Goal: Information Seeking & Learning: Check status

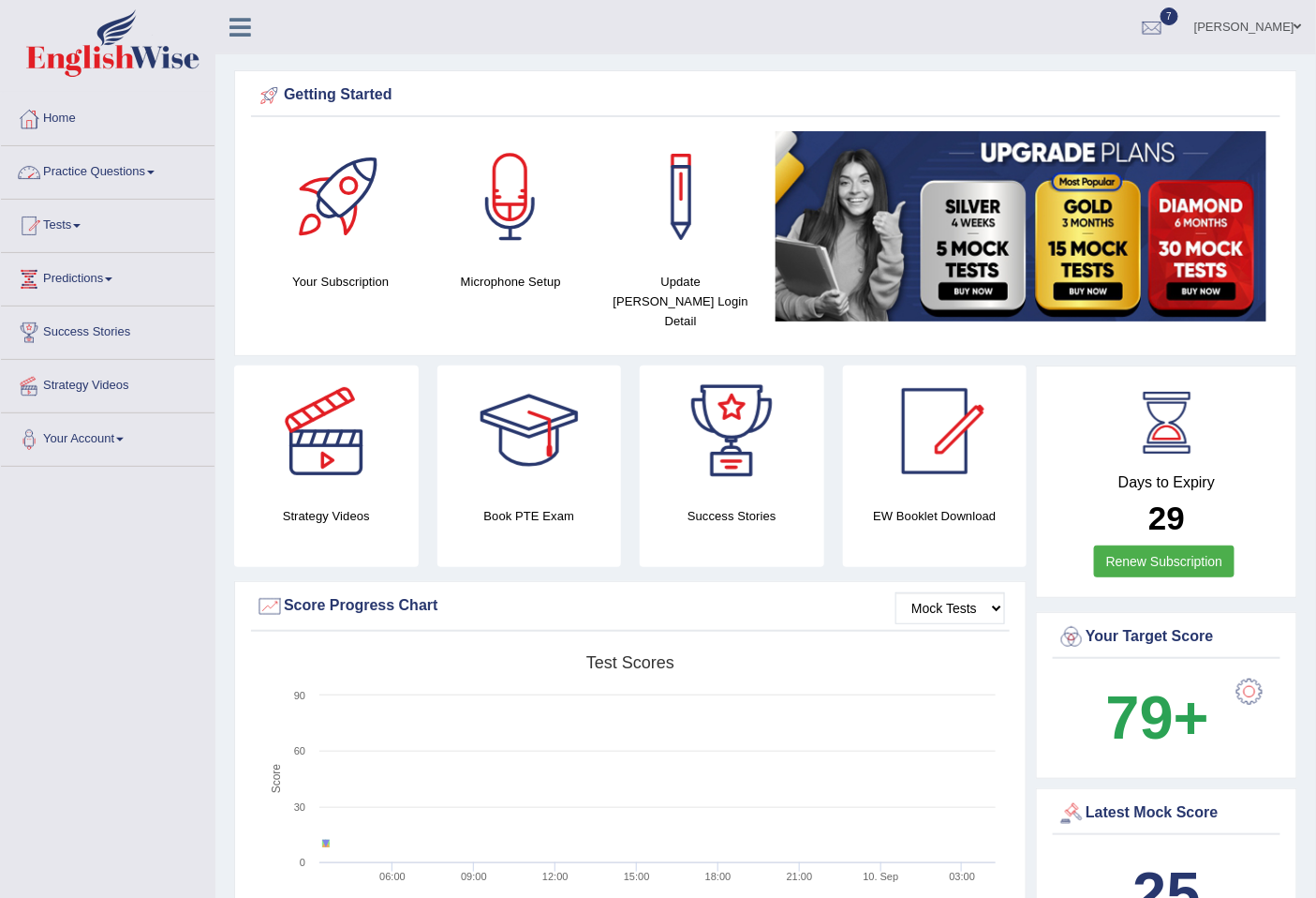
click at [39, 117] on div at bounding box center [28, 118] width 28 height 28
click at [145, 161] on link "Practice Questions" at bounding box center [107, 170] width 214 height 46
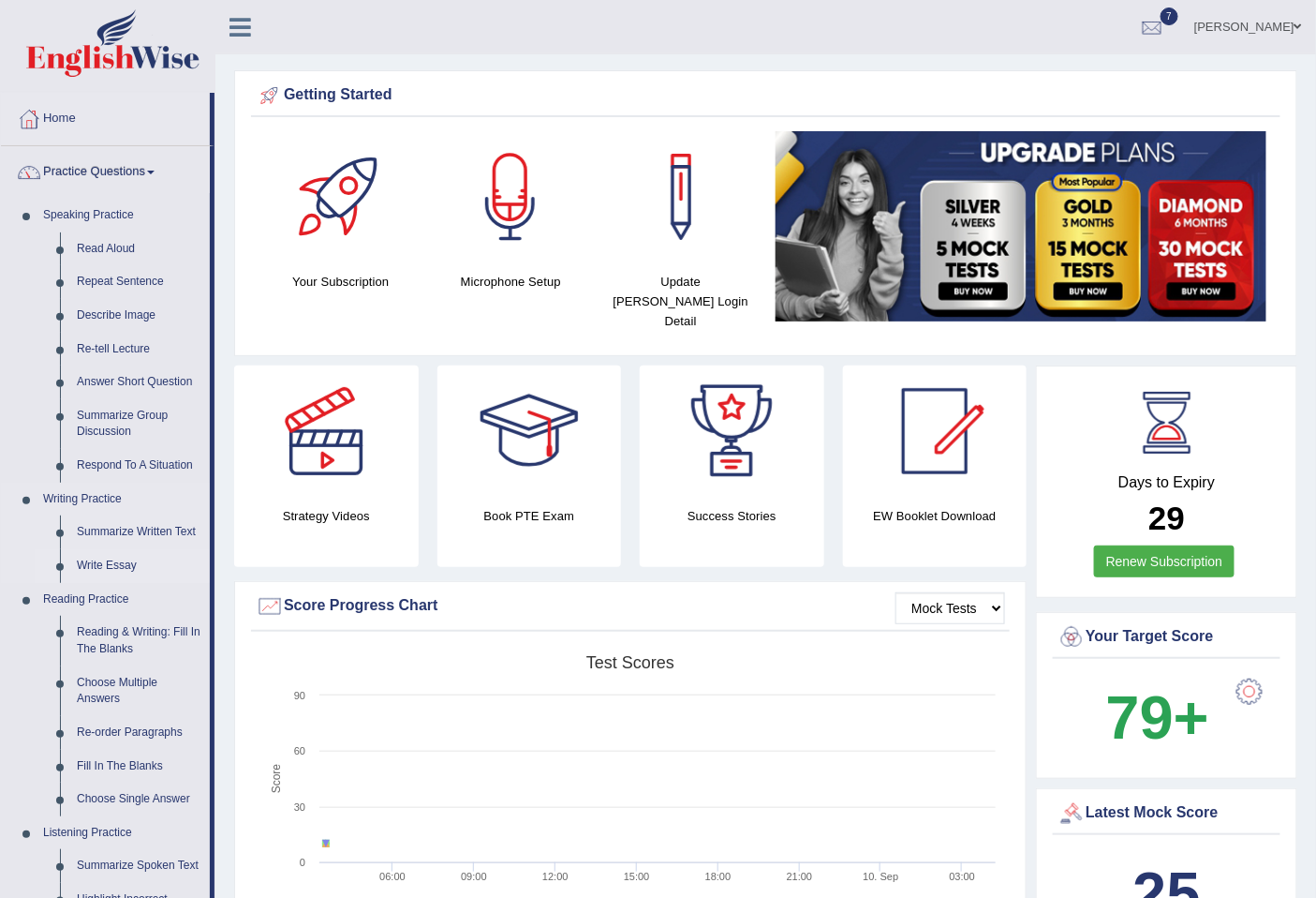
click at [98, 558] on link "Write Essay" at bounding box center [139, 566] width 141 height 34
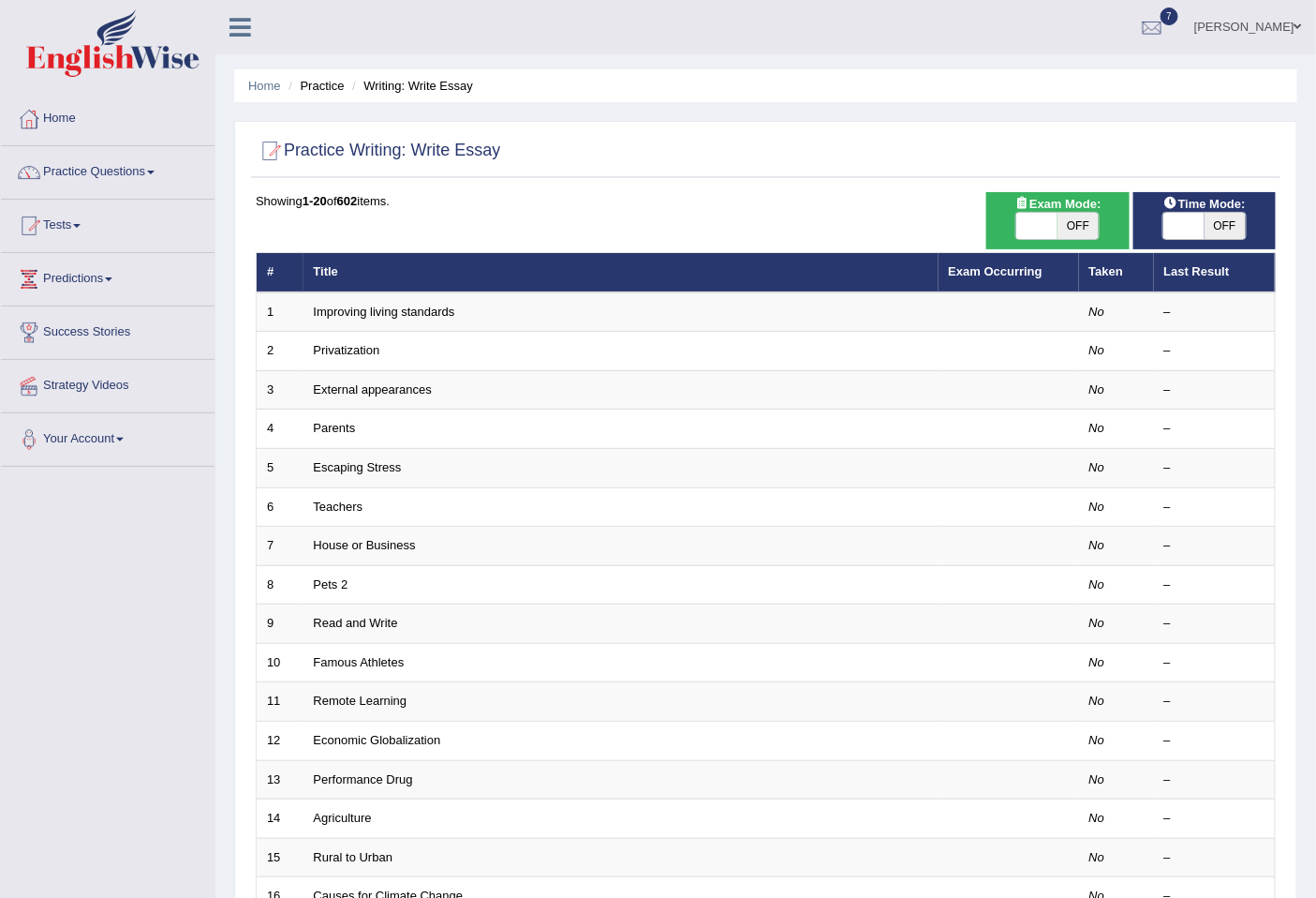
click at [73, 227] on link "Tests" at bounding box center [107, 223] width 214 height 46
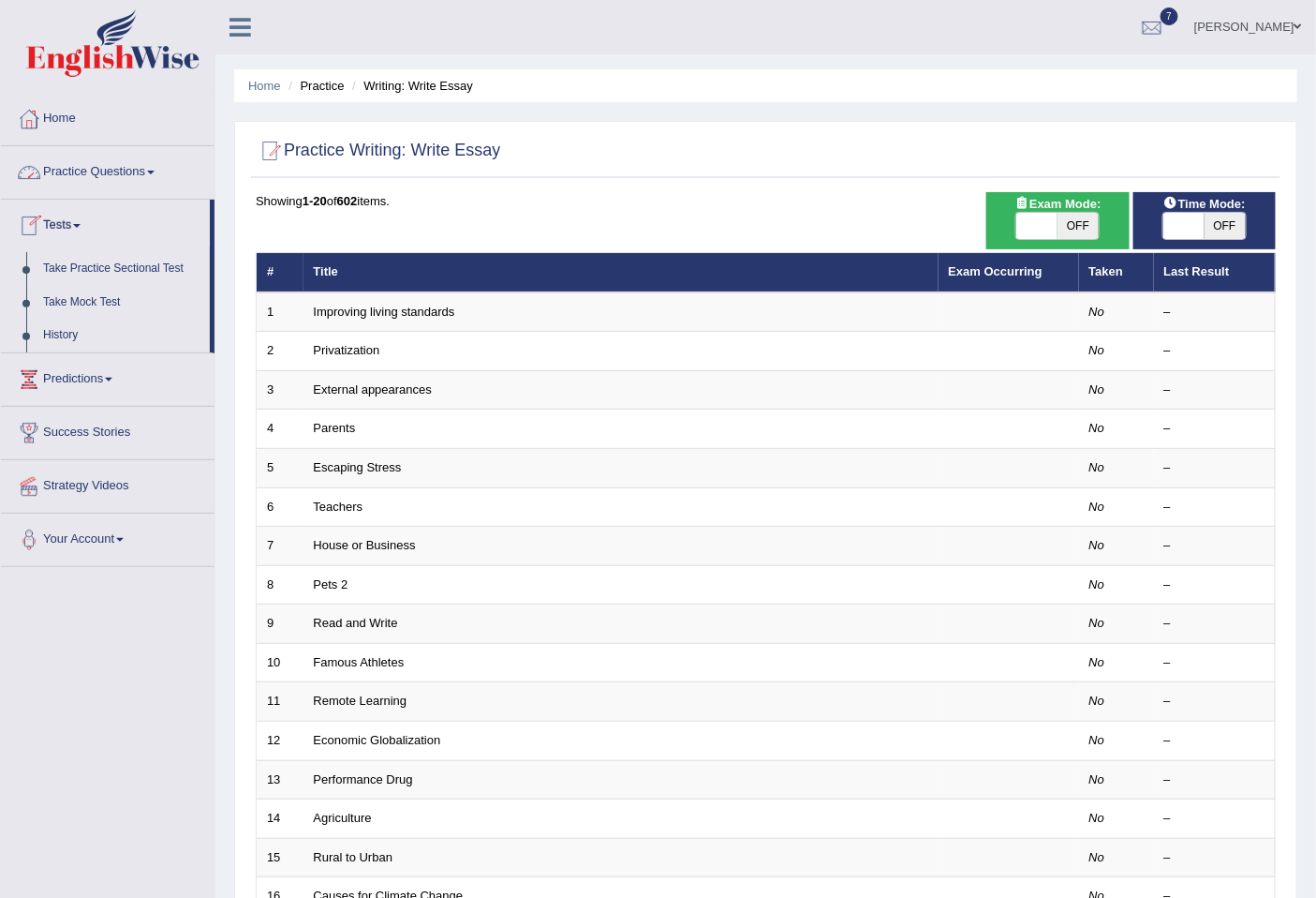
click at [154, 165] on link "Practice Questions" at bounding box center [107, 170] width 214 height 46
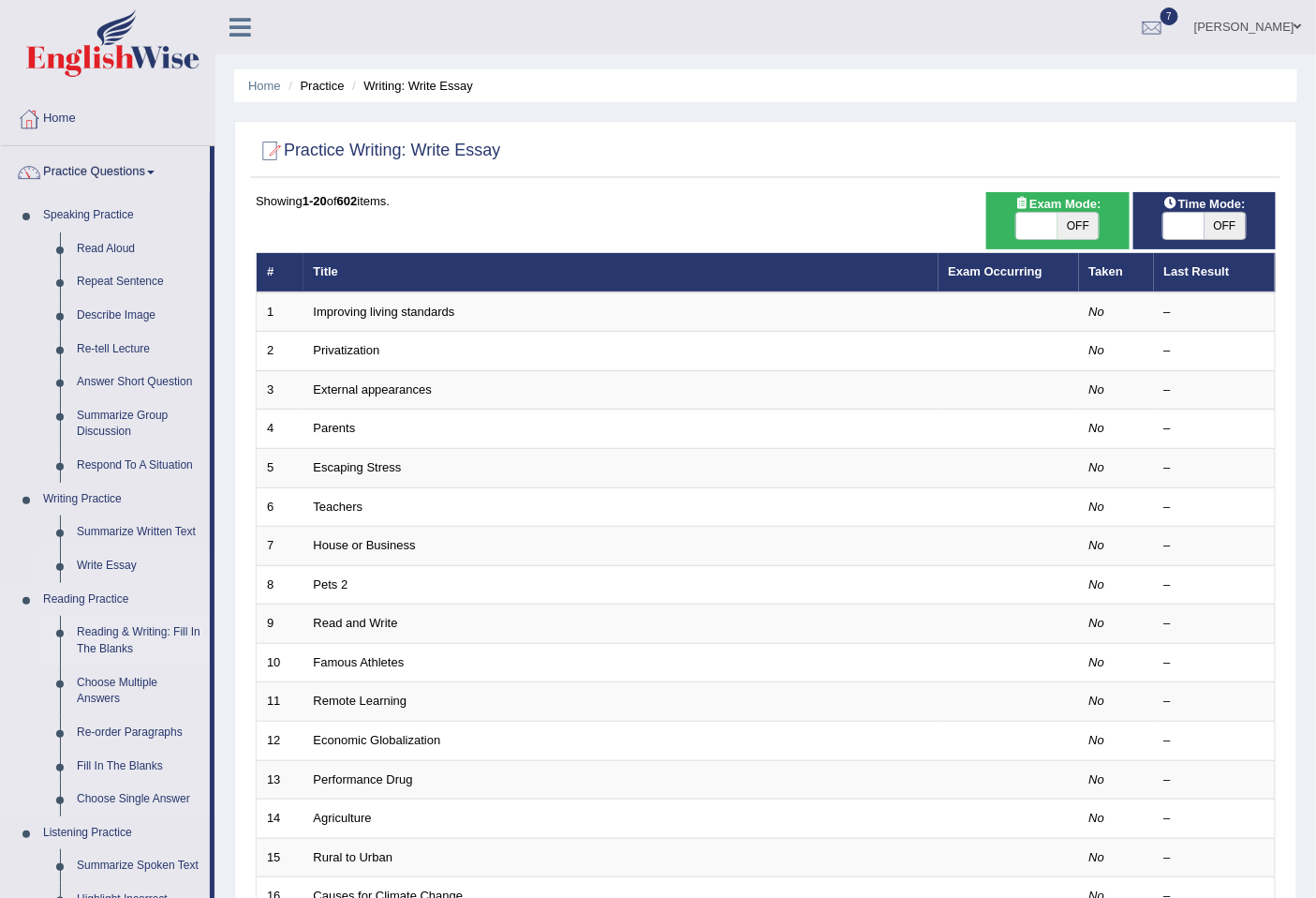
scroll to position [347, 0]
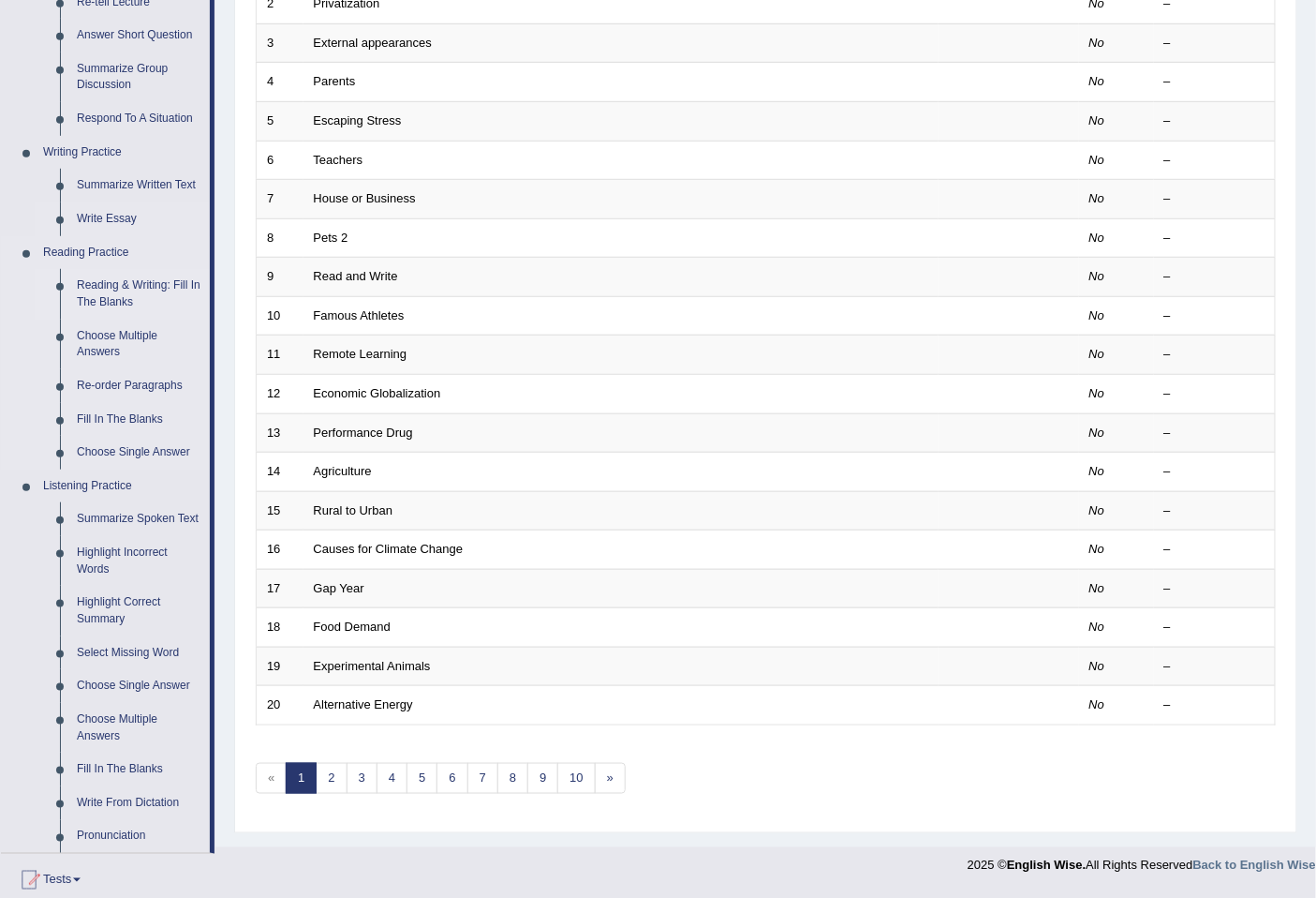
click at [100, 291] on link "Reading & Writing: Fill In The Blanks" at bounding box center [139, 294] width 141 height 49
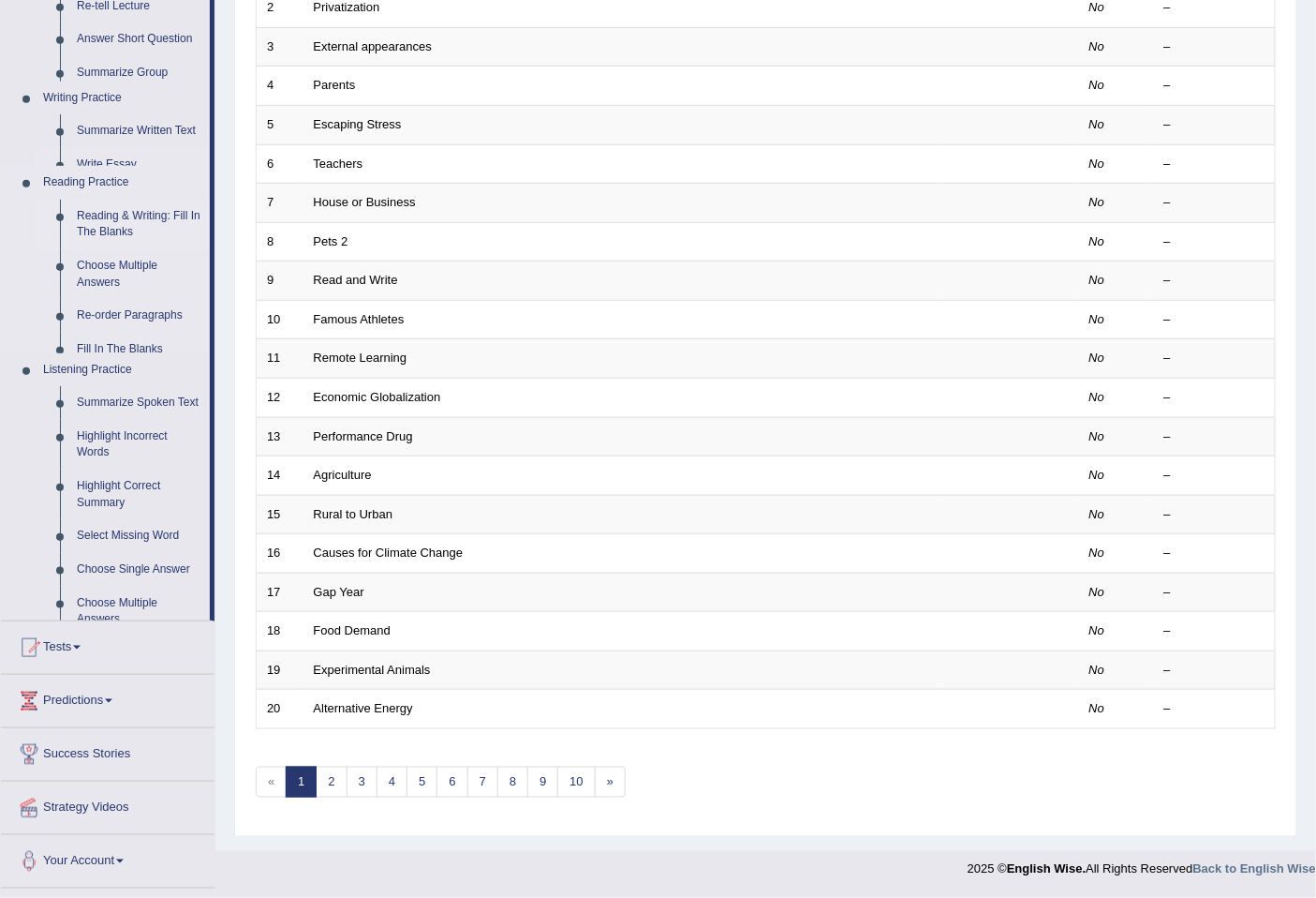
scroll to position [342, 0]
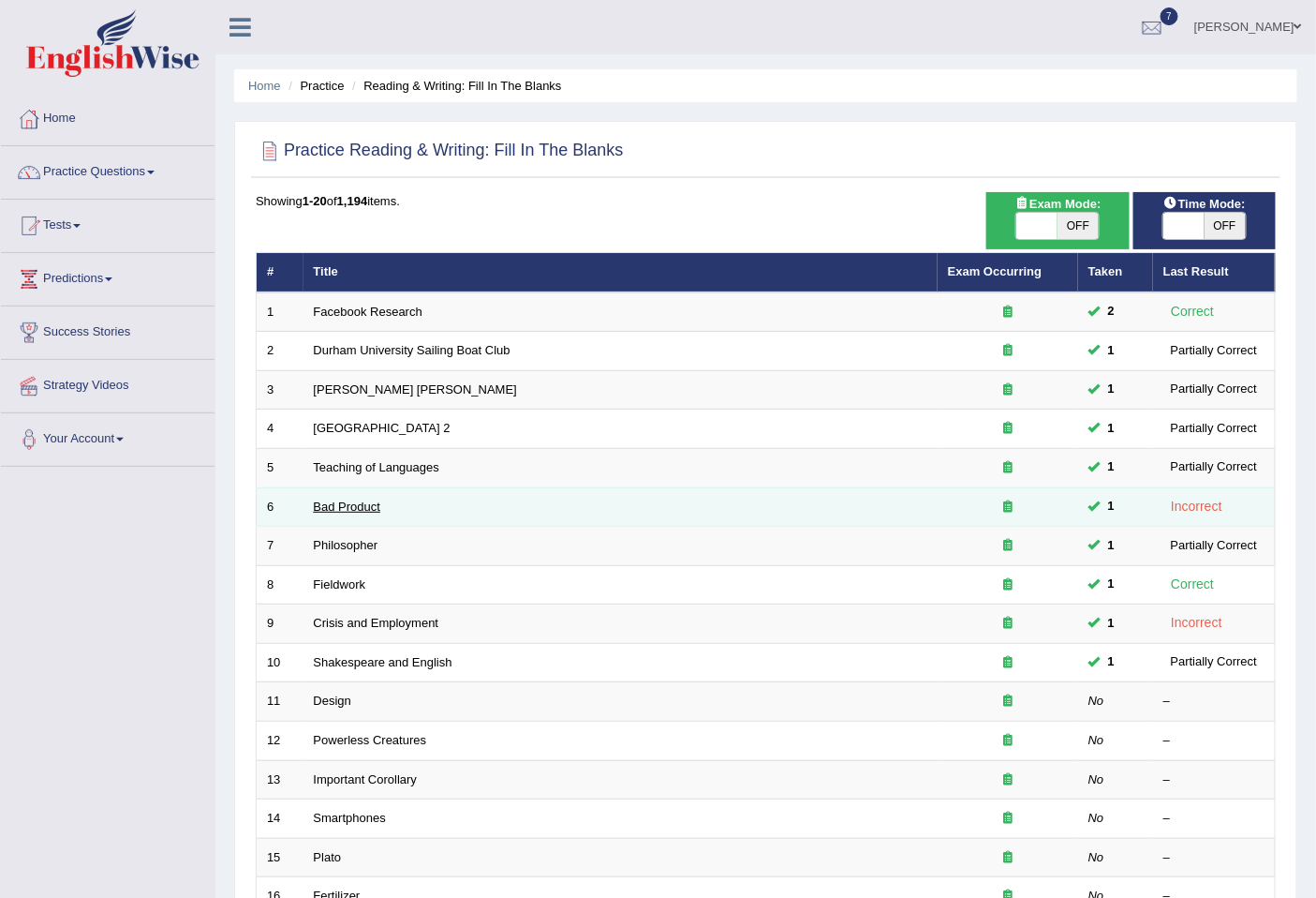
click at [361, 509] on link "Bad Product" at bounding box center [348, 507] width 68 height 15
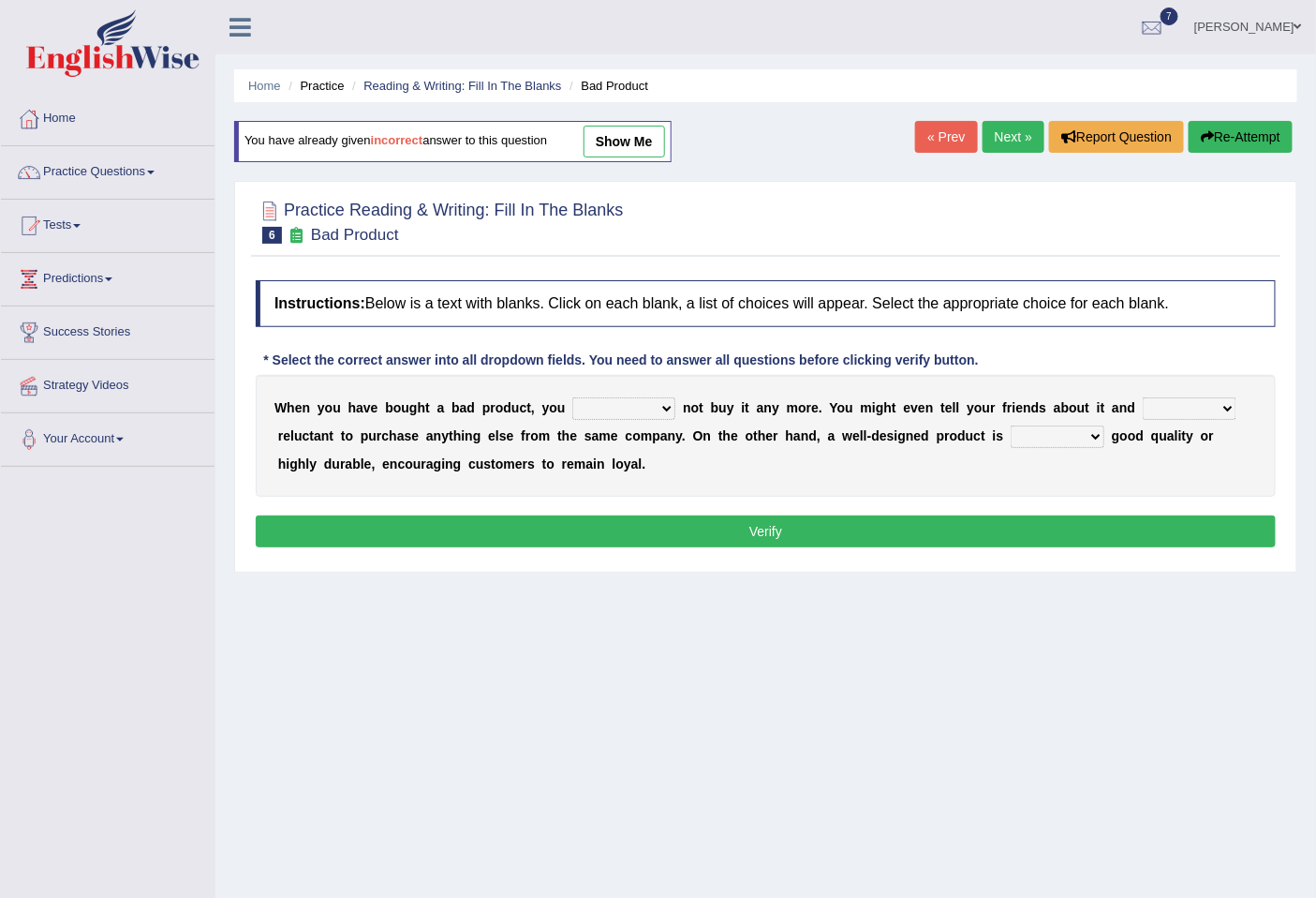
click at [659, 411] on select "would have should have should" at bounding box center [624, 408] width 103 height 22
select select "should"
click at [572, 397] on select "would have should have should" at bounding box center [624, 408] width 103 height 22
click at [1224, 409] on select "is are be being" at bounding box center [1189, 408] width 94 height 22
select select "being"
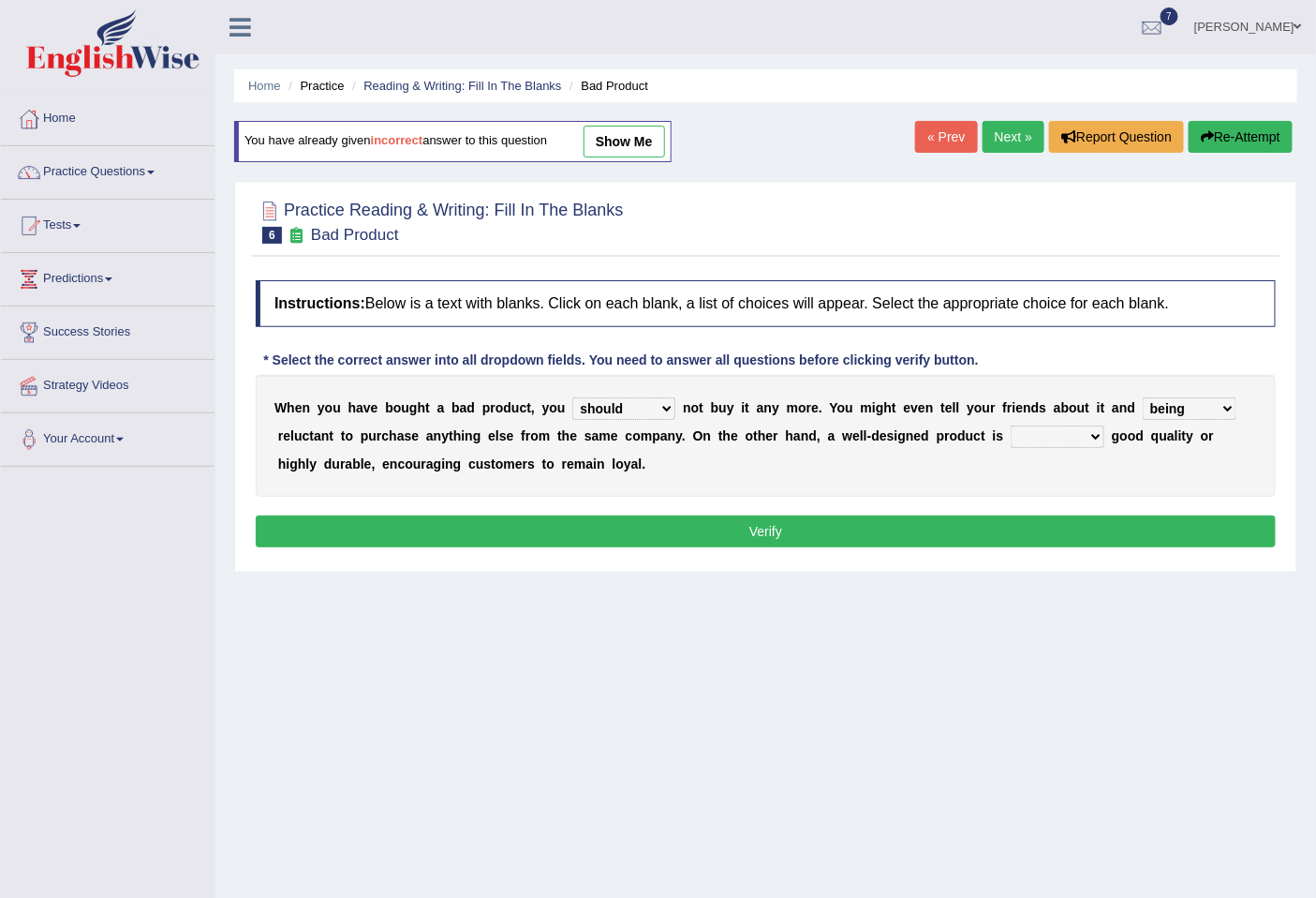
click at [1143, 397] on select "is are be being" at bounding box center [1189, 408] width 94 height 22
drag, startPoint x: 1102, startPoint y: 434, endPoint x: 1089, endPoint y: 434, distance: 13.0
click at [1100, 434] on select "both also neither either" at bounding box center [1057, 436] width 94 height 22
select select "either"
click at [1011, 425] on select "both also neither either" at bounding box center [1057, 436] width 94 height 22
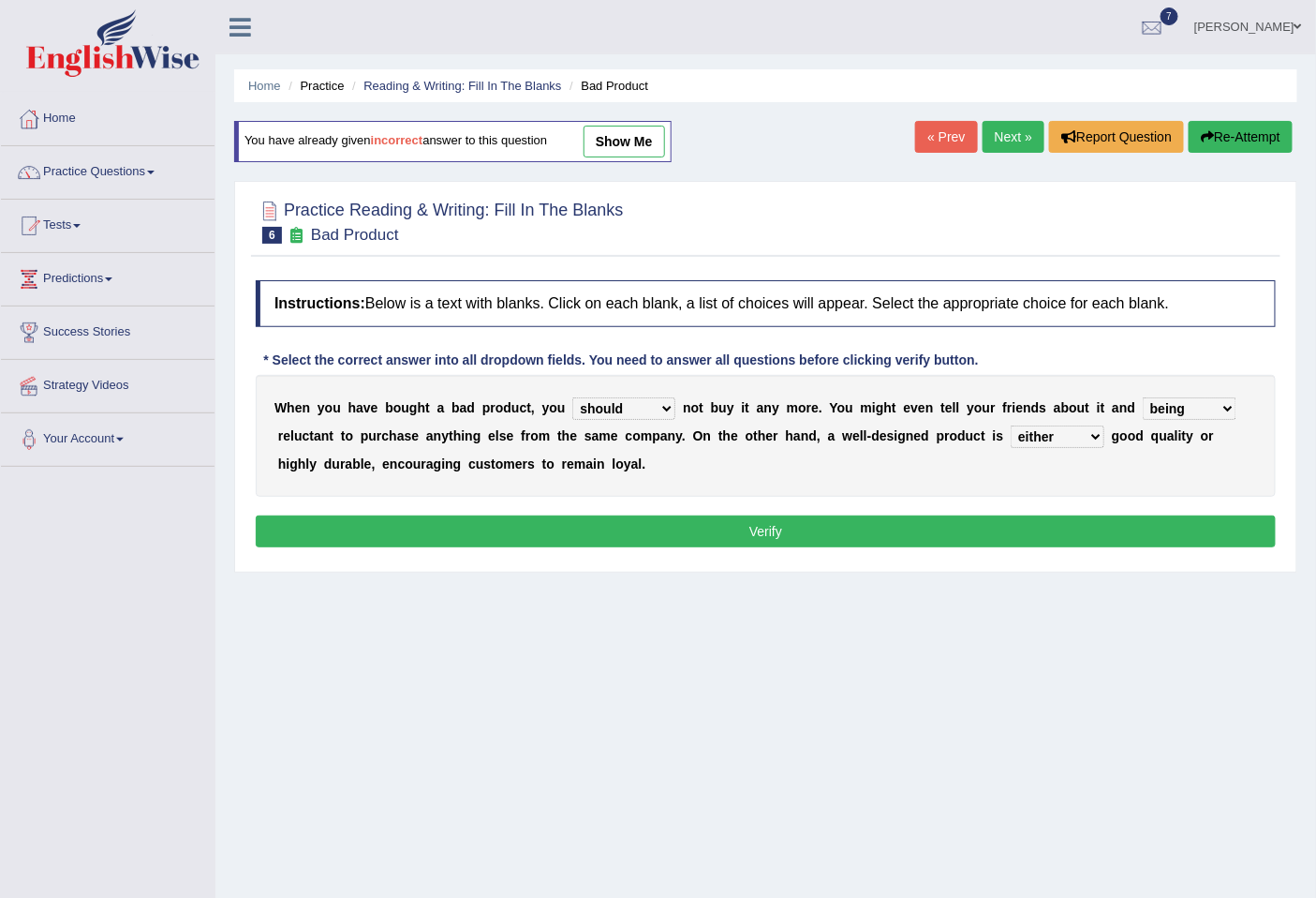
click at [721, 522] on button "Verify" at bounding box center [766, 531] width 1021 height 32
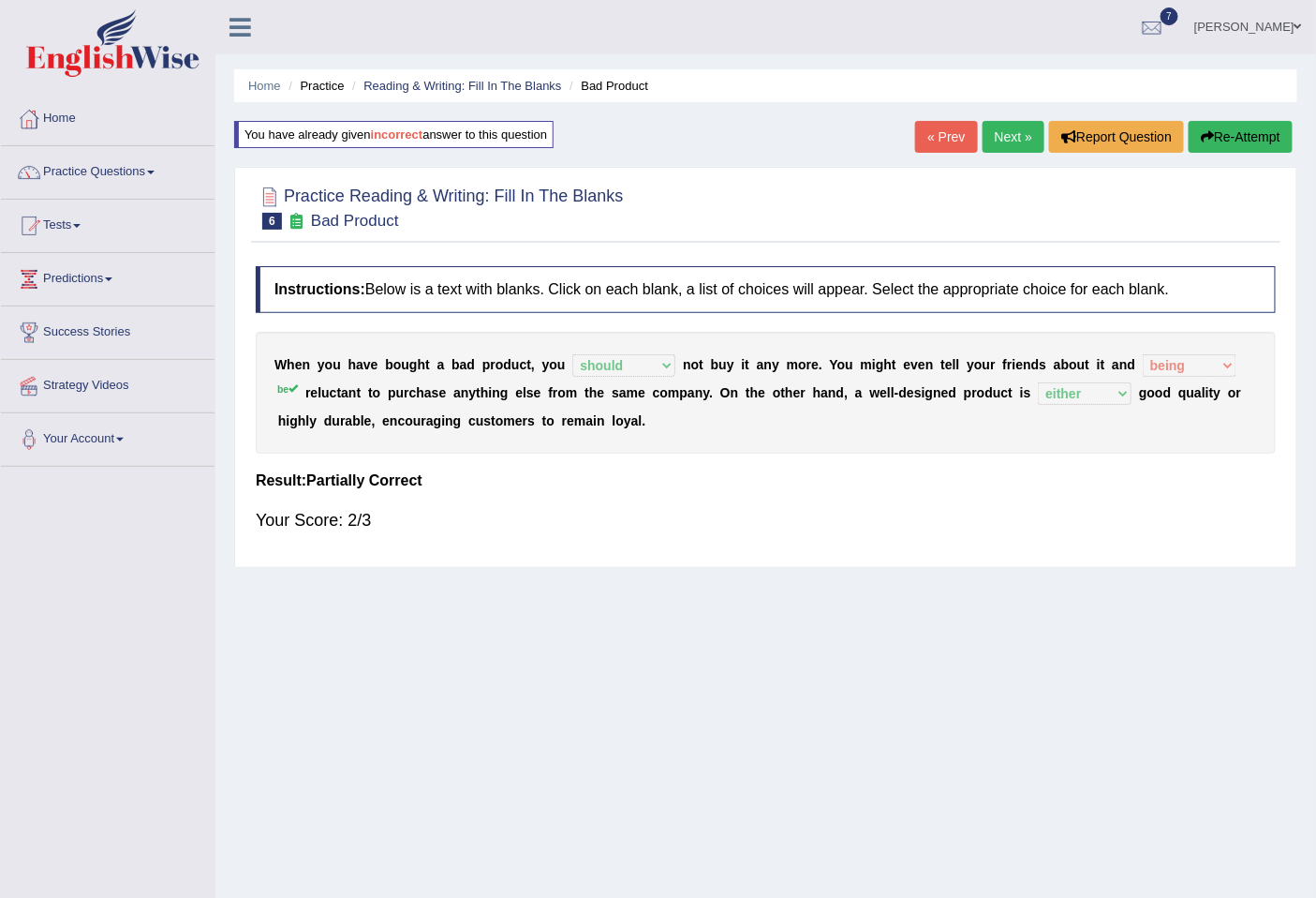
click at [921, 142] on link "« Prev" at bounding box center [946, 137] width 62 height 32
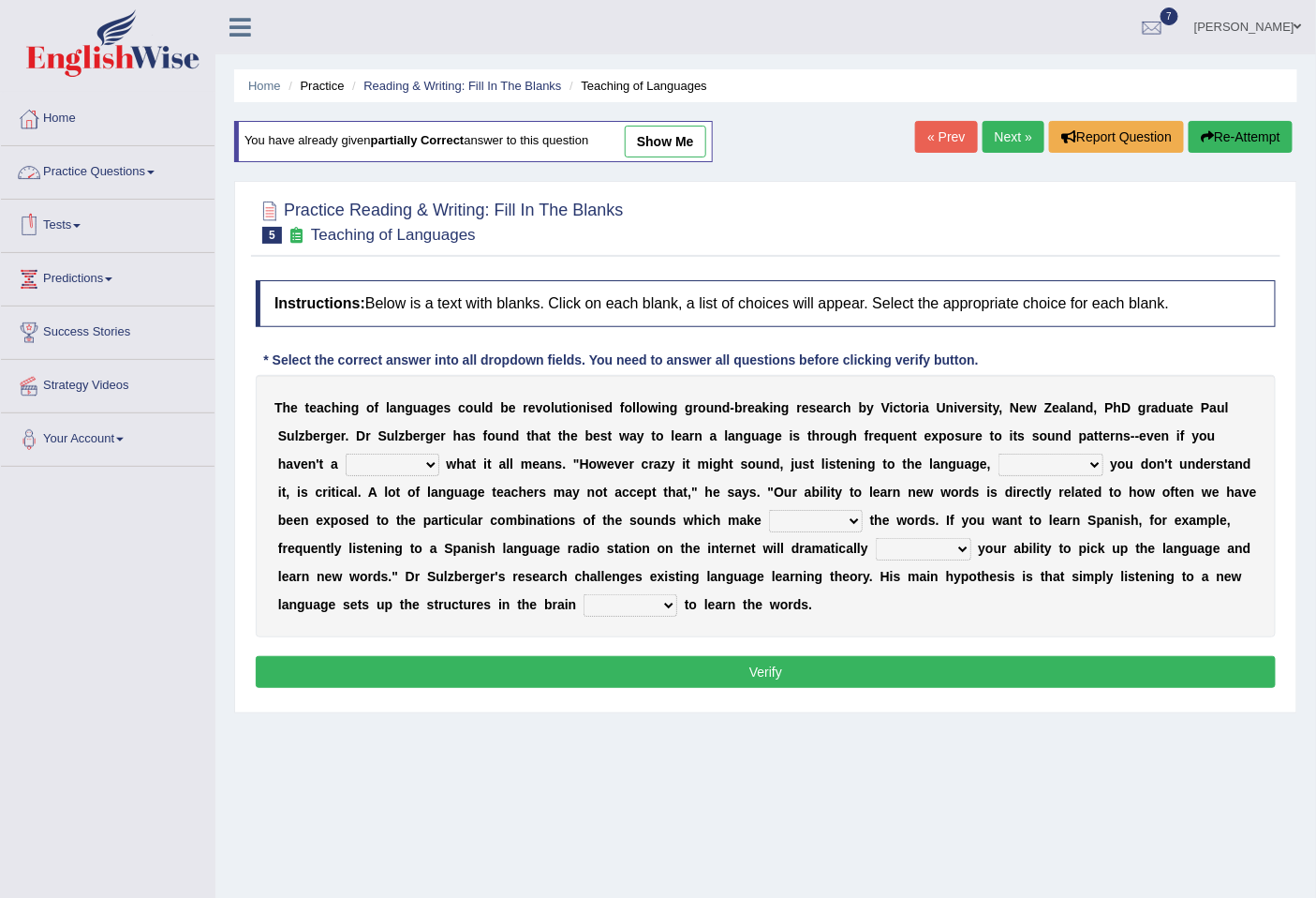
click at [73, 212] on link "Tests" at bounding box center [107, 223] width 214 height 46
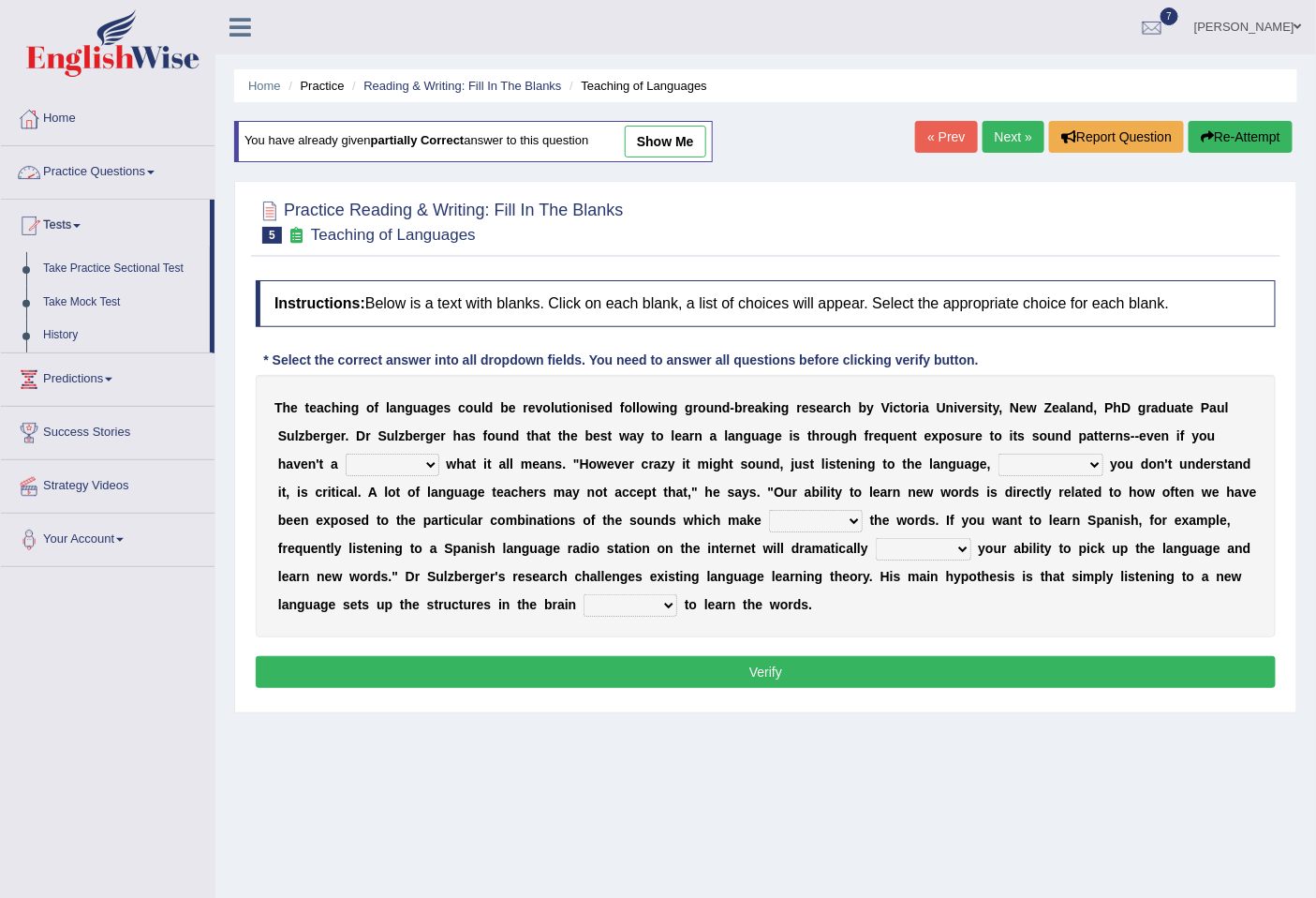
click at [155, 172] on span at bounding box center [151, 172] width 8 height 4
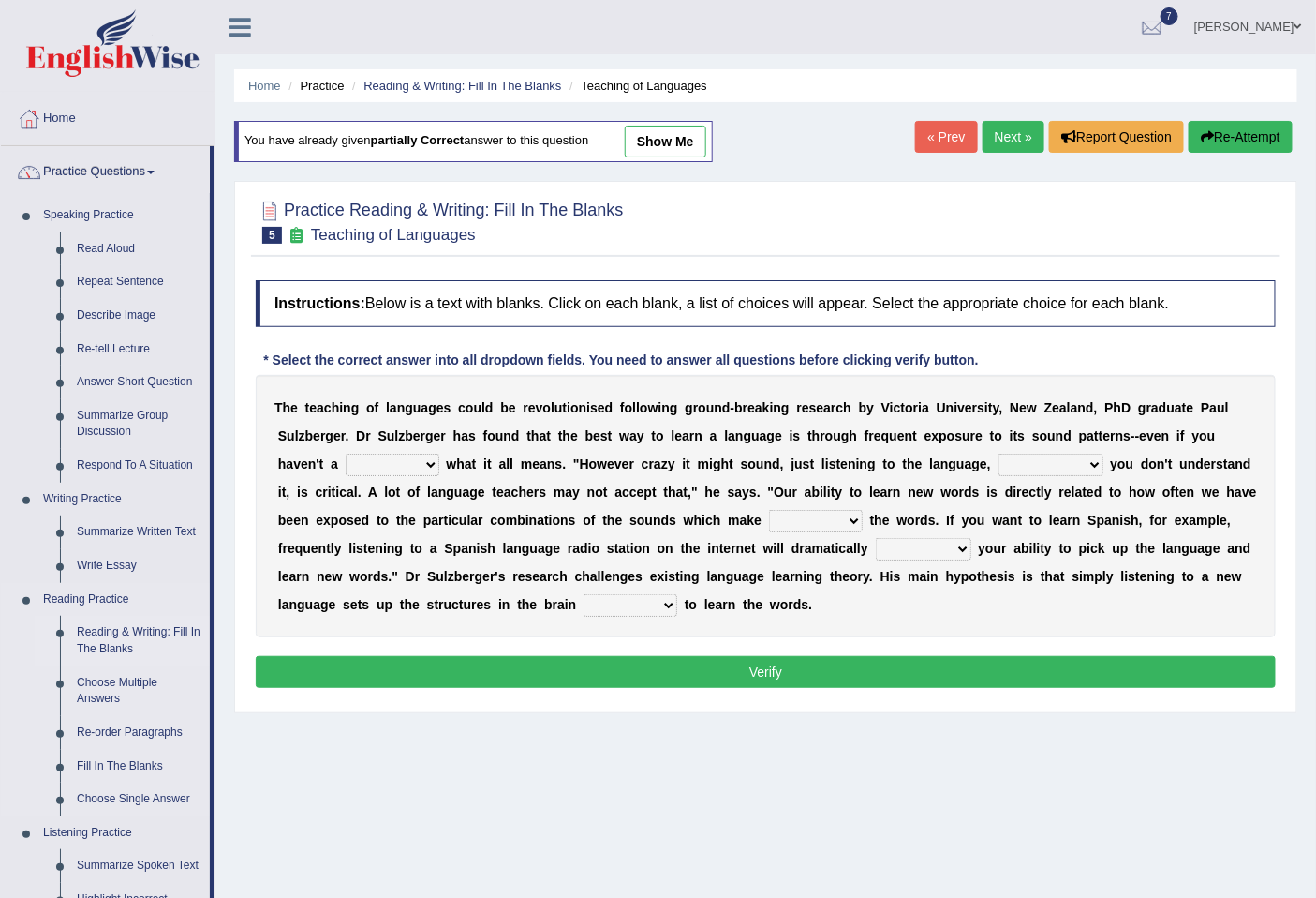
click at [128, 635] on link "Reading & Writing: Fill In The Blanks" at bounding box center [139, 640] width 141 height 49
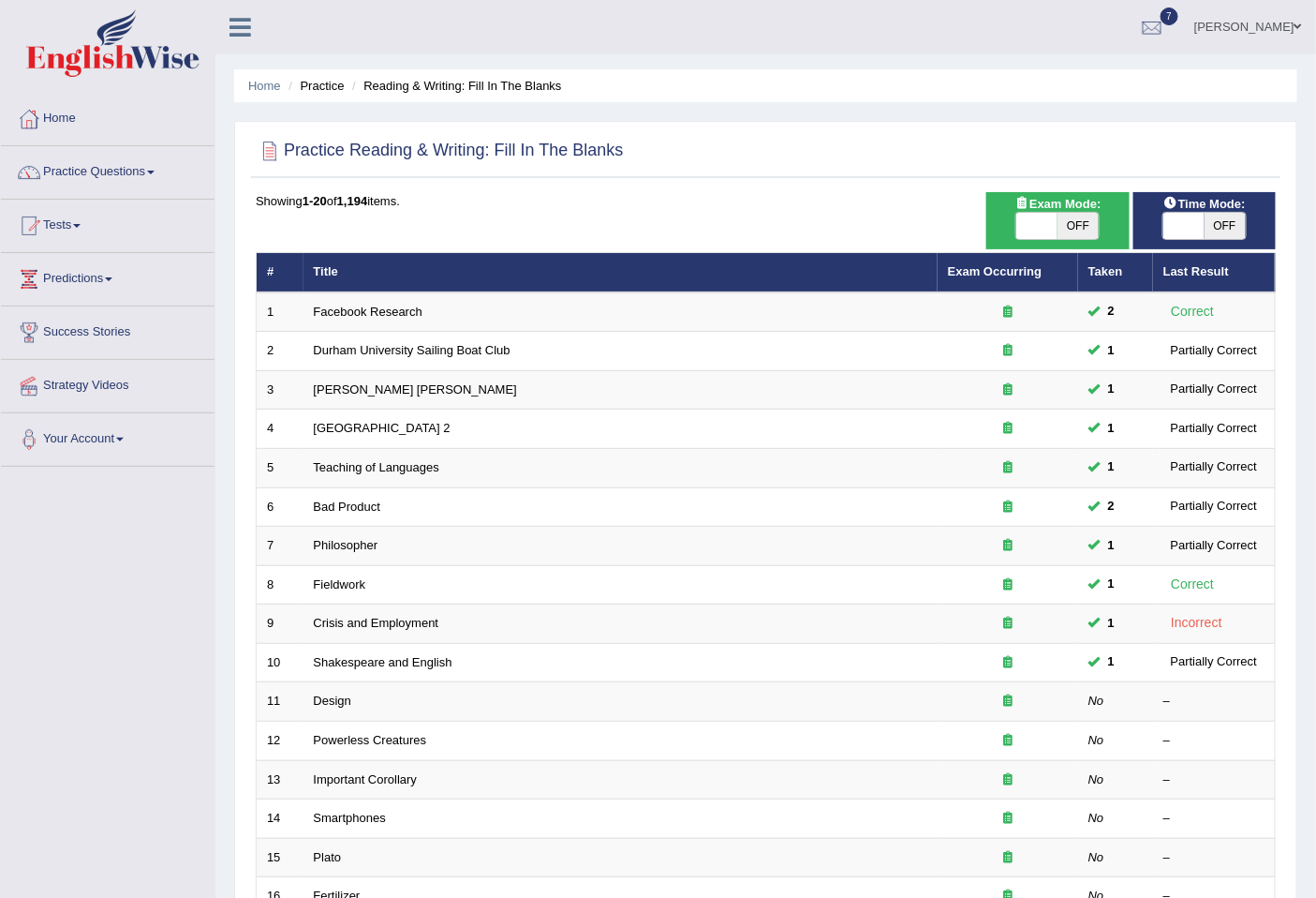
click at [1194, 238] on div "ON OFF" at bounding box center [1205, 226] width 84 height 28
click at [1197, 230] on span at bounding box center [1184, 226] width 42 height 26
checkbox input "true"
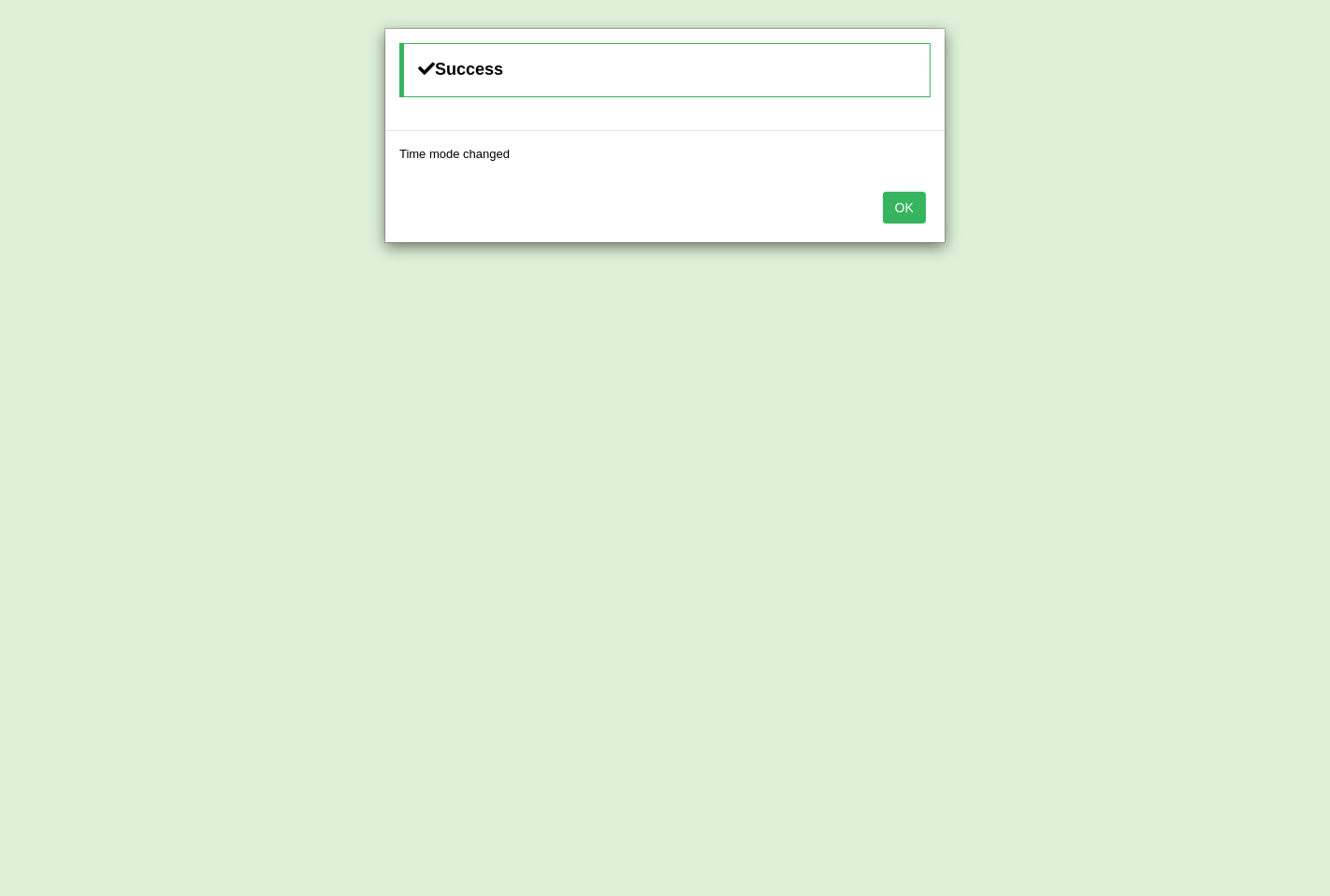
click at [890, 214] on button "OK" at bounding box center [904, 207] width 43 height 32
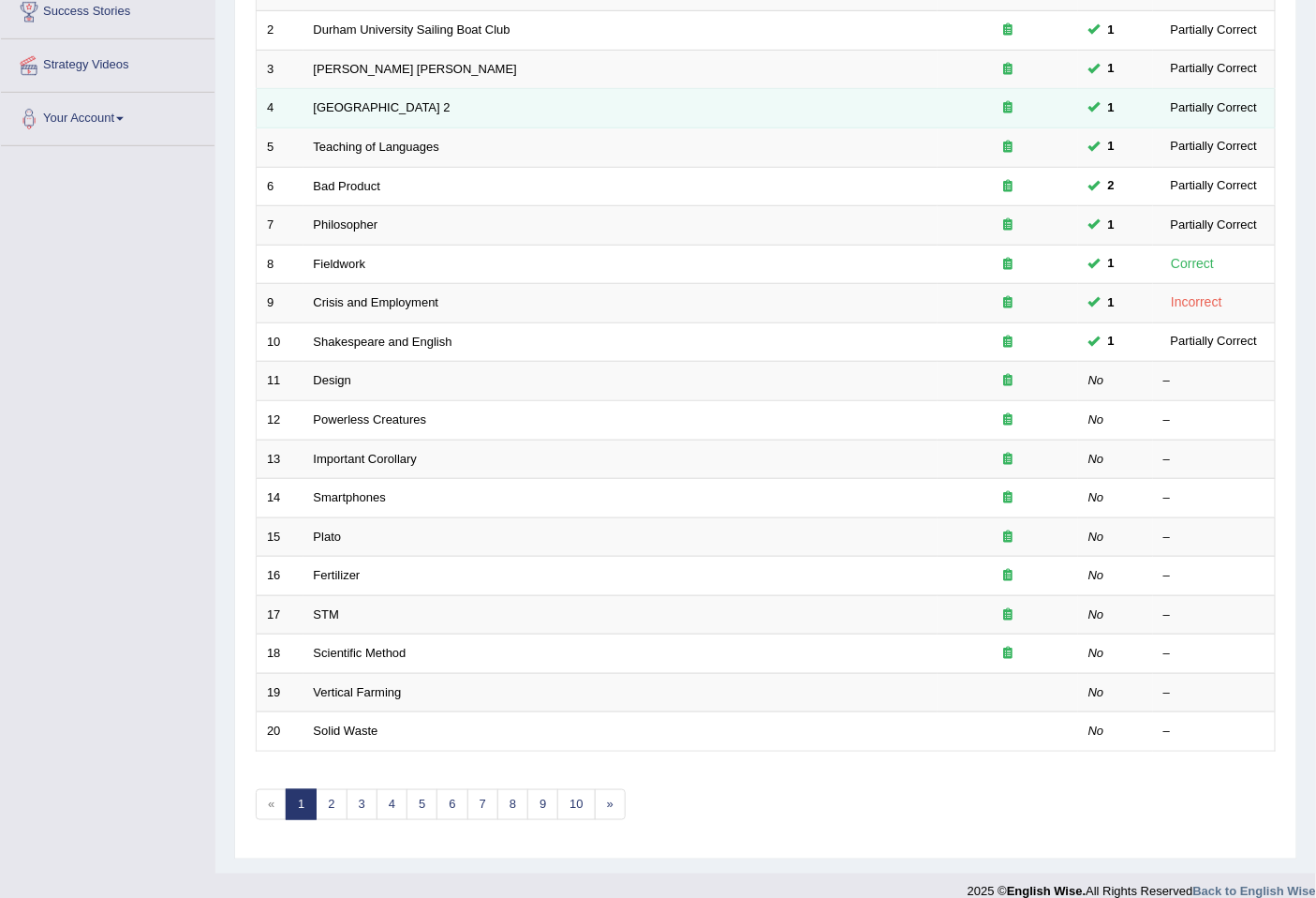
scroll to position [342, 0]
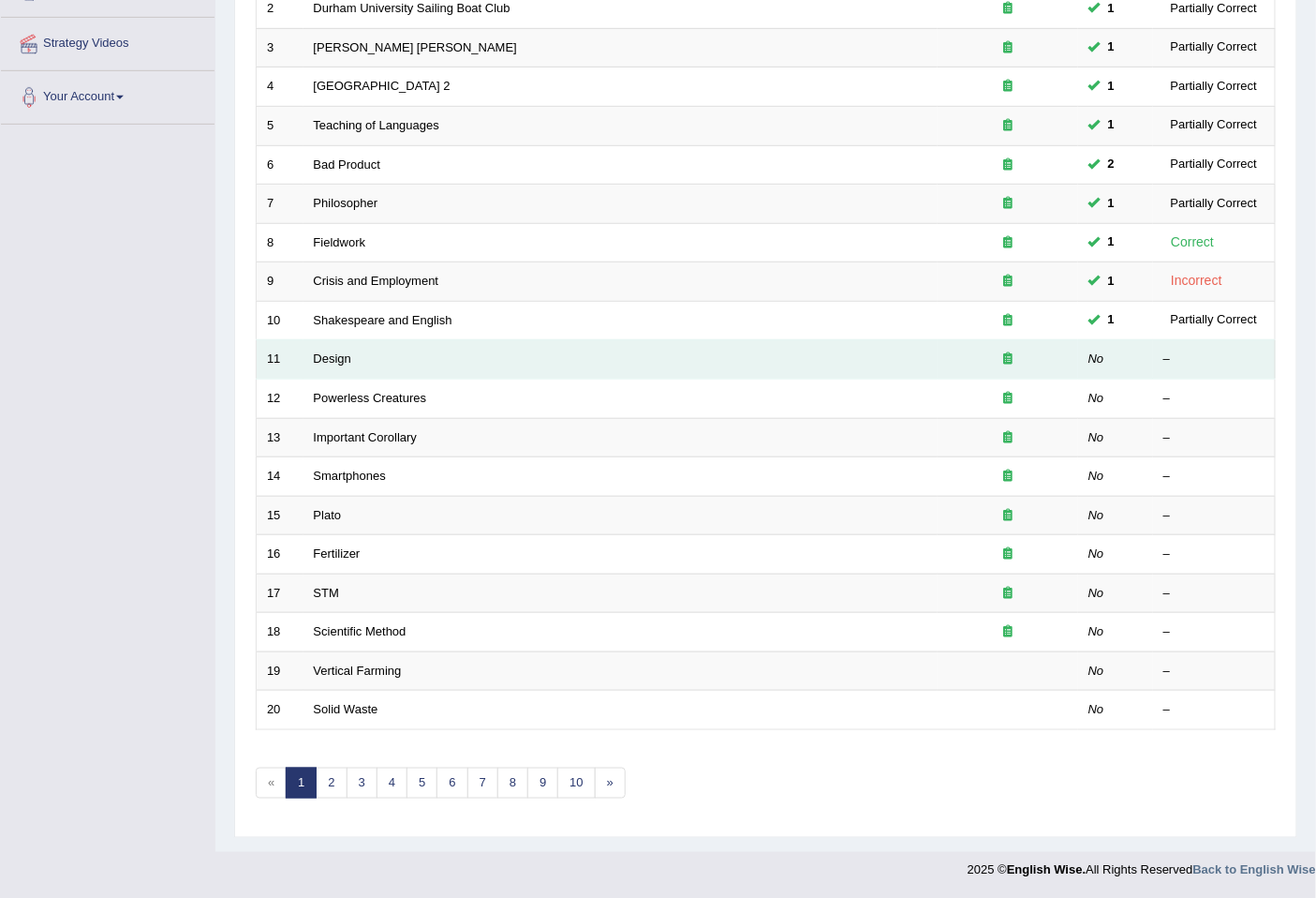
click at [335, 365] on td "Design" at bounding box center [620, 359] width 634 height 40
click at [335, 363] on link "Design" at bounding box center [332, 358] width 38 height 15
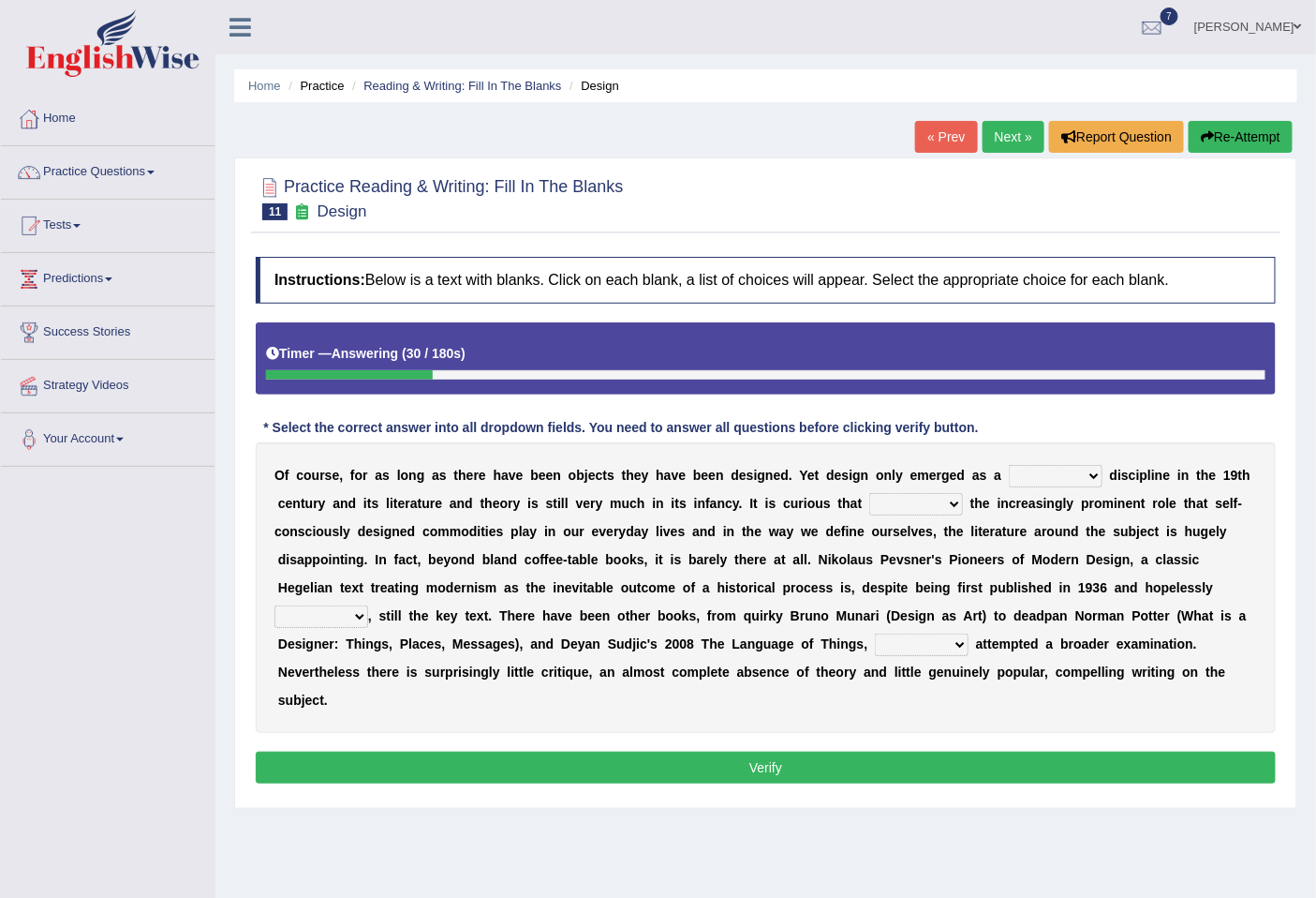
click at [1221, 131] on button "Re-Attempt" at bounding box center [1240, 137] width 104 height 32
click at [1091, 471] on select "bilateral ubiquitous foremost dedicated" at bounding box center [1056, 476] width 94 height 22
select select "foremost"
click at [1009, 465] on select "bilateral ubiquitous foremost dedicated" at bounding box center [1056, 476] width 94 height 22
click at [957, 495] on select "since despite within through" at bounding box center [916, 504] width 94 height 22
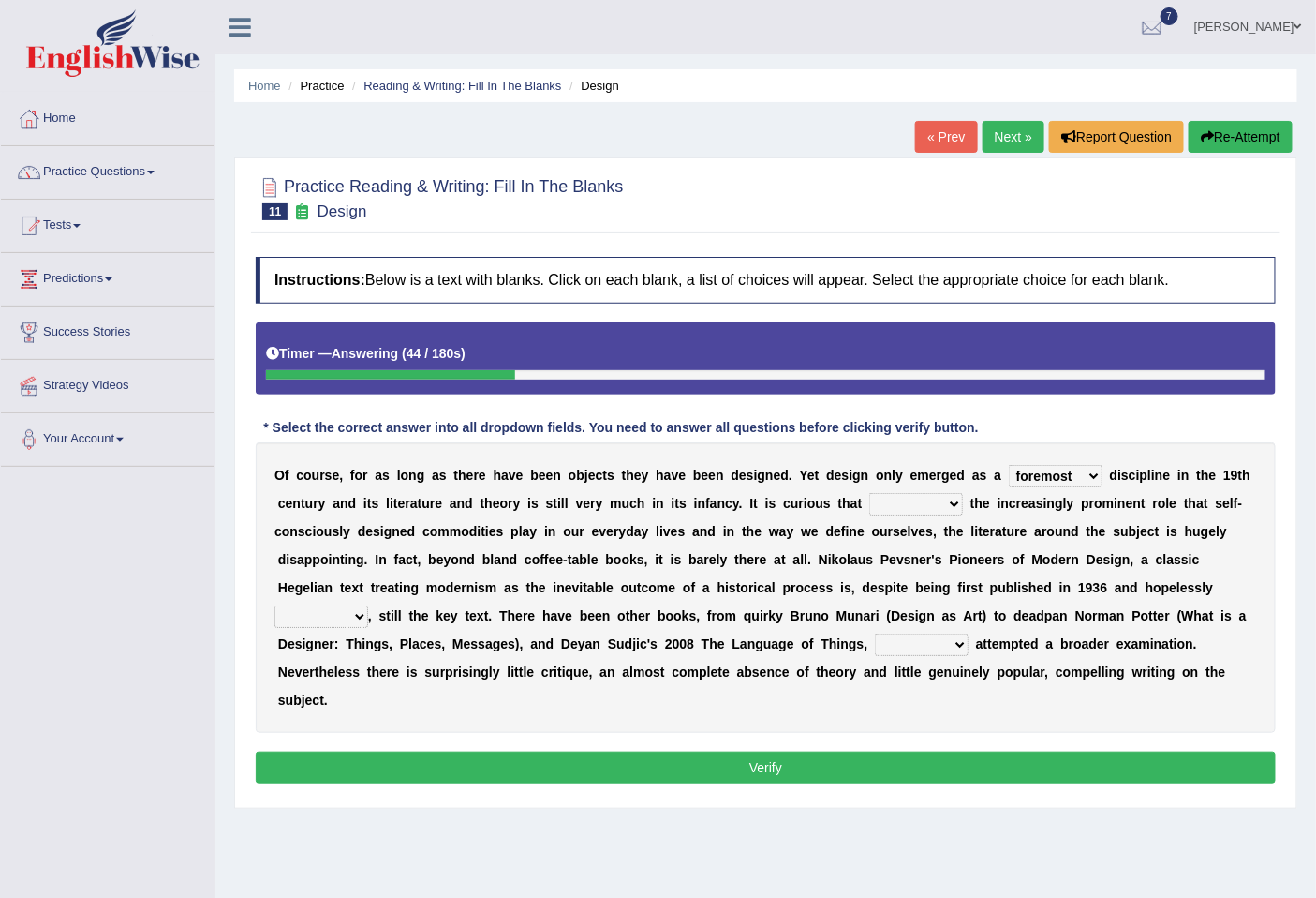
select select "since"
click at [870, 493] on select "since despite within through" at bounding box center [916, 504] width 94 height 22
click at [360, 612] on select "dates dating date dated" at bounding box center [321, 616] width 94 height 22
select select "dated"
click at [274, 605] on select "dates dating date dated" at bounding box center [321, 616] width 94 height 22
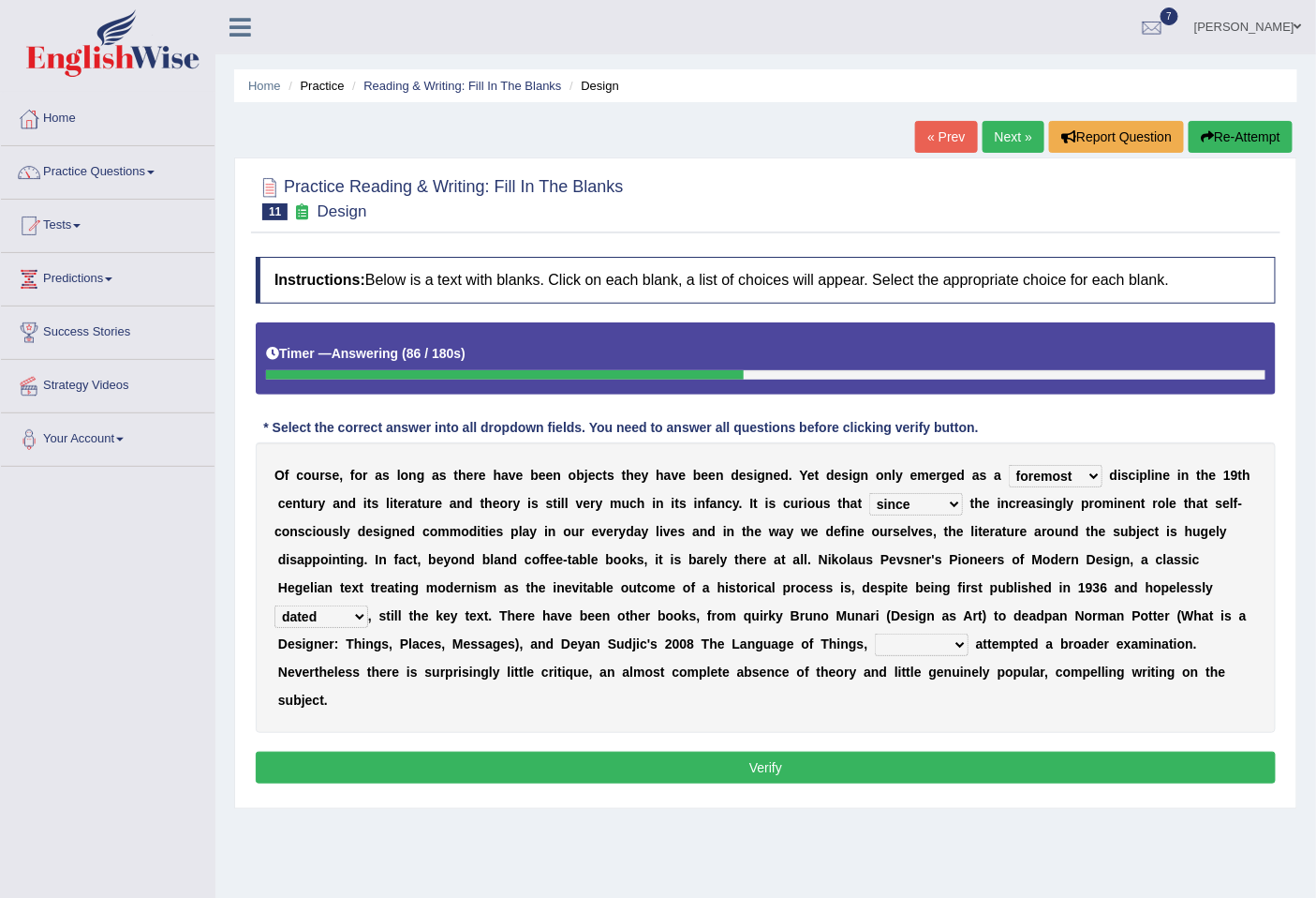
click at [962, 645] on select "which then however as" at bounding box center [922, 644] width 94 height 22
select select "as"
click at [875, 634] on select "which then however as" at bounding box center [922, 644] width 94 height 22
click at [894, 766] on button "Verify" at bounding box center [766, 767] width 1021 height 32
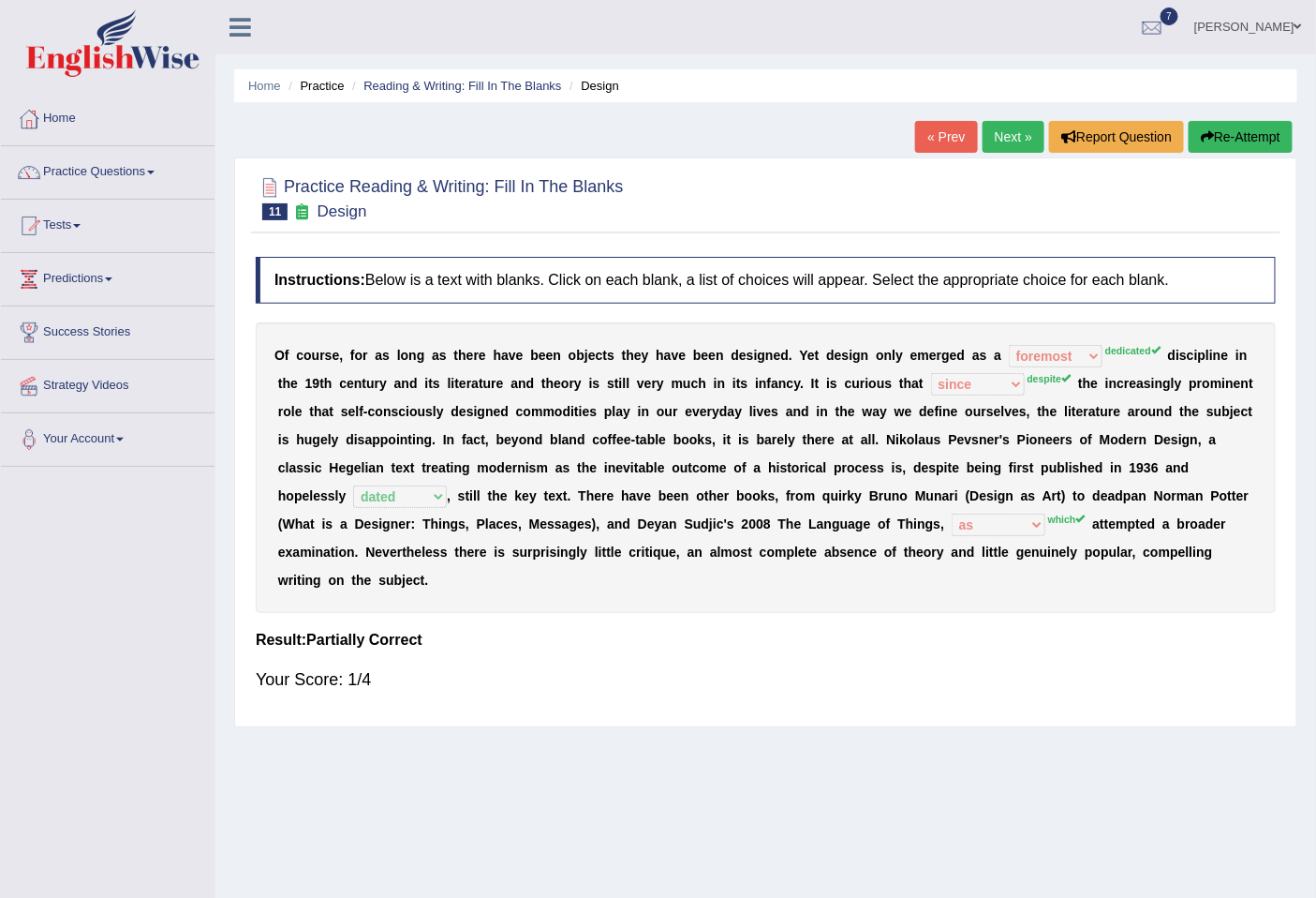
click at [1027, 124] on link "Next »" at bounding box center [1014, 137] width 62 height 32
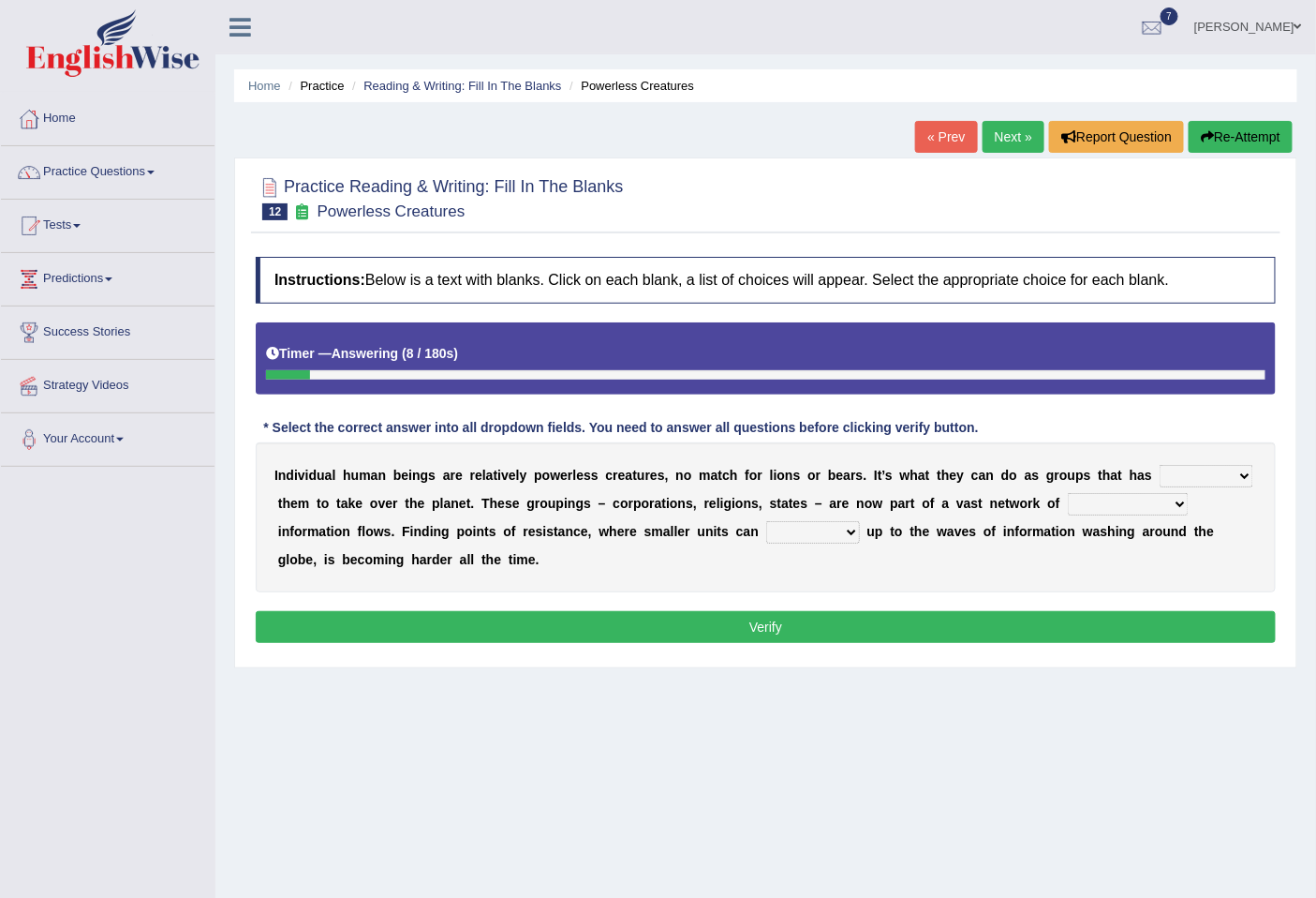
click at [76, 219] on link "Tests" at bounding box center [107, 223] width 214 height 46
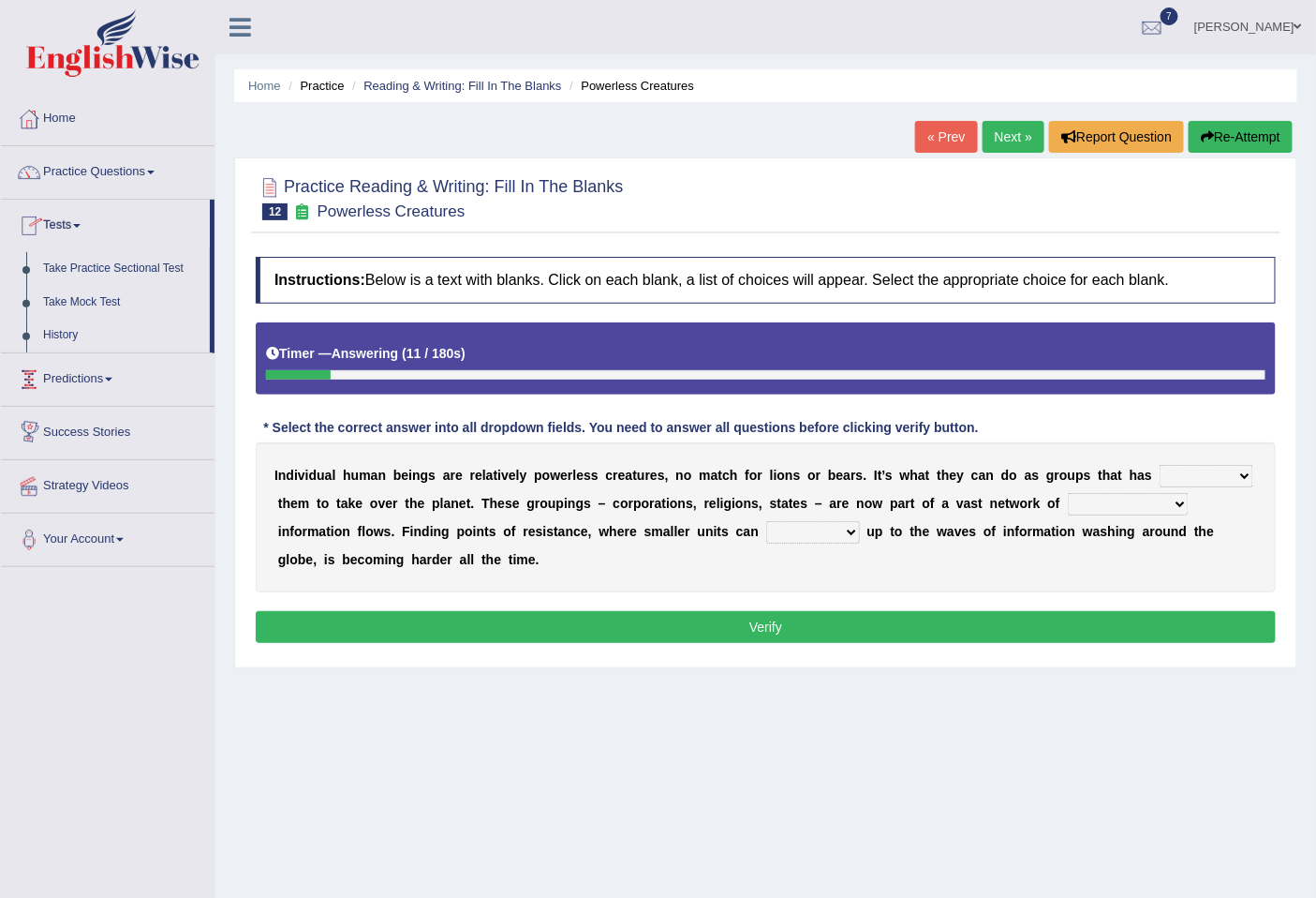
click at [107, 382] on link "Predictions" at bounding box center [107, 377] width 214 height 46
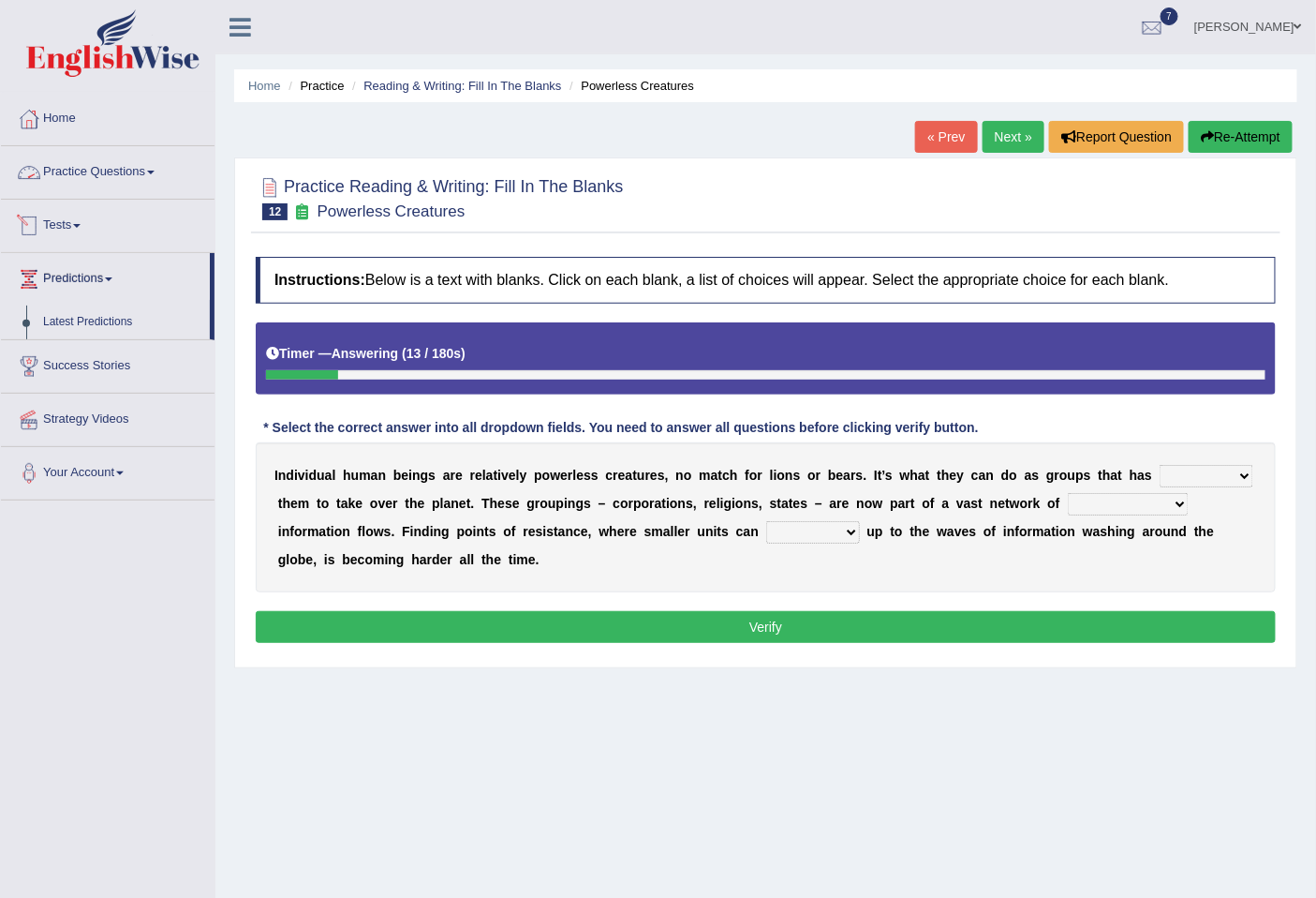
click at [144, 166] on link "Practice Questions" at bounding box center [107, 170] width 214 height 46
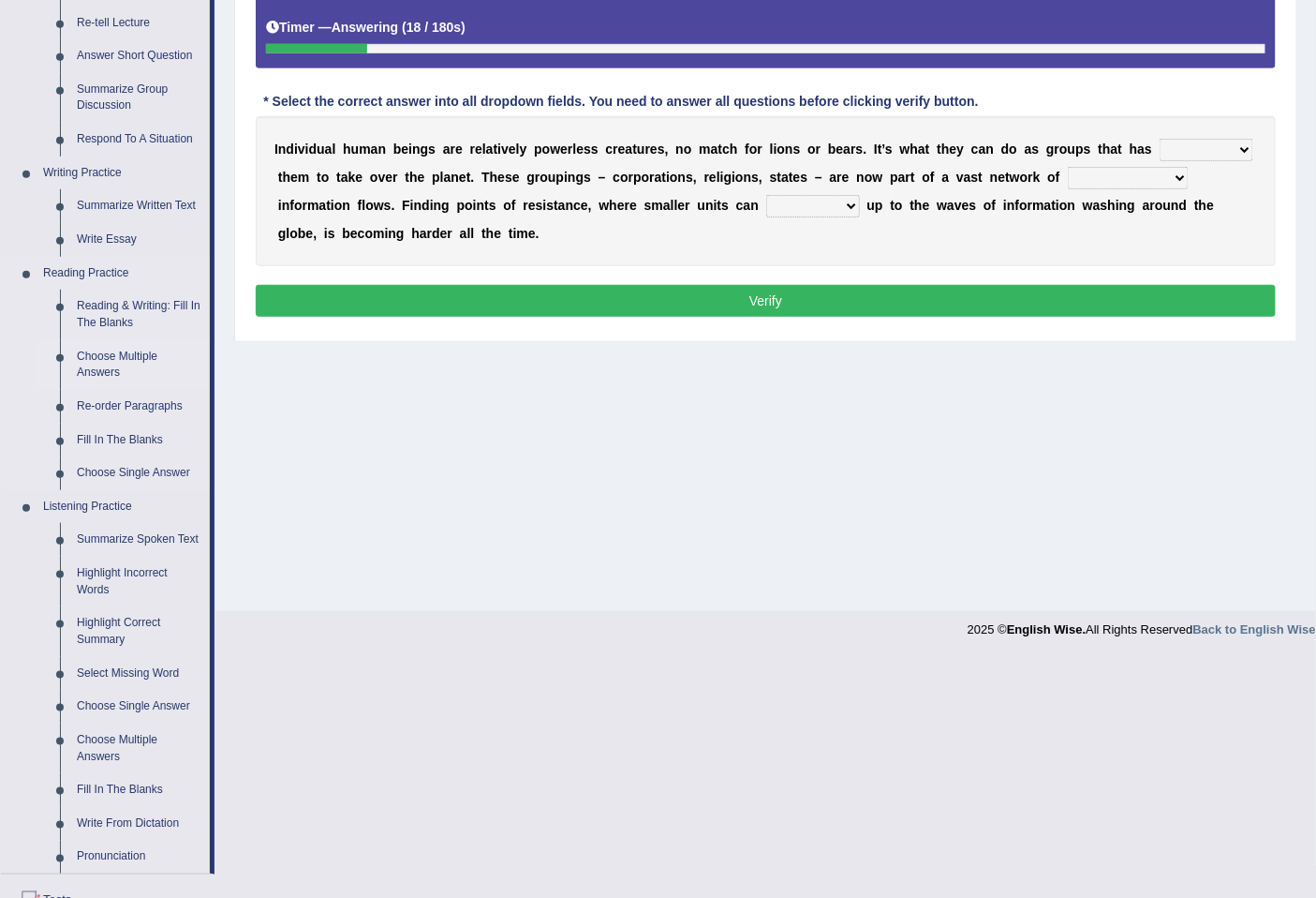
scroll to position [347, 0]
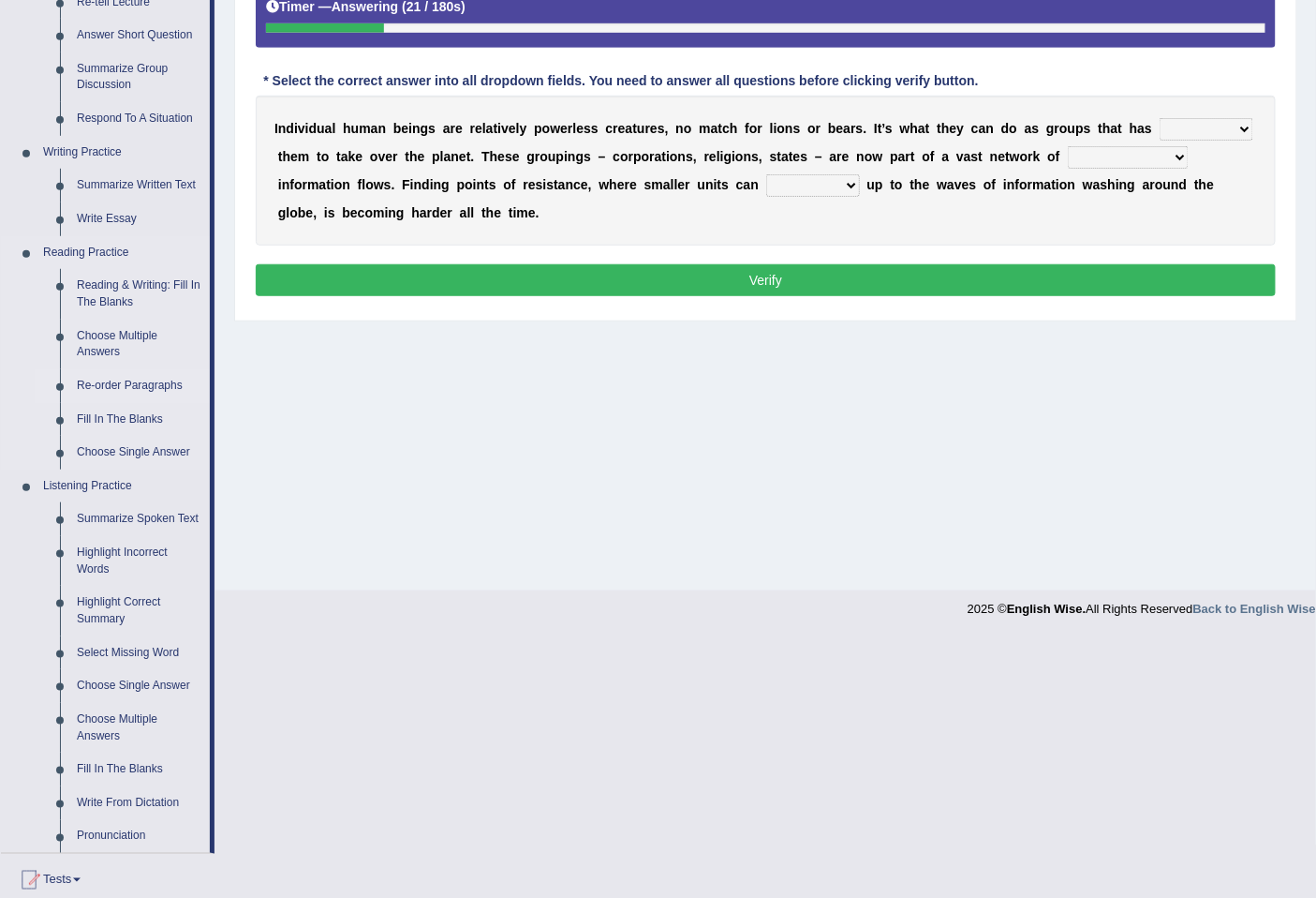
click at [98, 393] on link "Re-order Paragraphs" at bounding box center [139, 386] width 141 height 34
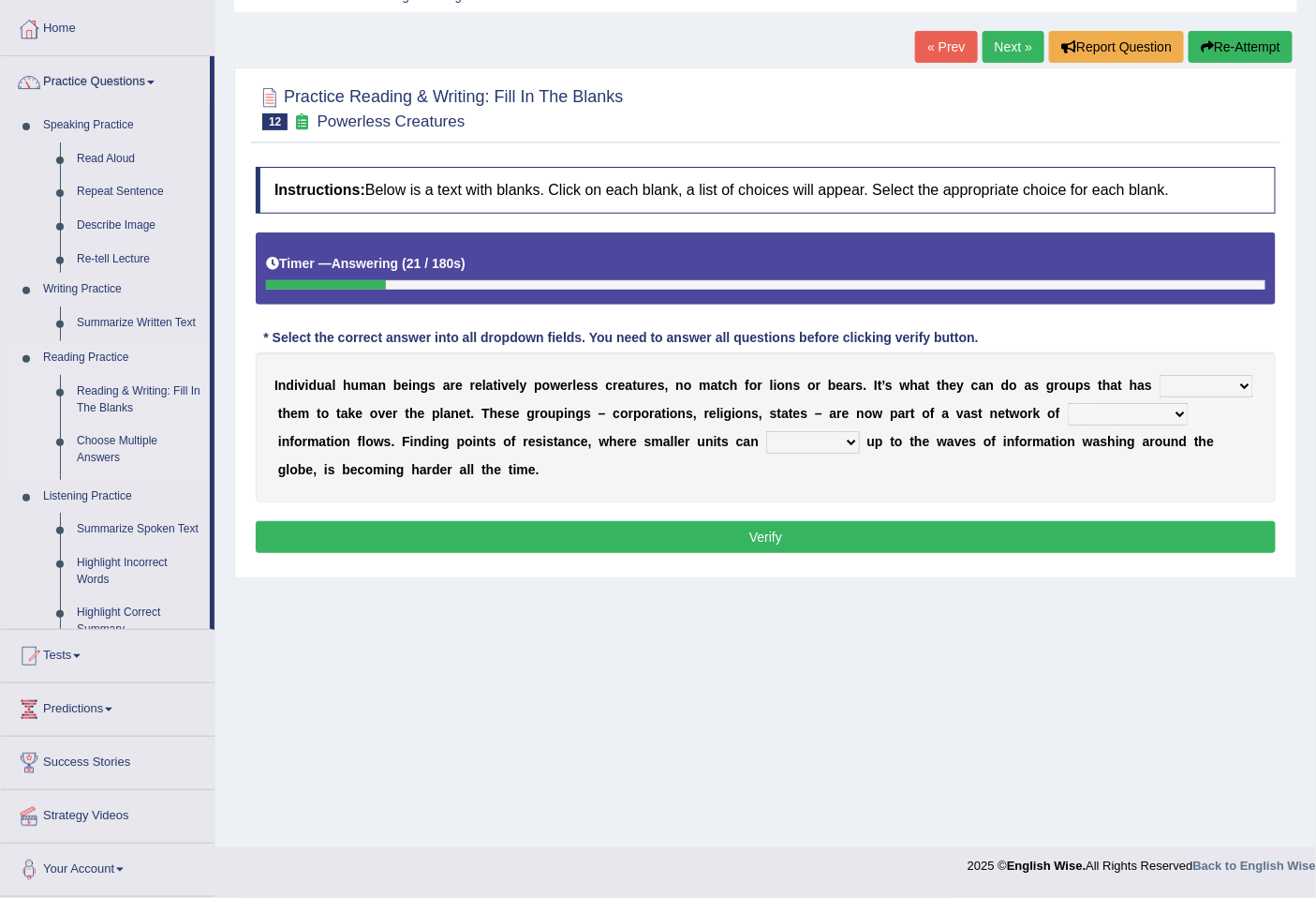
scroll to position [85, 0]
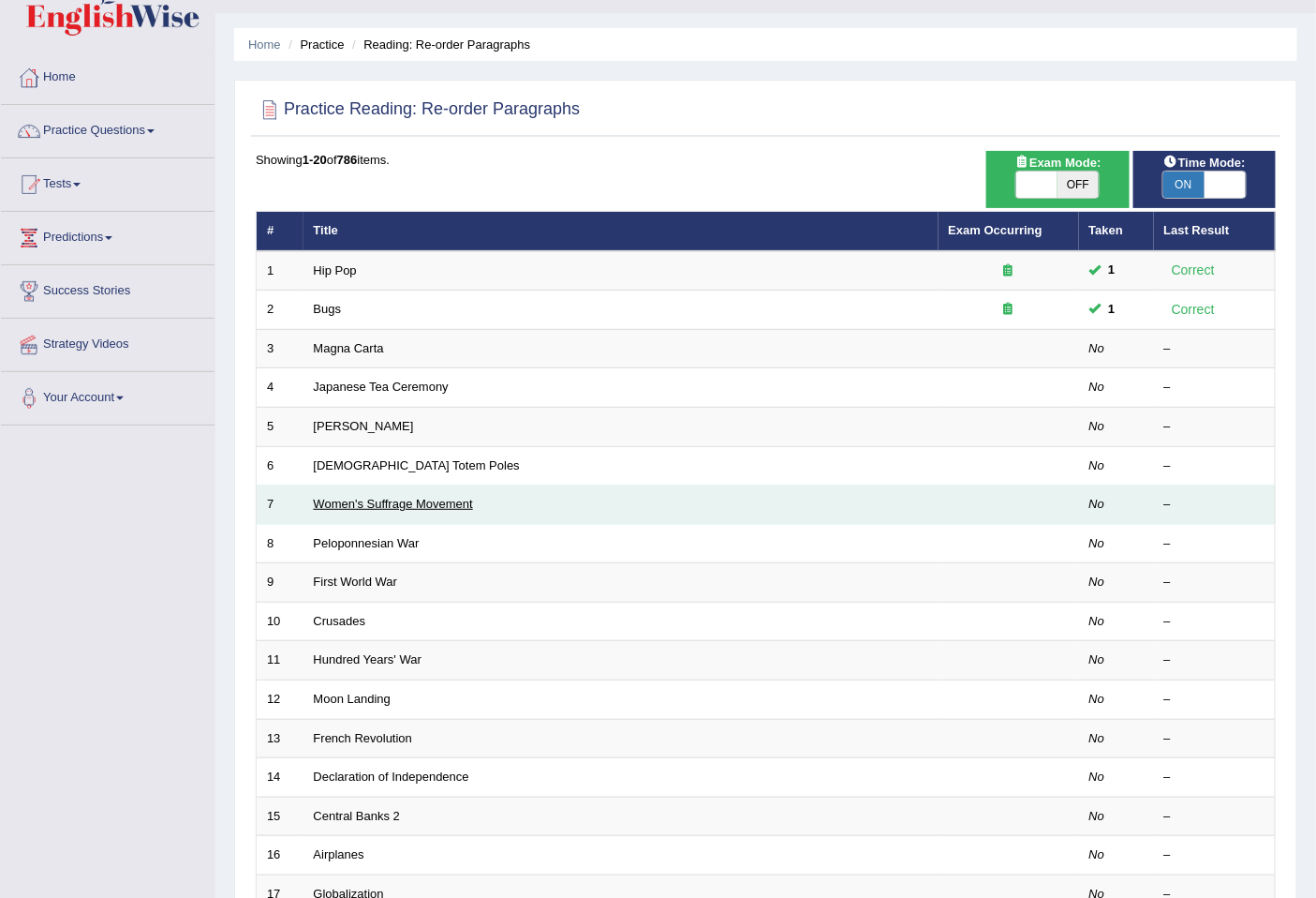
scroll to position [342, 0]
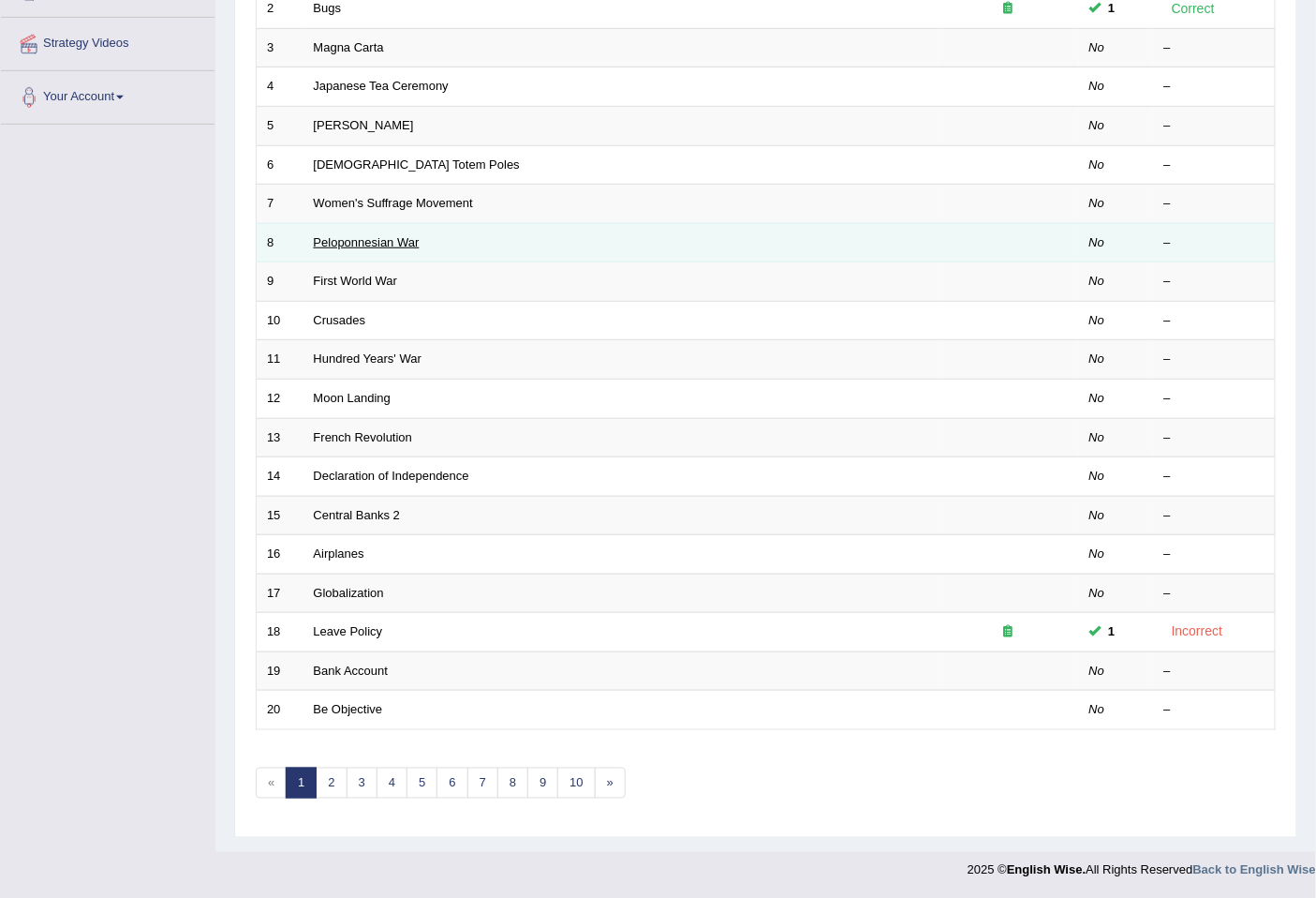
click at [410, 238] on link "Peloponnesian War" at bounding box center [366, 242] width 106 height 15
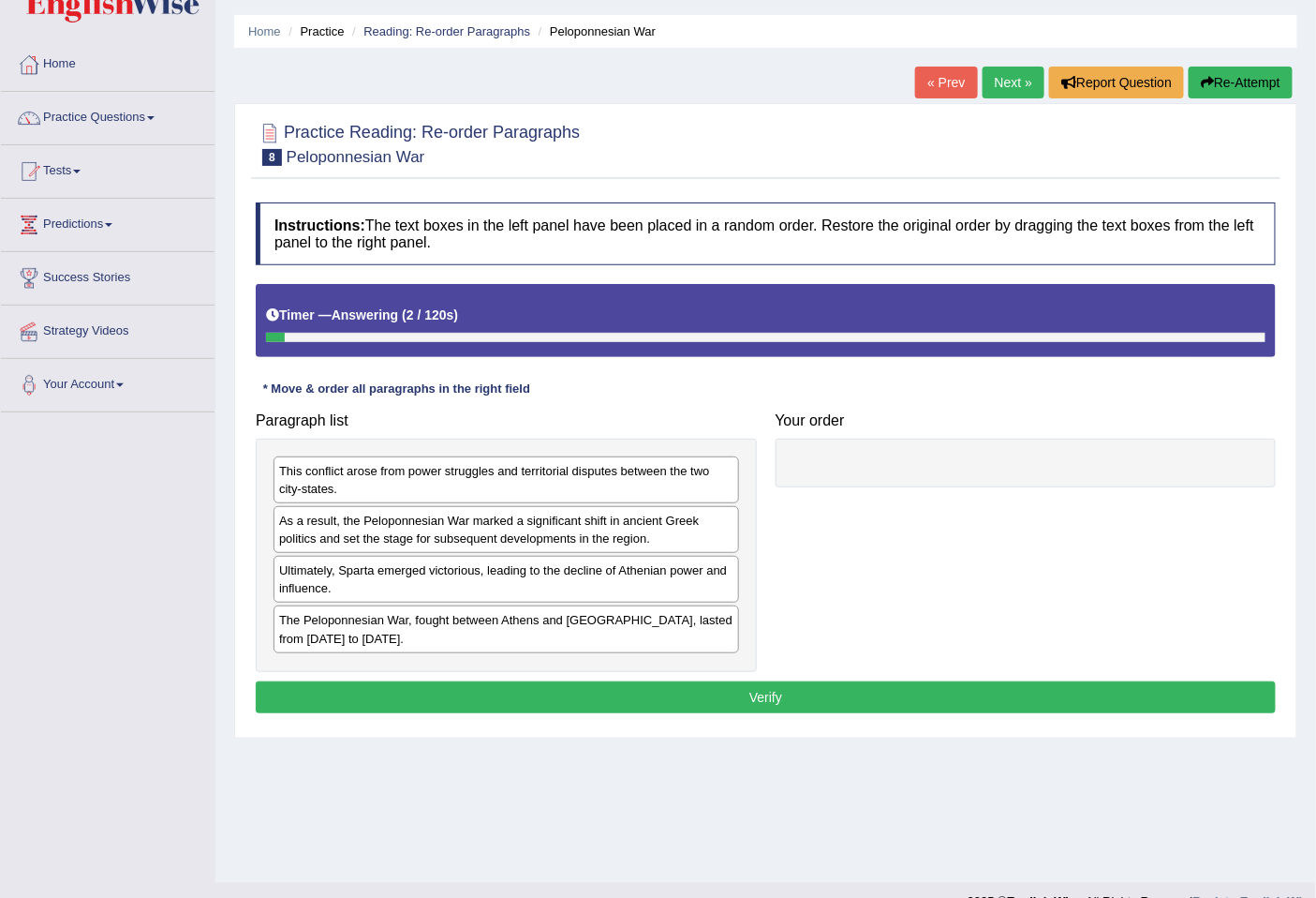
scroll to position [85, 0]
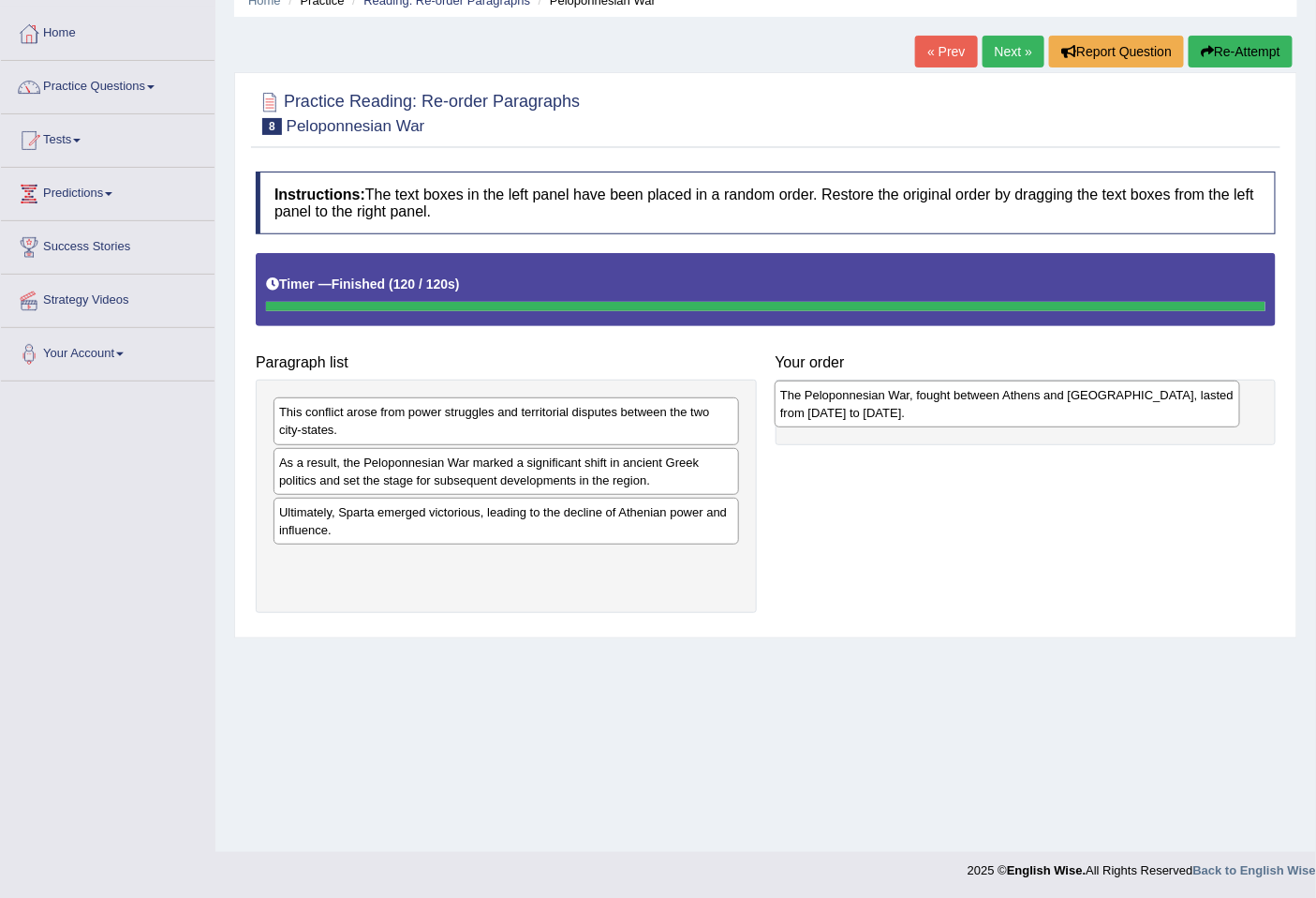
drag, startPoint x: 352, startPoint y: 582, endPoint x: 853, endPoint y: 415, distance: 528.1
click at [853, 415] on div "The Peloponnesian War, fought between Athens and [GEOGRAPHIC_DATA], lasted from…" at bounding box center [1007, 404] width 465 height 46
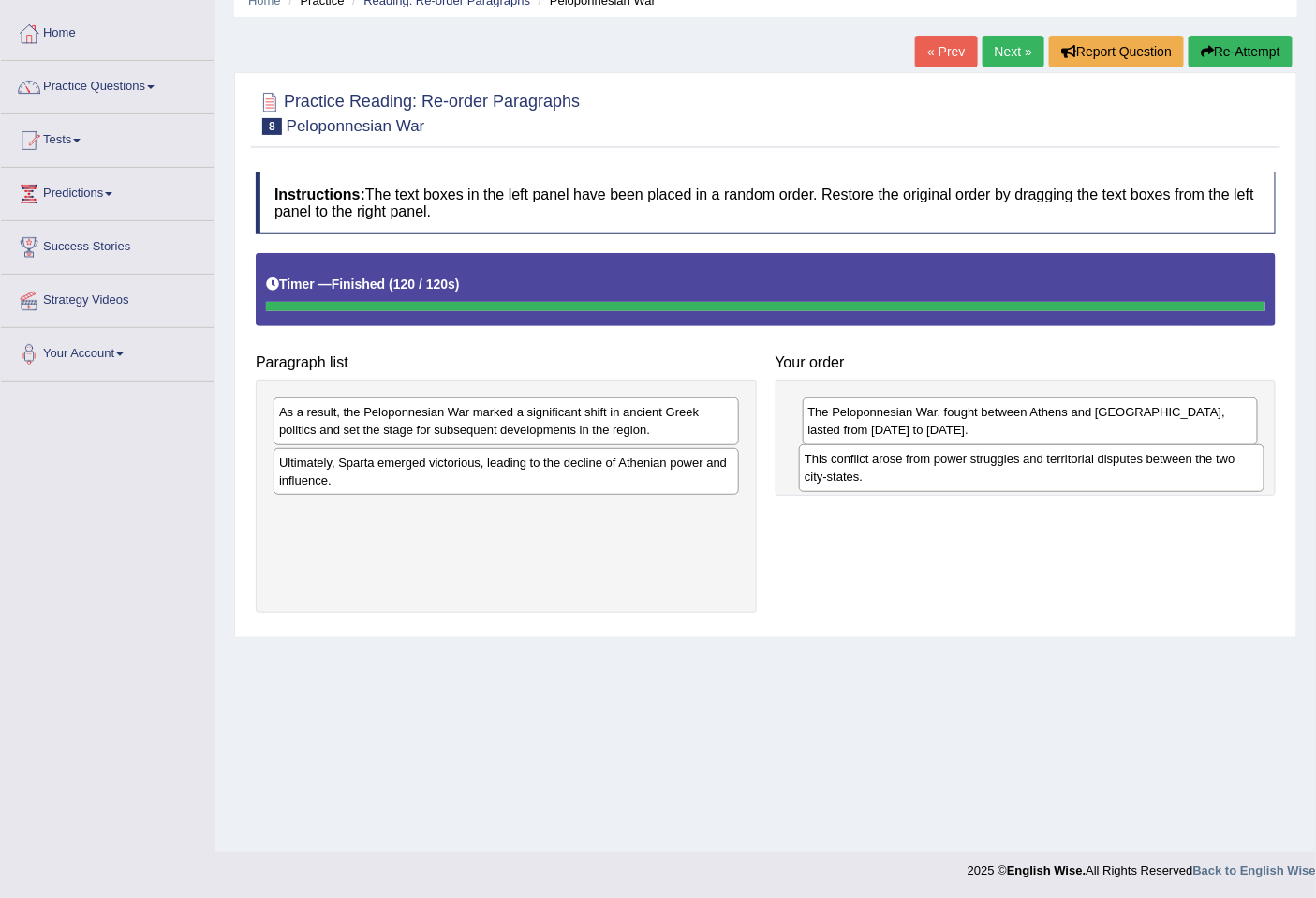
drag, startPoint x: 527, startPoint y: 438, endPoint x: 1053, endPoint y: 484, distance: 528.0
click at [1053, 484] on div "This conflict arose from power struggles and territorial disputes between the t…" at bounding box center [1031, 468] width 465 height 46
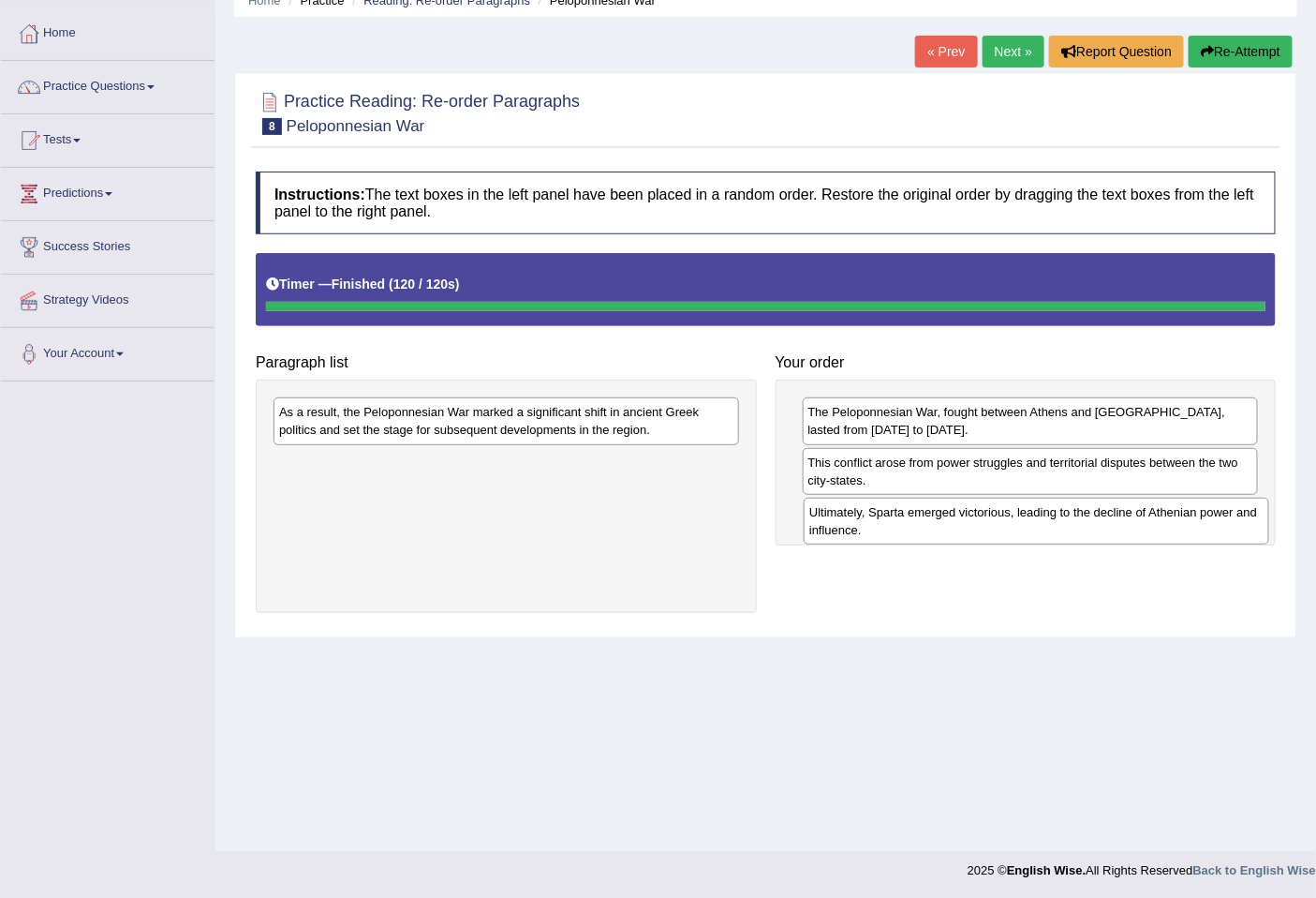
drag, startPoint x: 589, startPoint y: 463, endPoint x: 1119, endPoint y: 511, distance: 532.2
click at [1119, 511] on div "Ultimately, Sparta emerged victorious, leading to the decline of Athenian power…" at bounding box center [1036, 521] width 465 height 46
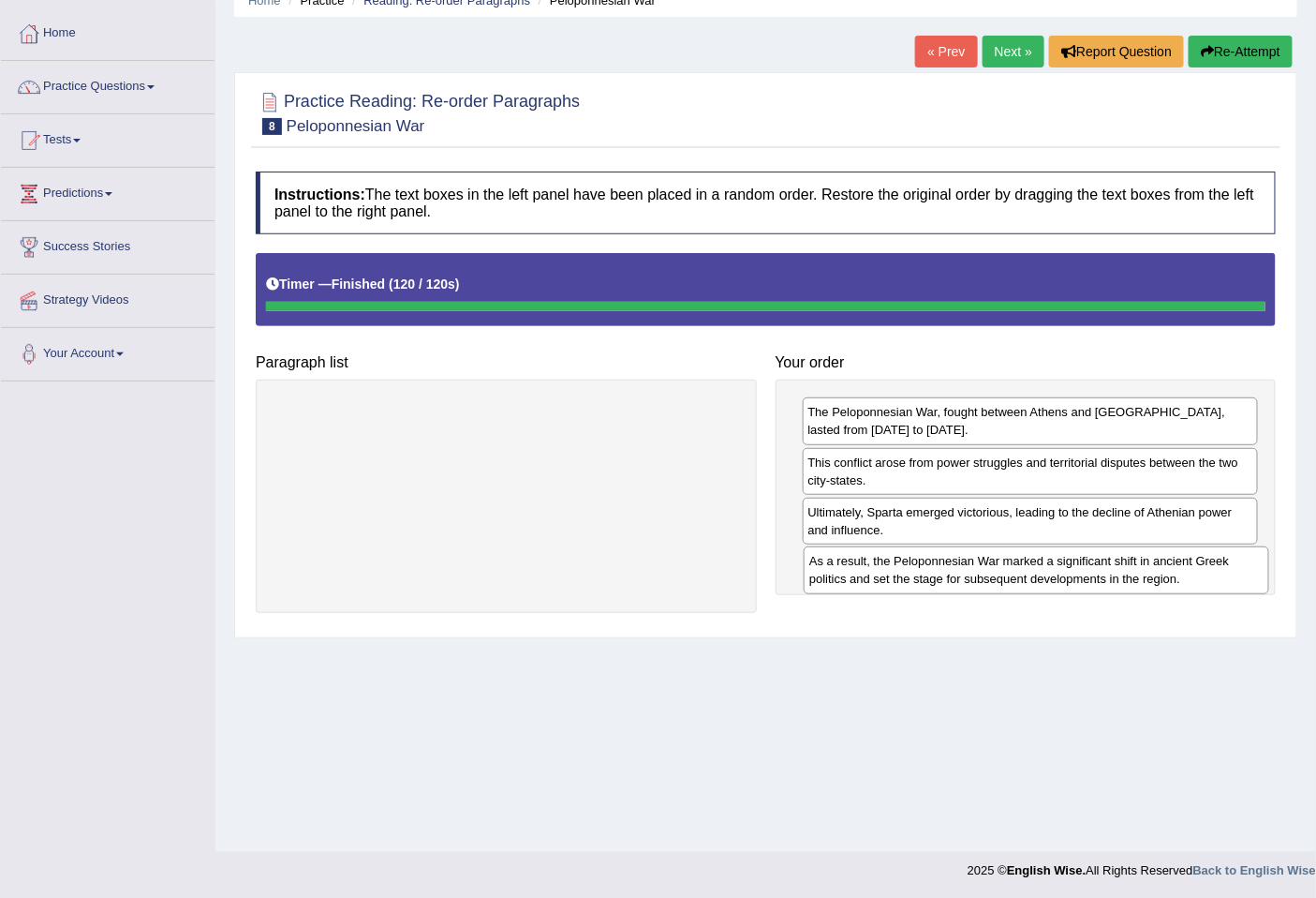
drag, startPoint x: 676, startPoint y: 425, endPoint x: 1203, endPoint y: 573, distance: 547.4
click at [1205, 573] on div "As a result, the Peloponnesian War marked a significant shift in ancient Greek …" at bounding box center [1036, 570] width 465 height 46
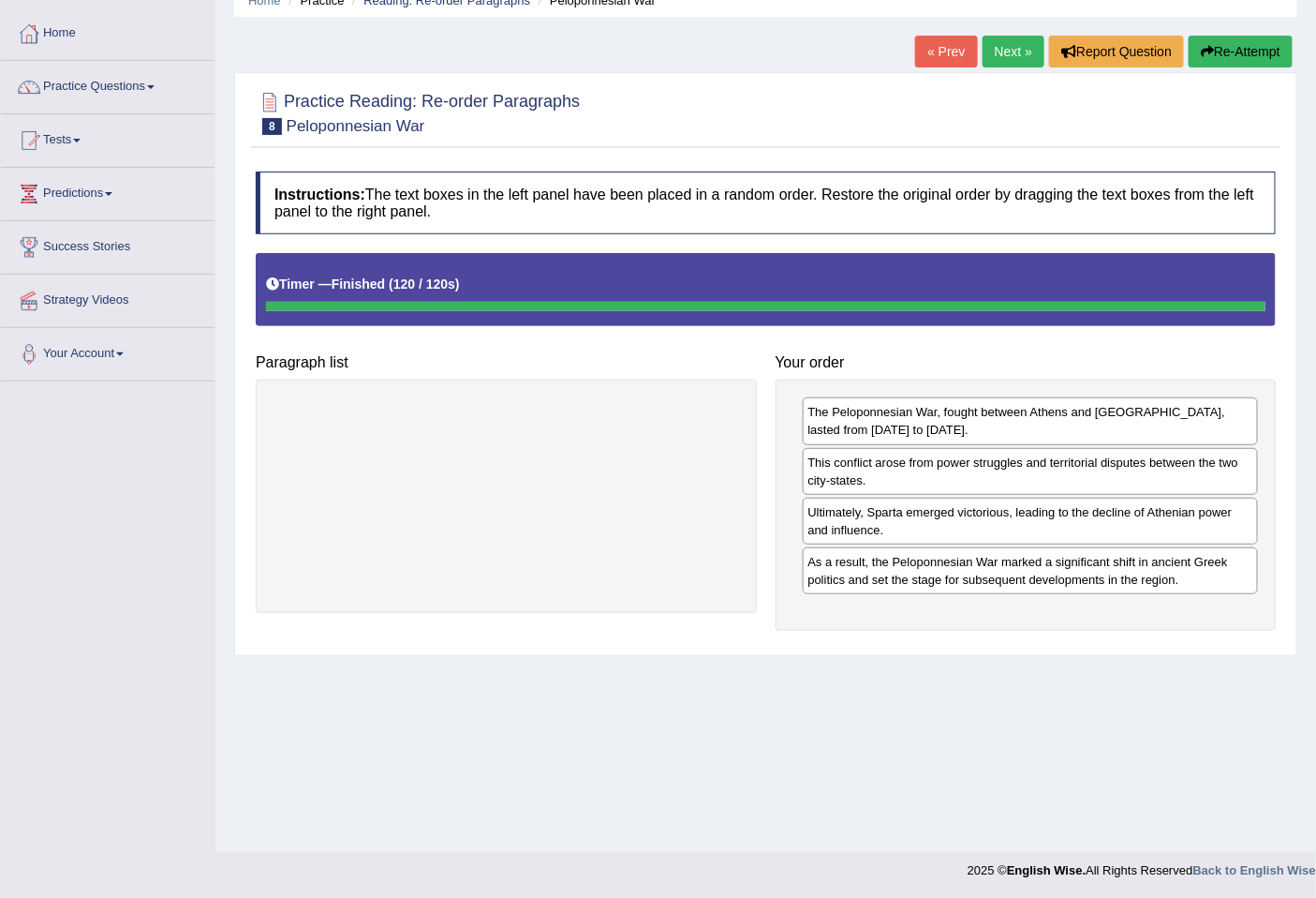
scroll to position [0, 0]
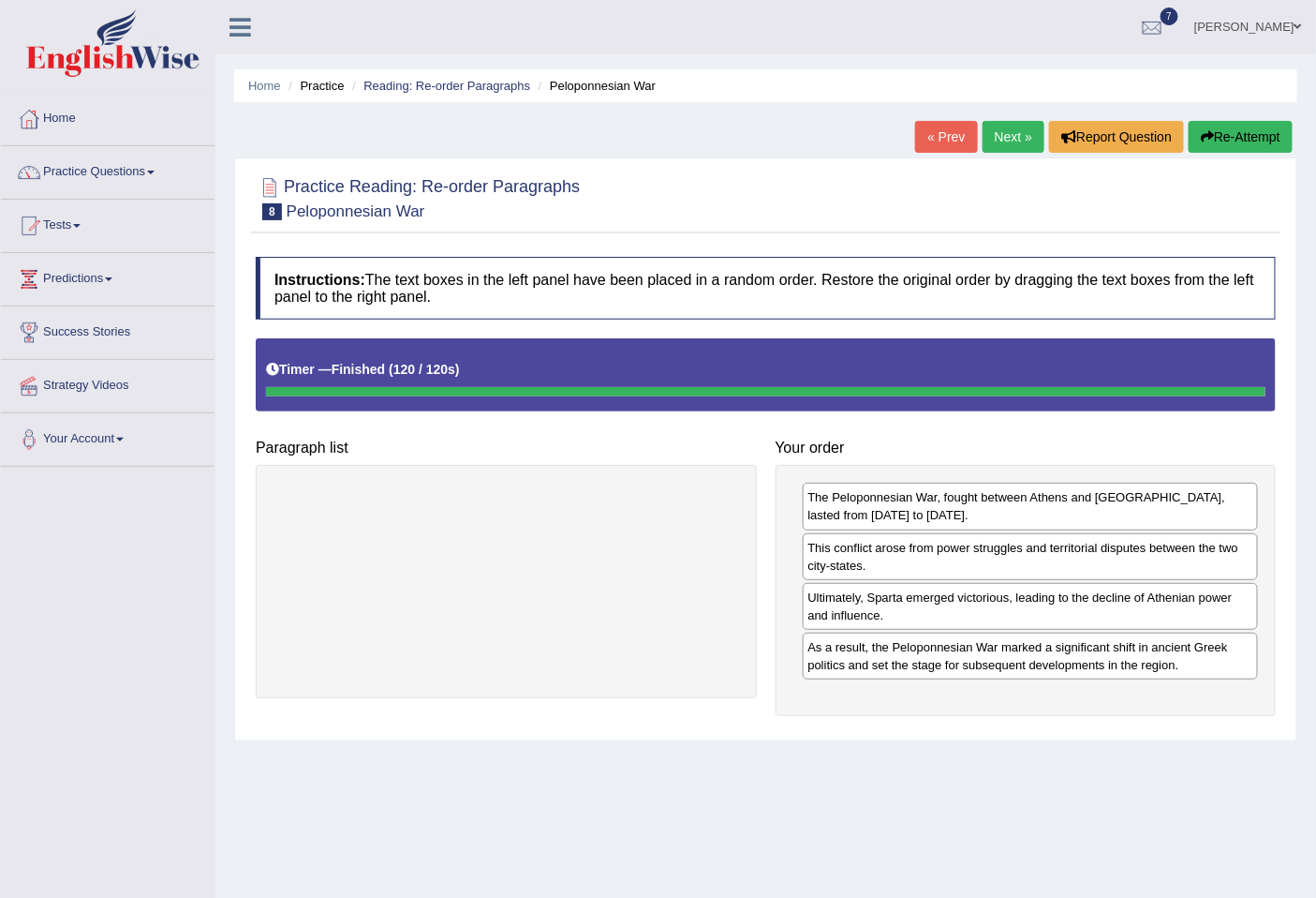
click at [1267, 123] on button "Re-Attempt" at bounding box center [1240, 137] width 104 height 32
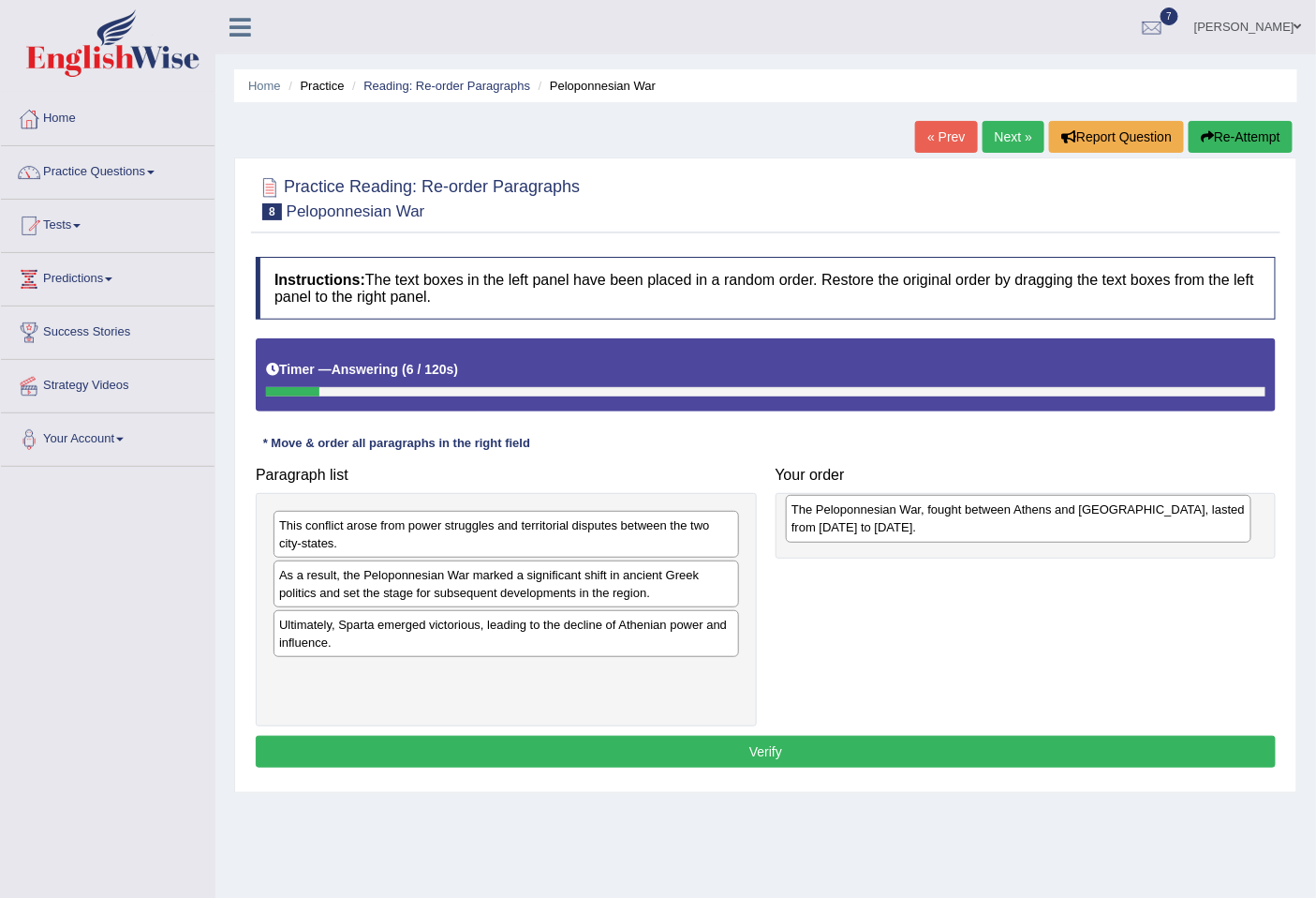
drag, startPoint x: 431, startPoint y: 688, endPoint x: 943, endPoint y: 522, distance: 538.2
click at [943, 522] on div "The Peloponnesian War, fought between Athens and [GEOGRAPHIC_DATA], lasted from…" at bounding box center [1019, 518] width 465 height 46
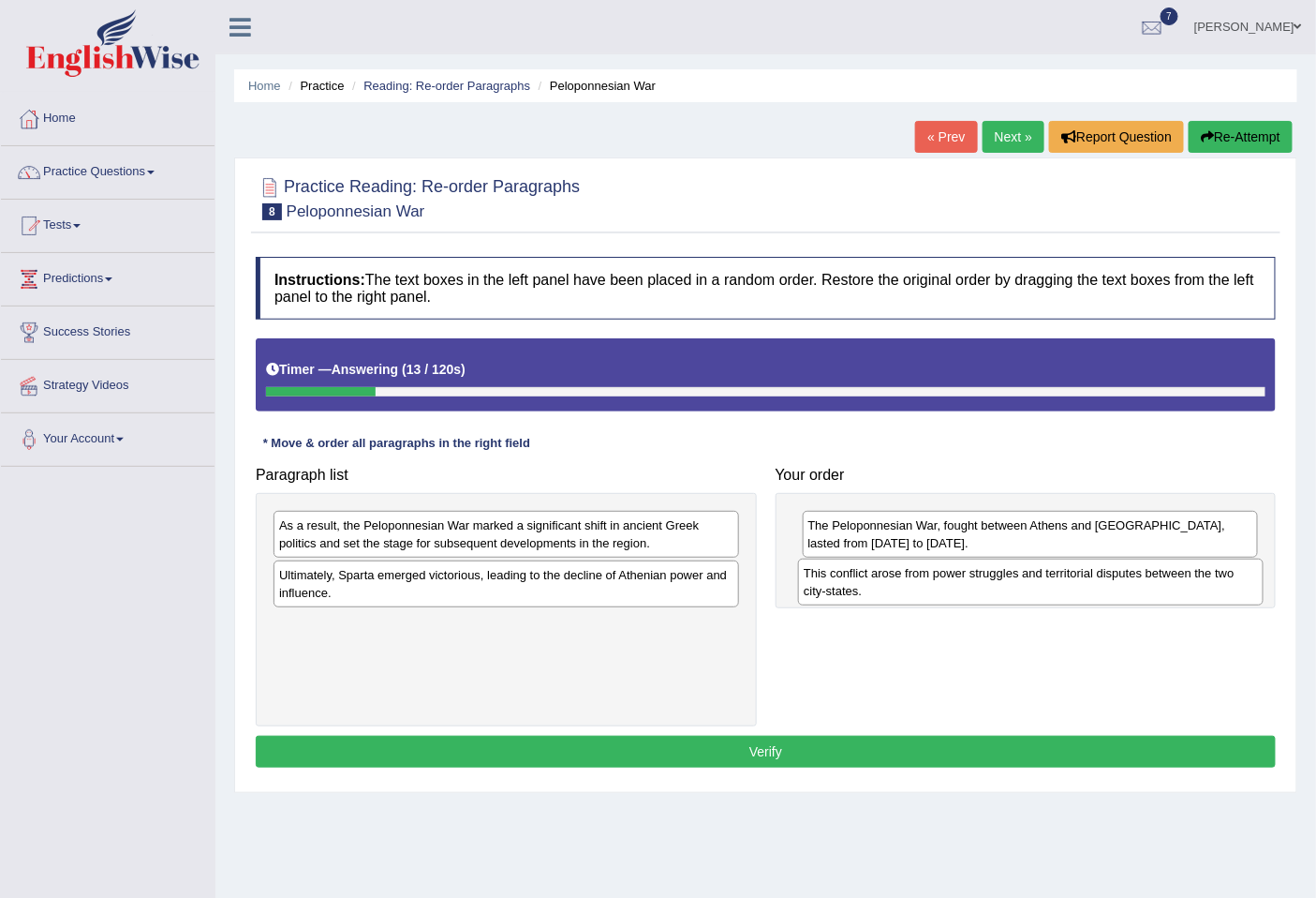
drag, startPoint x: 497, startPoint y: 536, endPoint x: 1022, endPoint y: 584, distance: 527.2
click at [1022, 584] on div "This conflict arose from power struggles and territorial disputes between the t…" at bounding box center [1030, 582] width 465 height 46
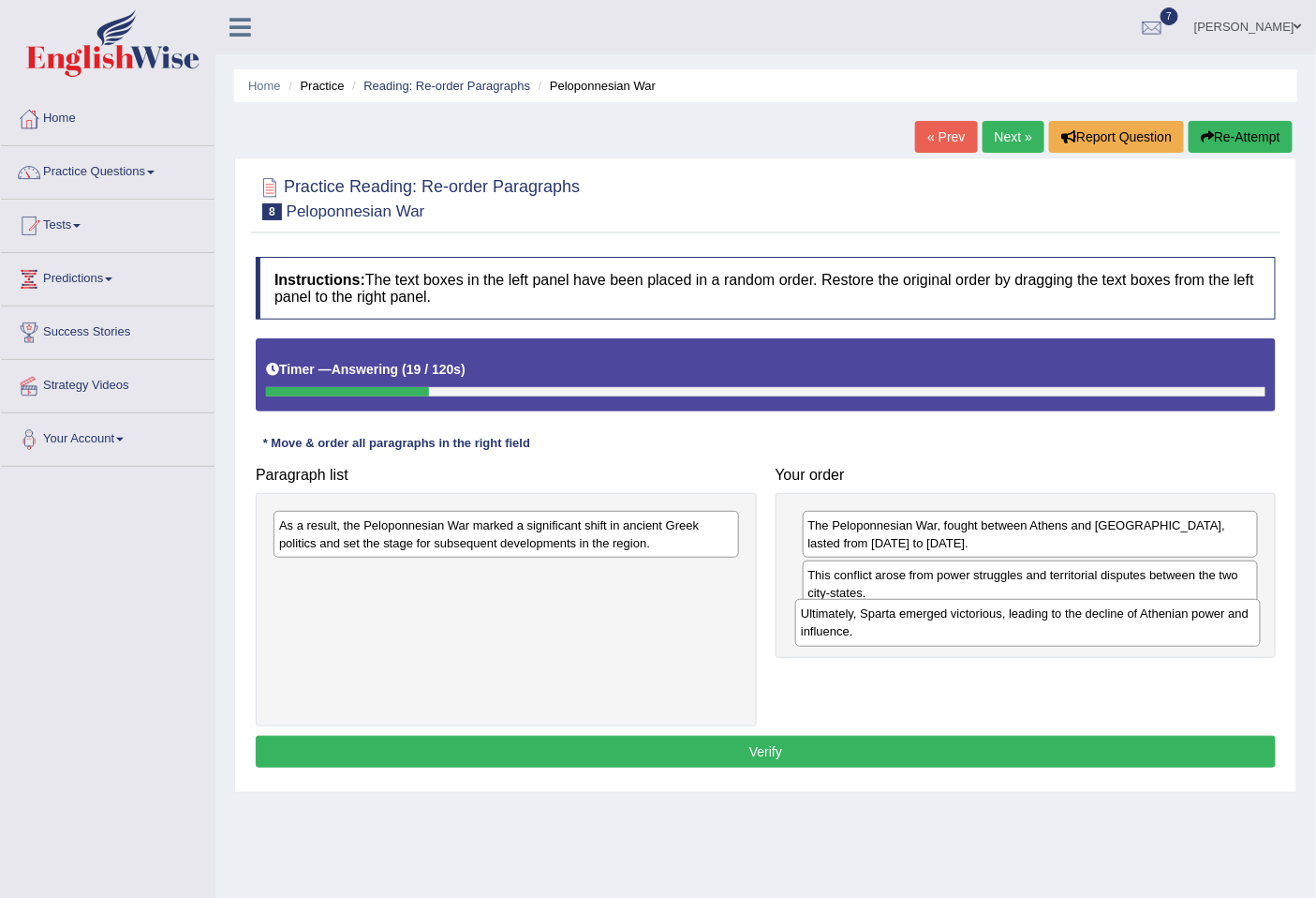
drag, startPoint x: 534, startPoint y: 585, endPoint x: 1056, endPoint y: 623, distance: 523.4
click at [1056, 623] on div "Ultimately, Sparta emerged victorious, leading to the decline of Athenian power…" at bounding box center [1027, 622] width 465 height 46
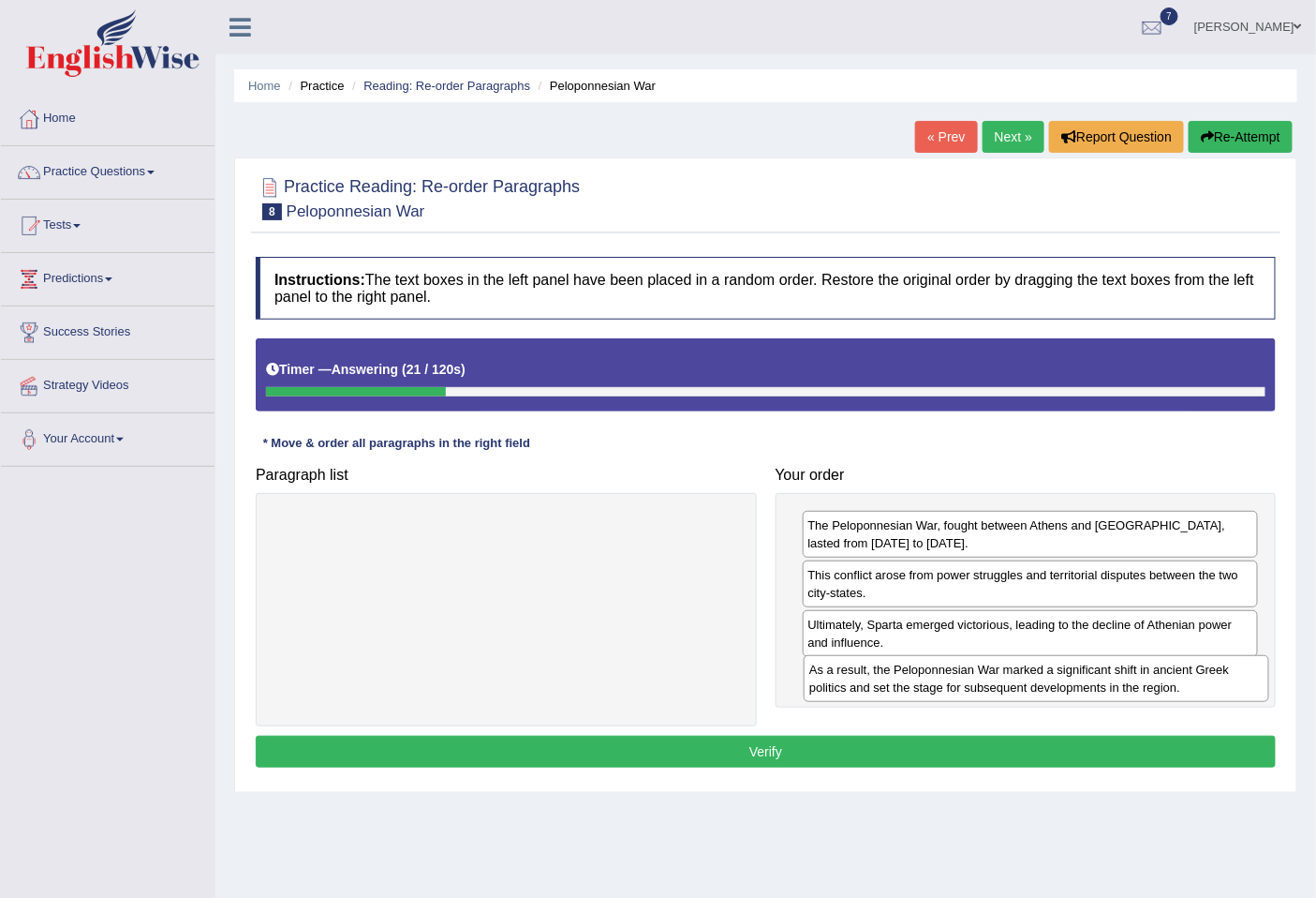
drag, startPoint x: 638, startPoint y: 521, endPoint x: 1169, endPoint y: 664, distance: 549.9
click at [1169, 664] on div "As a result, the Peloponnesian War marked a significant shift in ancient Greek …" at bounding box center [1036, 678] width 465 height 46
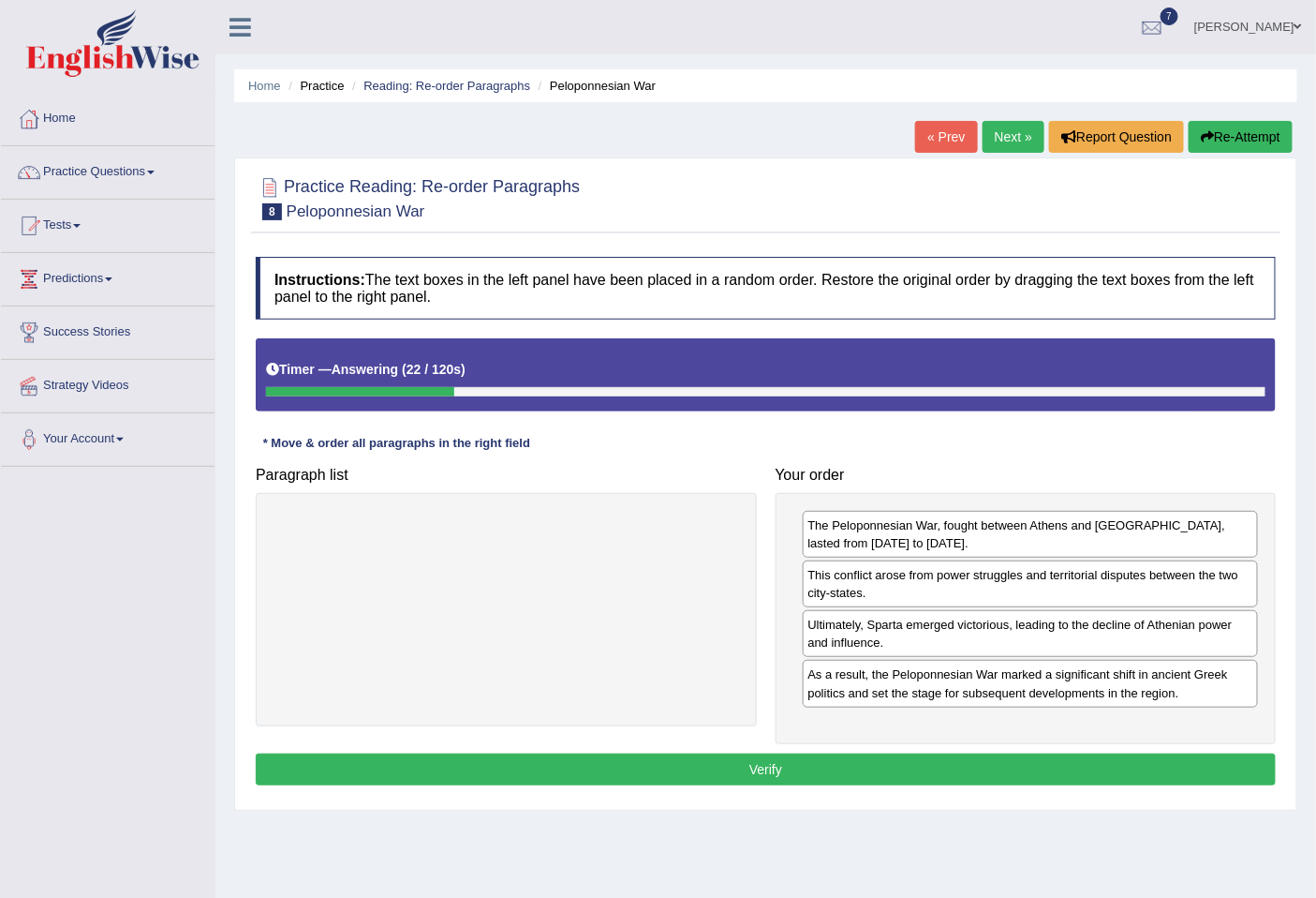
click at [824, 762] on button "Verify" at bounding box center [766, 769] width 1021 height 32
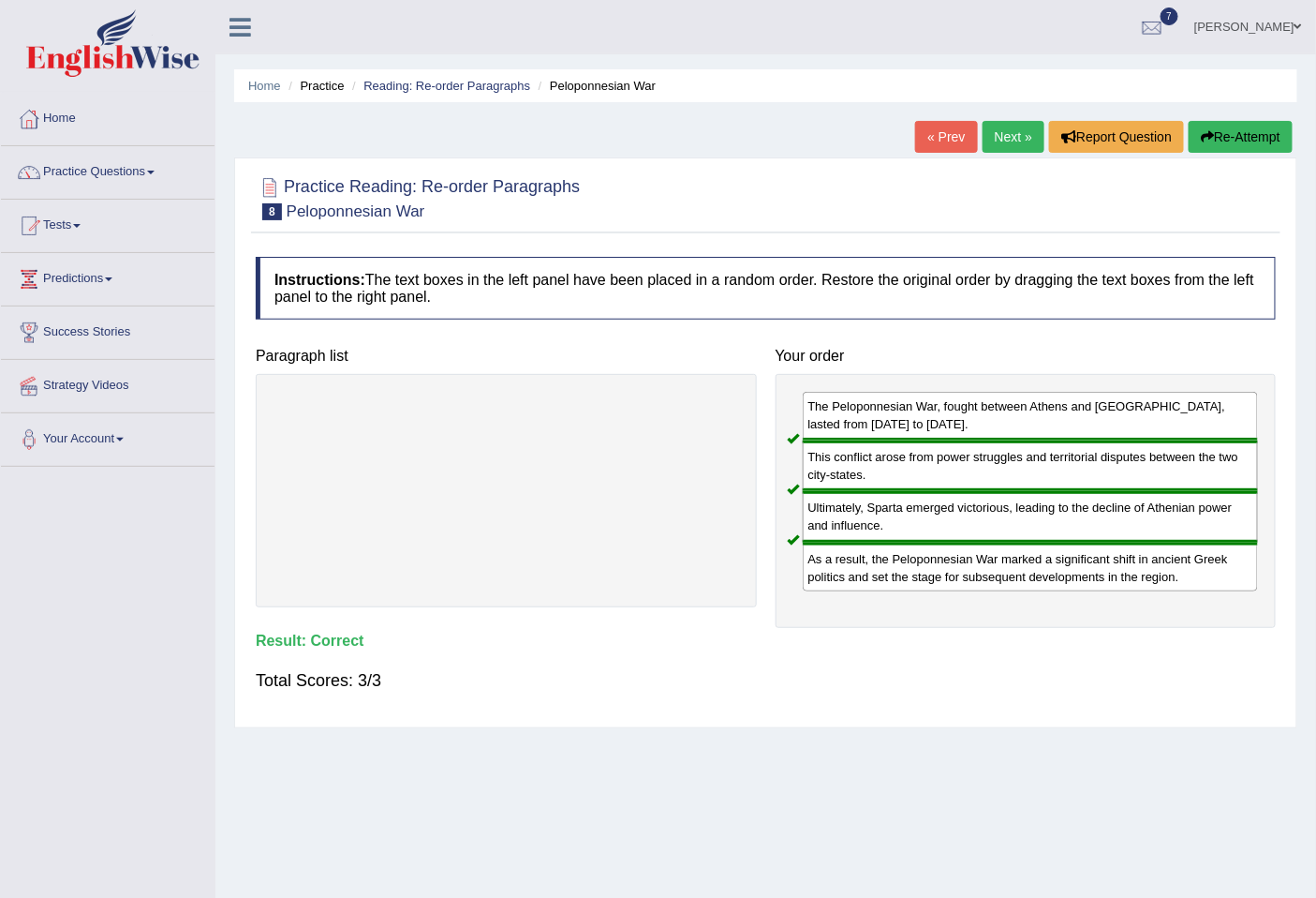
click at [1018, 134] on link "Next »" at bounding box center [1014, 137] width 62 height 32
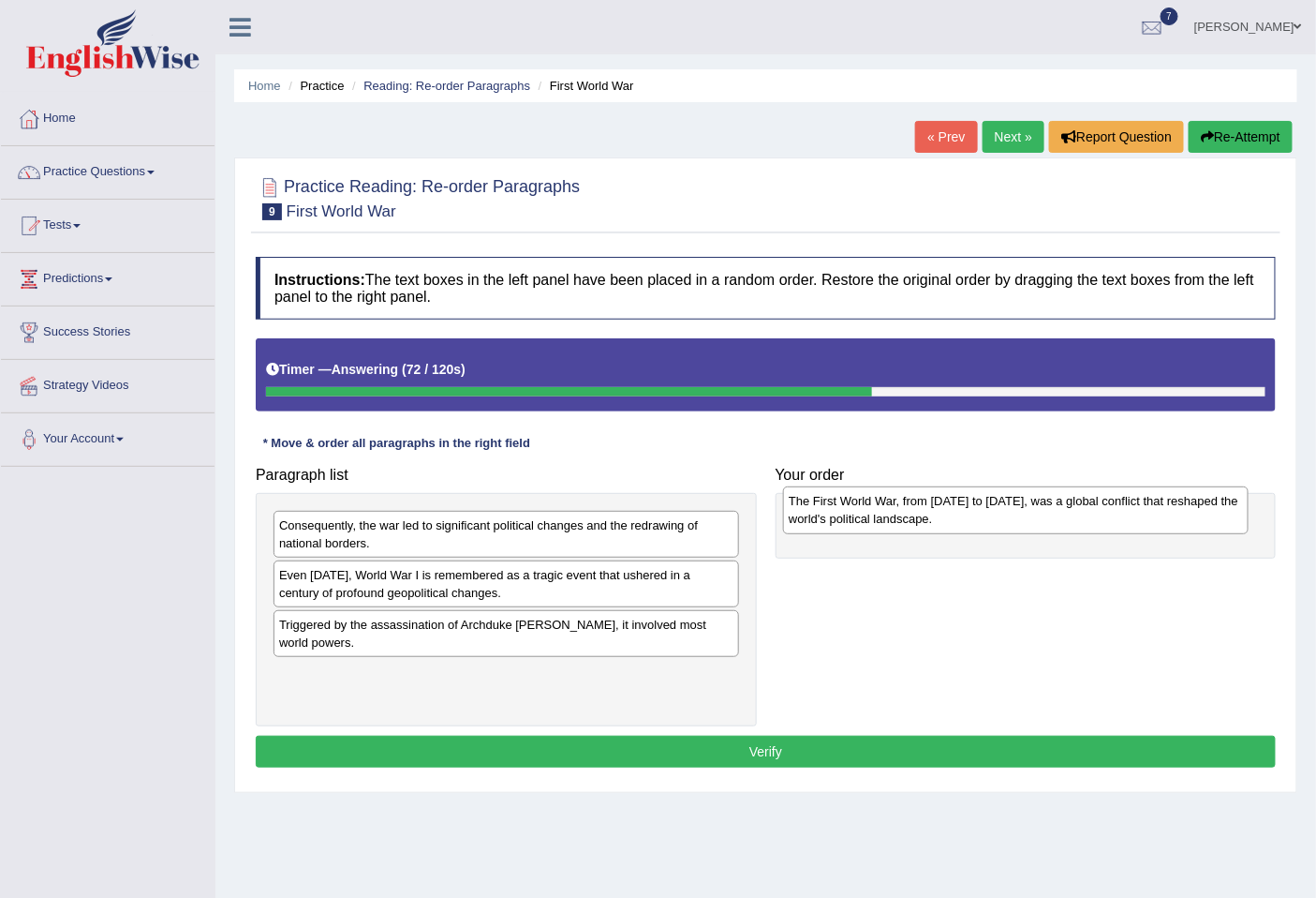
drag, startPoint x: 467, startPoint y: 695, endPoint x: 976, endPoint y: 520, distance: 538.2
click at [976, 520] on div "The First World War, from [DATE] to [DATE], was a global conflict that reshaped…" at bounding box center [1016, 510] width 465 height 46
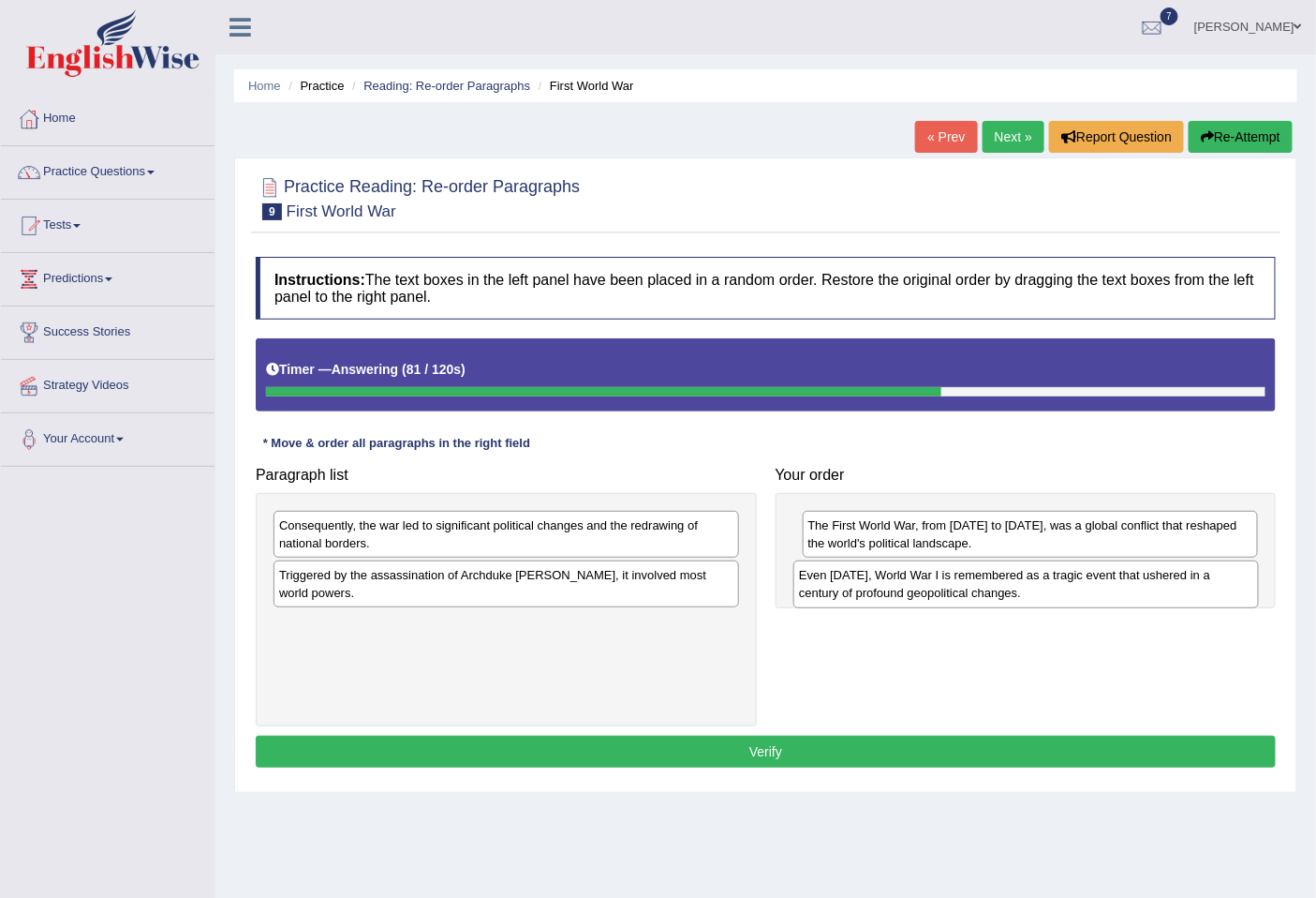
drag, startPoint x: 410, startPoint y: 597, endPoint x: 930, endPoint y: 597, distance: 520.0
click at [930, 597] on div "Even [DATE], World War I is remembered as a tragic event that ushered in a cent…" at bounding box center [1025, 584] width 465 height 46
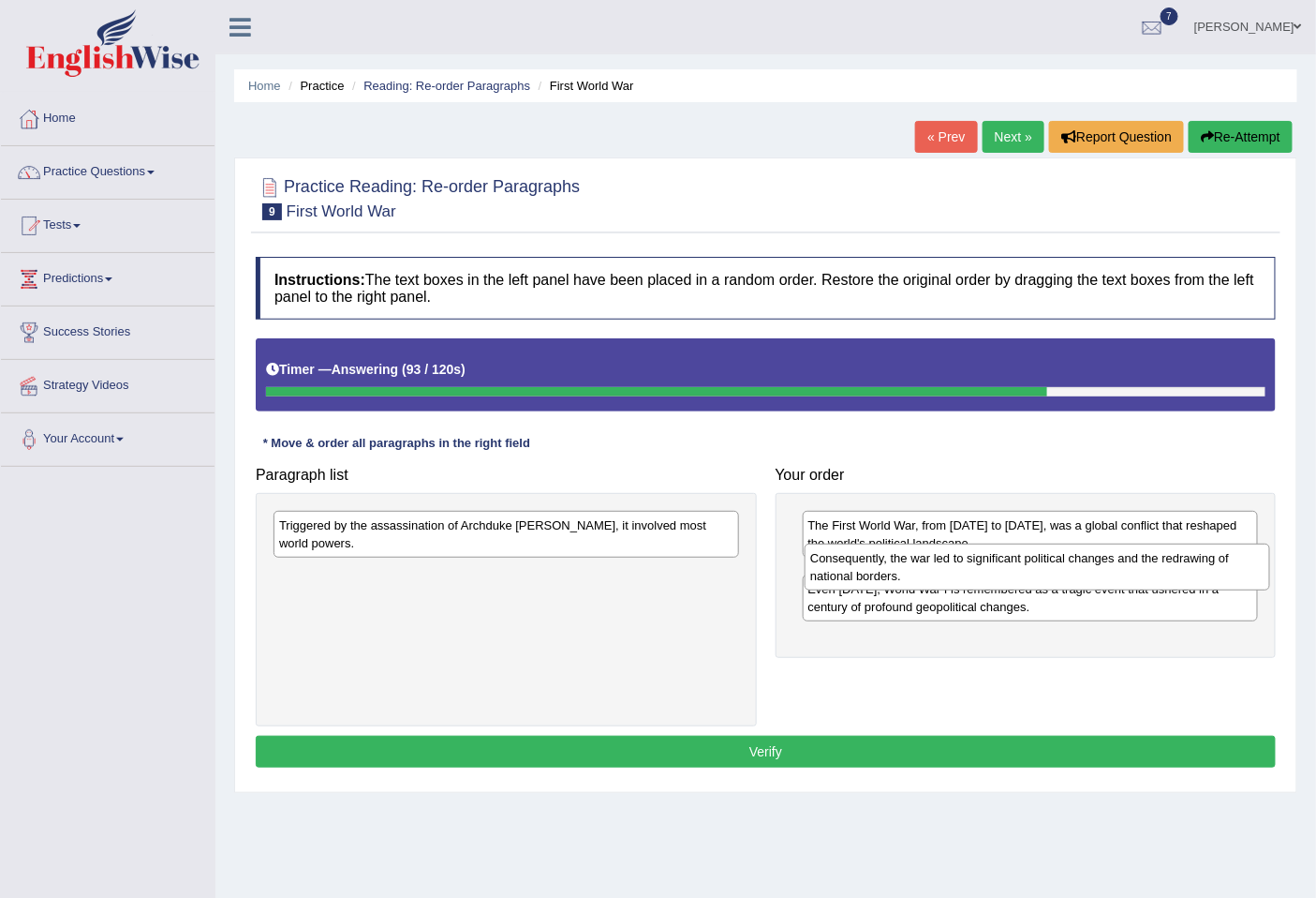
drag, startPoint x: 452, startPoint y: 548, endPoint x: 984, endPoint y: 581, distance: 533.0
click at [984, 581] on div "Consequently, the war led to significant political changes and the redrawing of…" at bounding box center [1037, 567] width 465 height 46
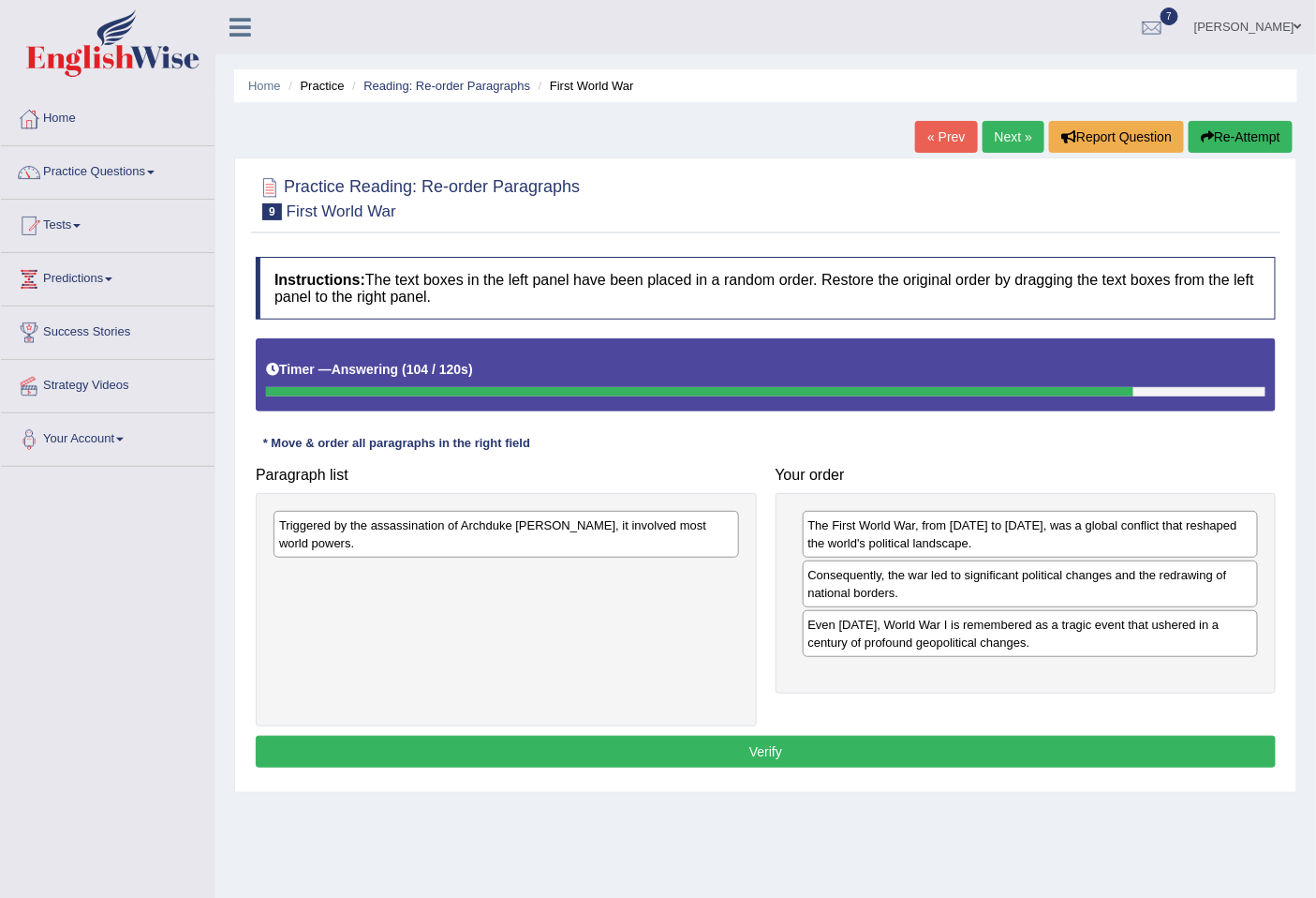
click at [399, 542] on div "Triggered by the assassination of Archduke Franz Ferdinand, it involved most wo…" at bounding box center [506, 534] width 466 height 46
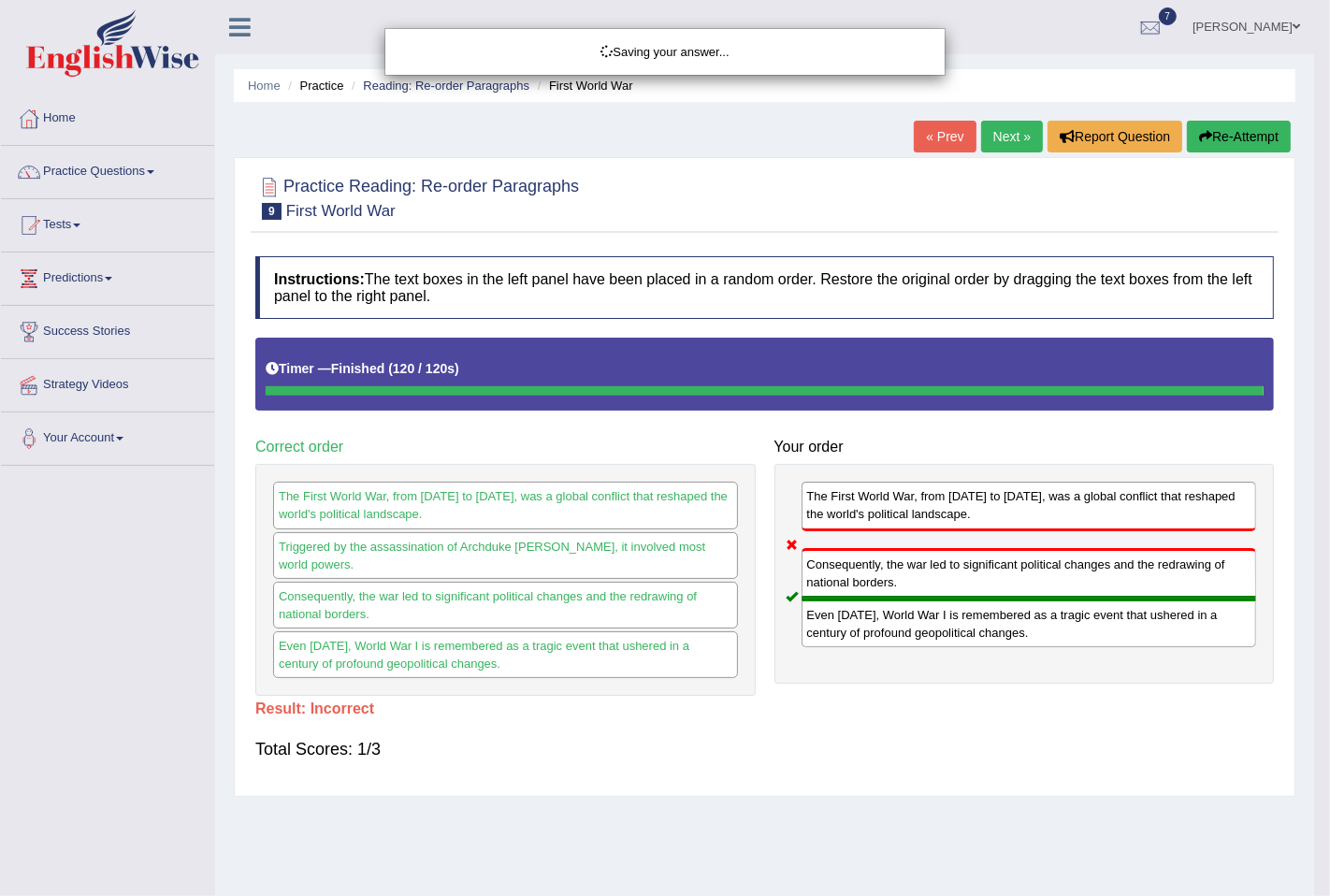
drag, startPoint x: 705, startPoint y: 546, endPoint x: 1221, endPoint y: 595, distance: 518.3
click at [1221, 595] on body "Toggle navigation Home Practice Questions Speaking Practice Read Aloud Repeat S…" at bounding box center [665, 448] width 1330 height 896
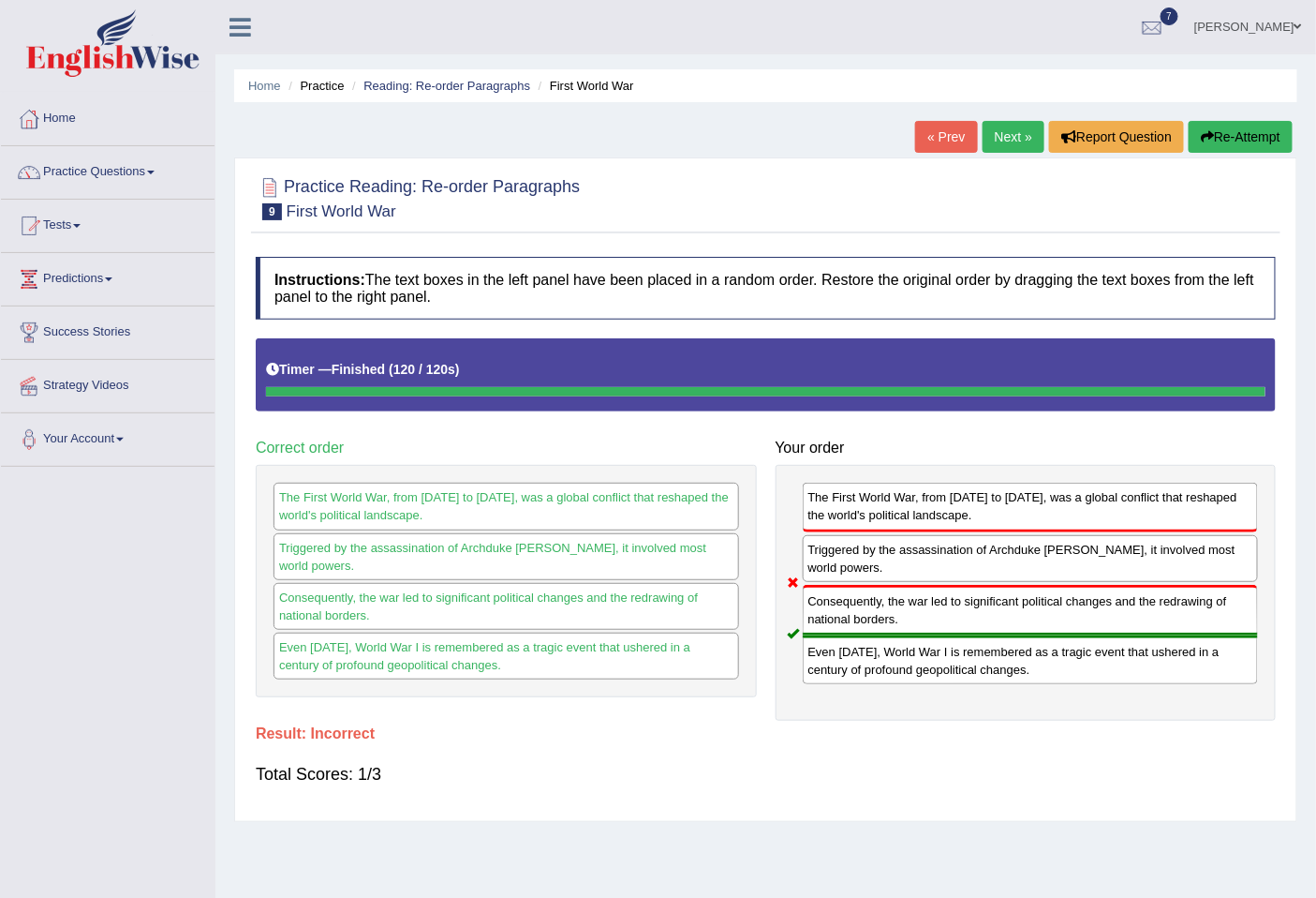
click at [1253, 148] on button "Re-Attempt" at bounding box center [1240, 137] width 104 height 32
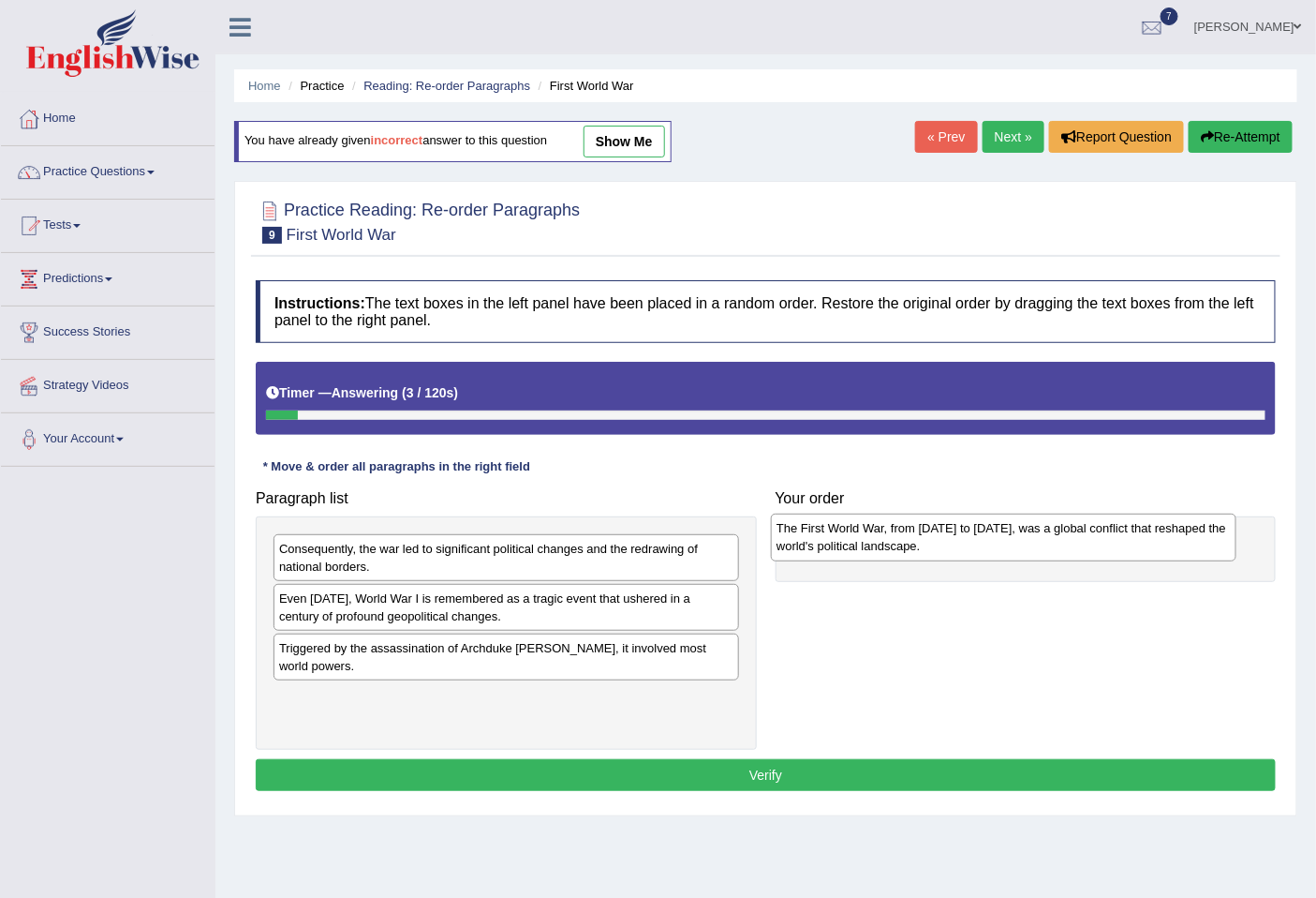
drag, startPoint x: 398, startPoint y: 707, endPoint x: 896, endPoint y: 537, distance: 526.2
click at [896, 537] on div "The First World War, from 1914 to 1918, was a global conflict that reshaped the…" at bounding box center [1003, 537] width 465 height 46
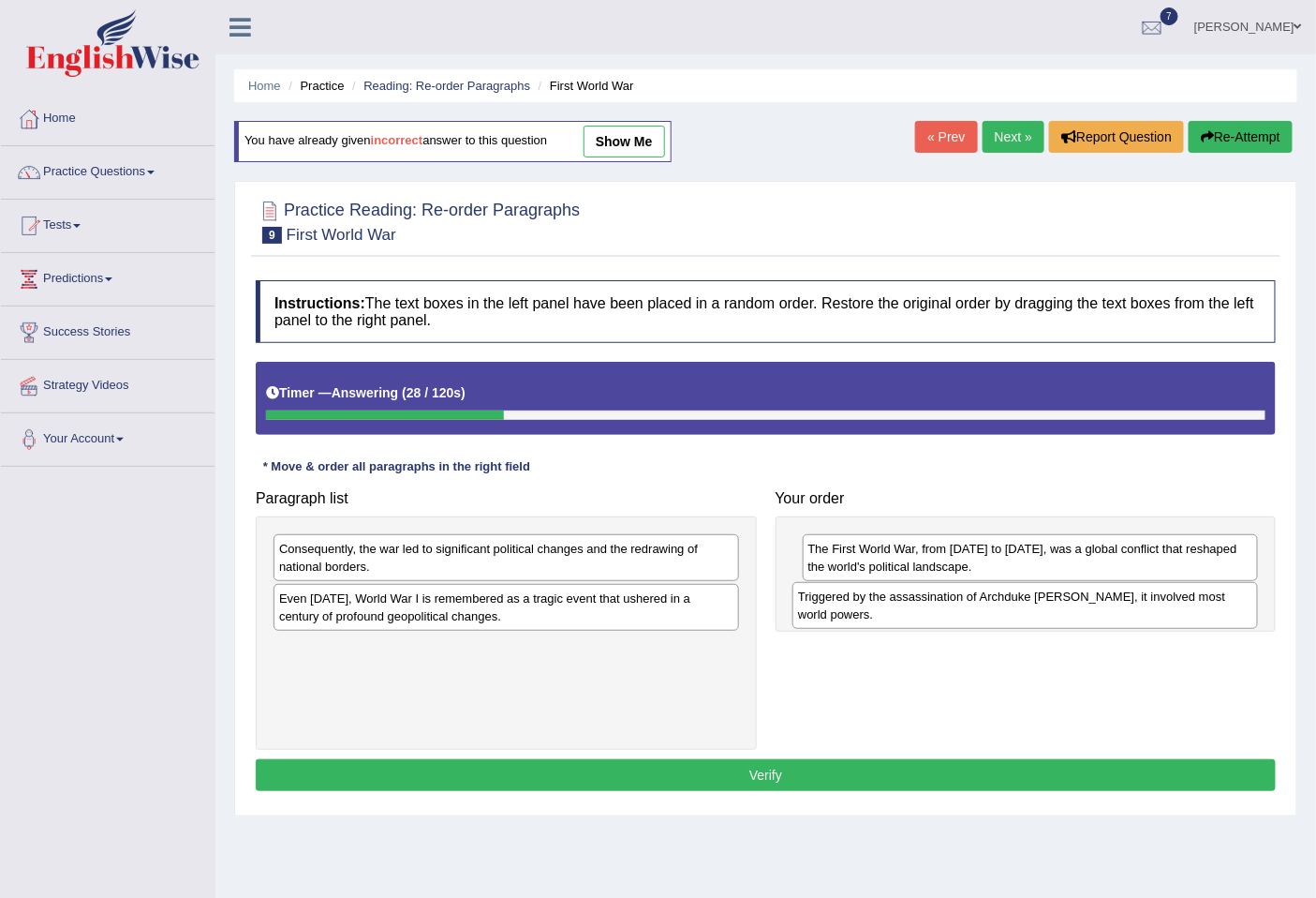
drag, startPoint x: 634, startPoint y: 656, endPoint x: 1154, endPoint y: 604, distance: 522.6
click at [1154, 604] on div "Triggered by the assassination of Archduke Franz Ferdinand, it involved most wo…" at bounding box center [1025, 605] width 465 height 46
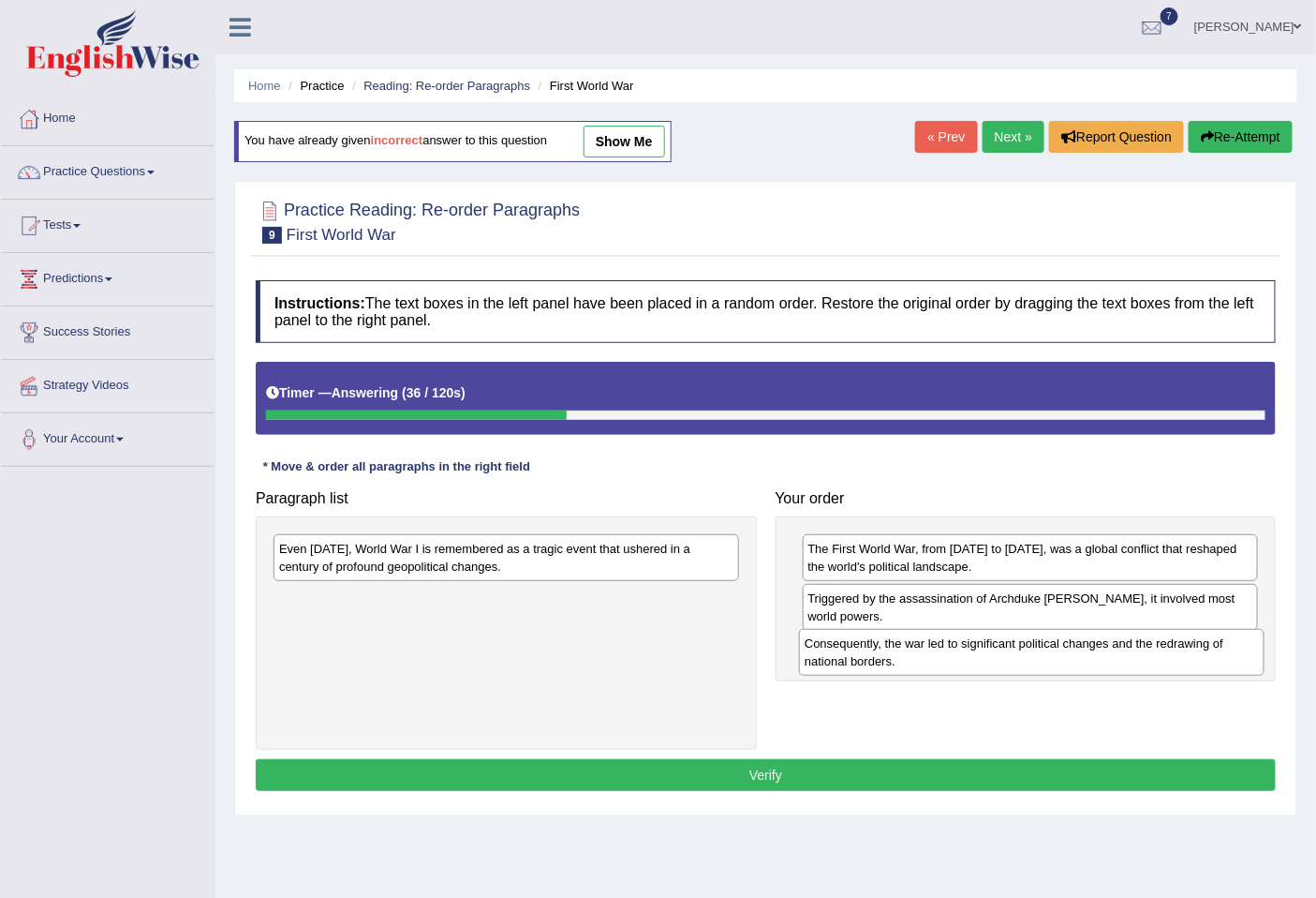
drag, startPoint x: 615, startPoint y: 575, endPoint x: 1140, endPoint y: 670, distance: 533.5
click at [1140, 670] on div "Consequently, the war led to significant political changes and the redrawing of…" at bounding box center [1031, 652] width 465 height 46
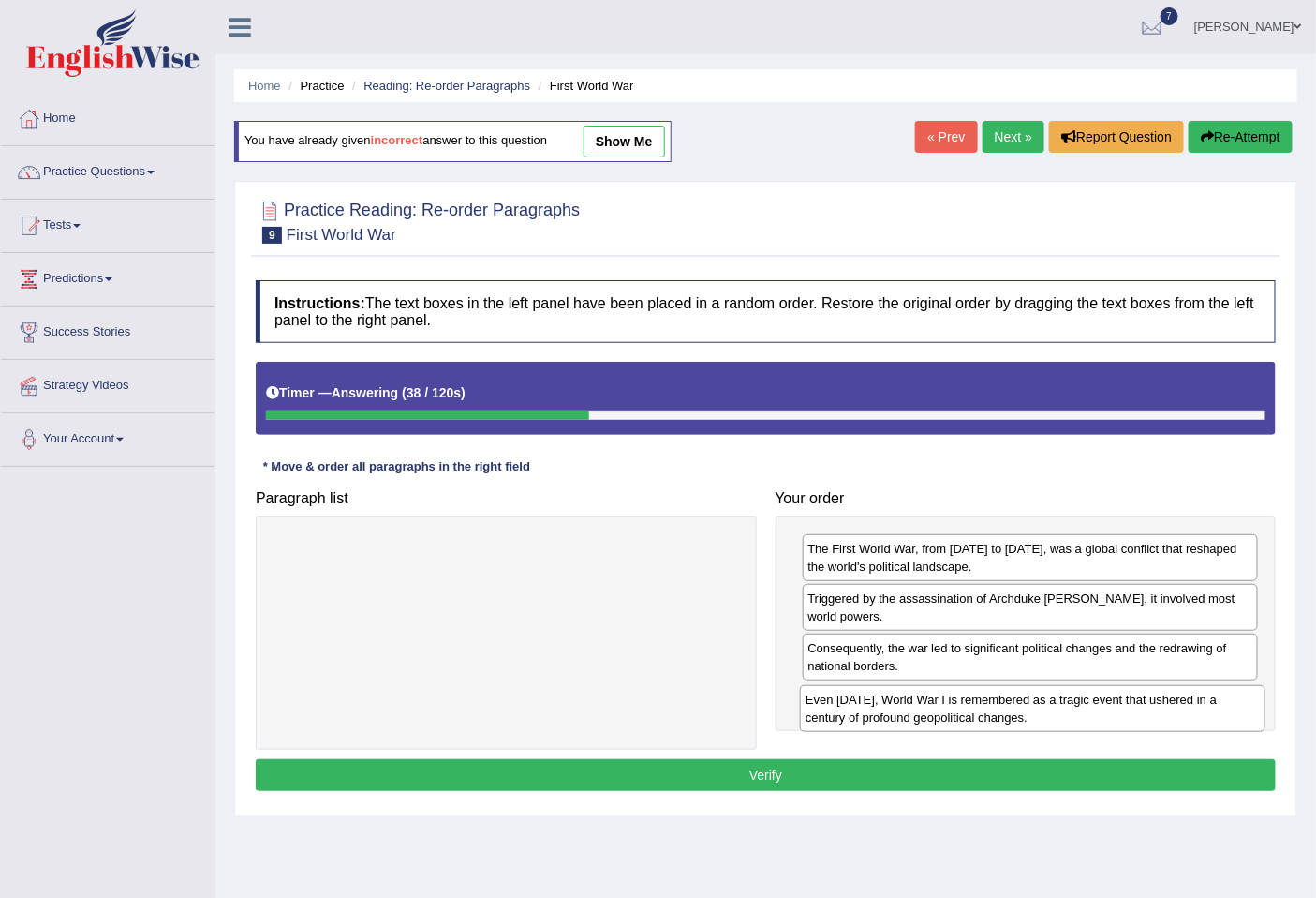
drag, startPoint x: 614, startPoint y: 564, endPoint x: 1140, endPoint y: 715, distance: 547.2
click at [1140, 715] on div "Even today, World War I is remembered as a tragic event that ushered in a centu…" at bounding box center [1032, 708] width 465 height 46
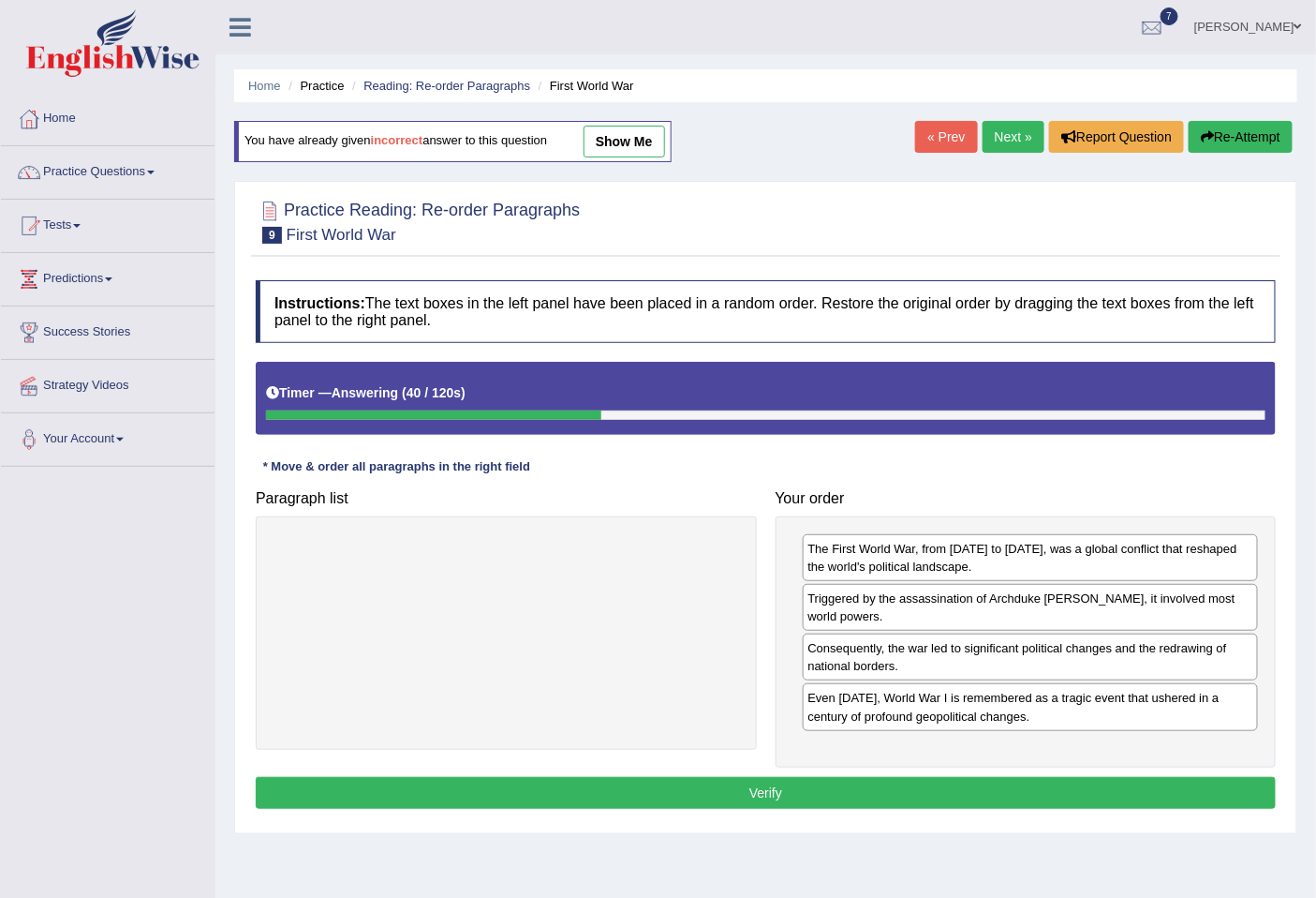
click at [863, 790] on button "Verify" at bounding box center [766, 792] width 1021 height 32
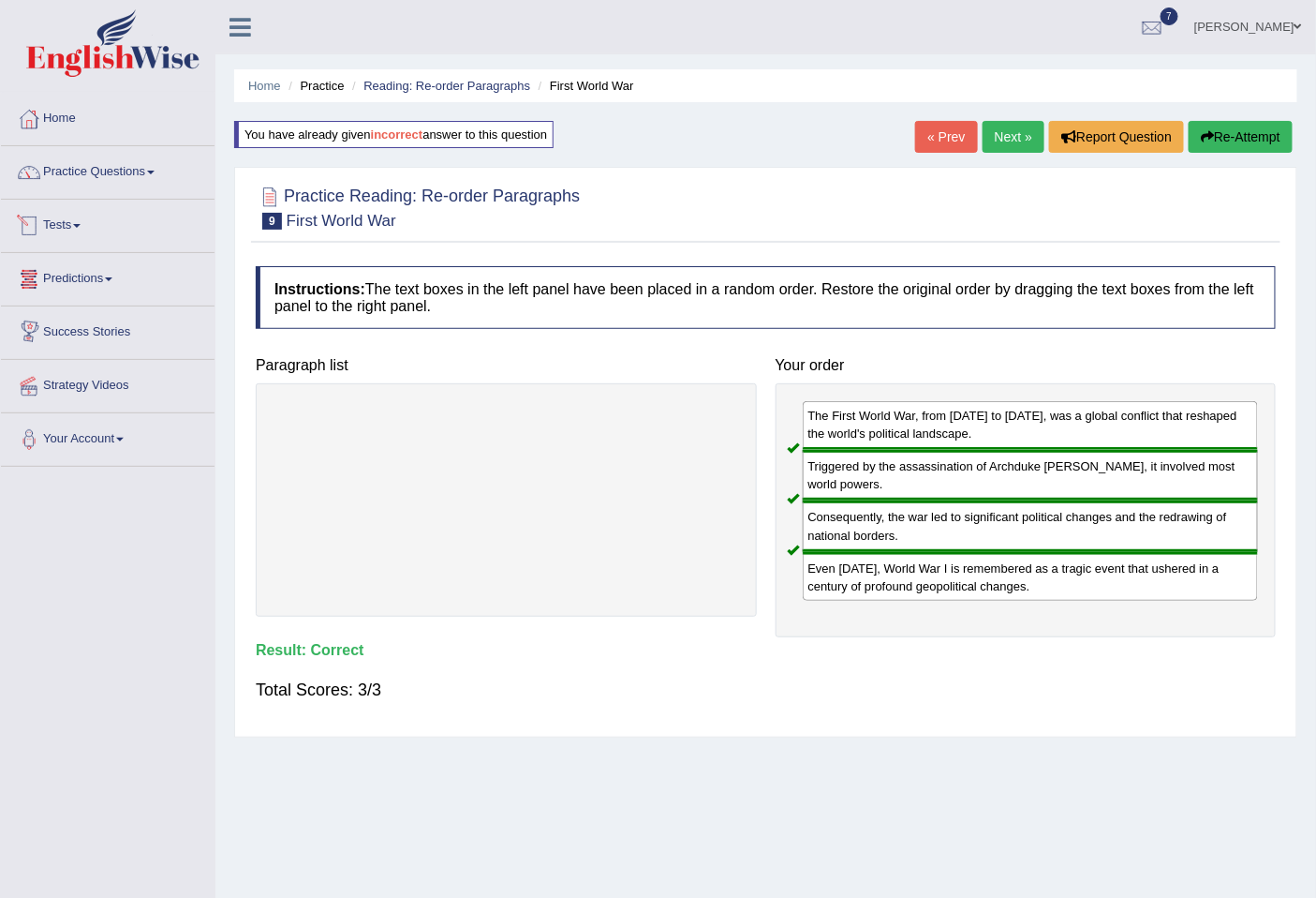
click at [73, 216] on link "Tests" at bounding box center [107, 223] width 214 height 46
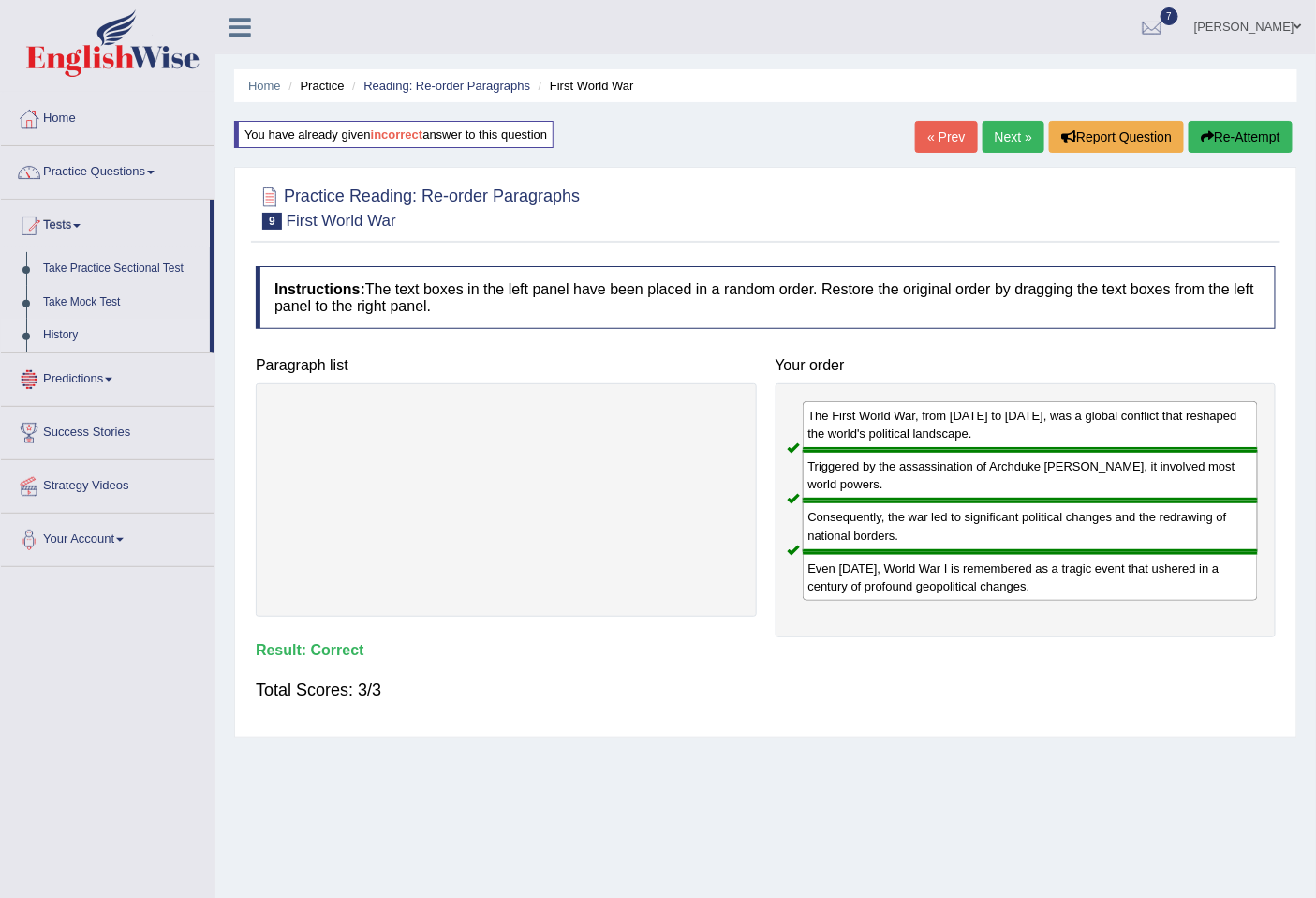
click at [64, 331] on link "History" at bounding box center [122, 335] width 175 height 34
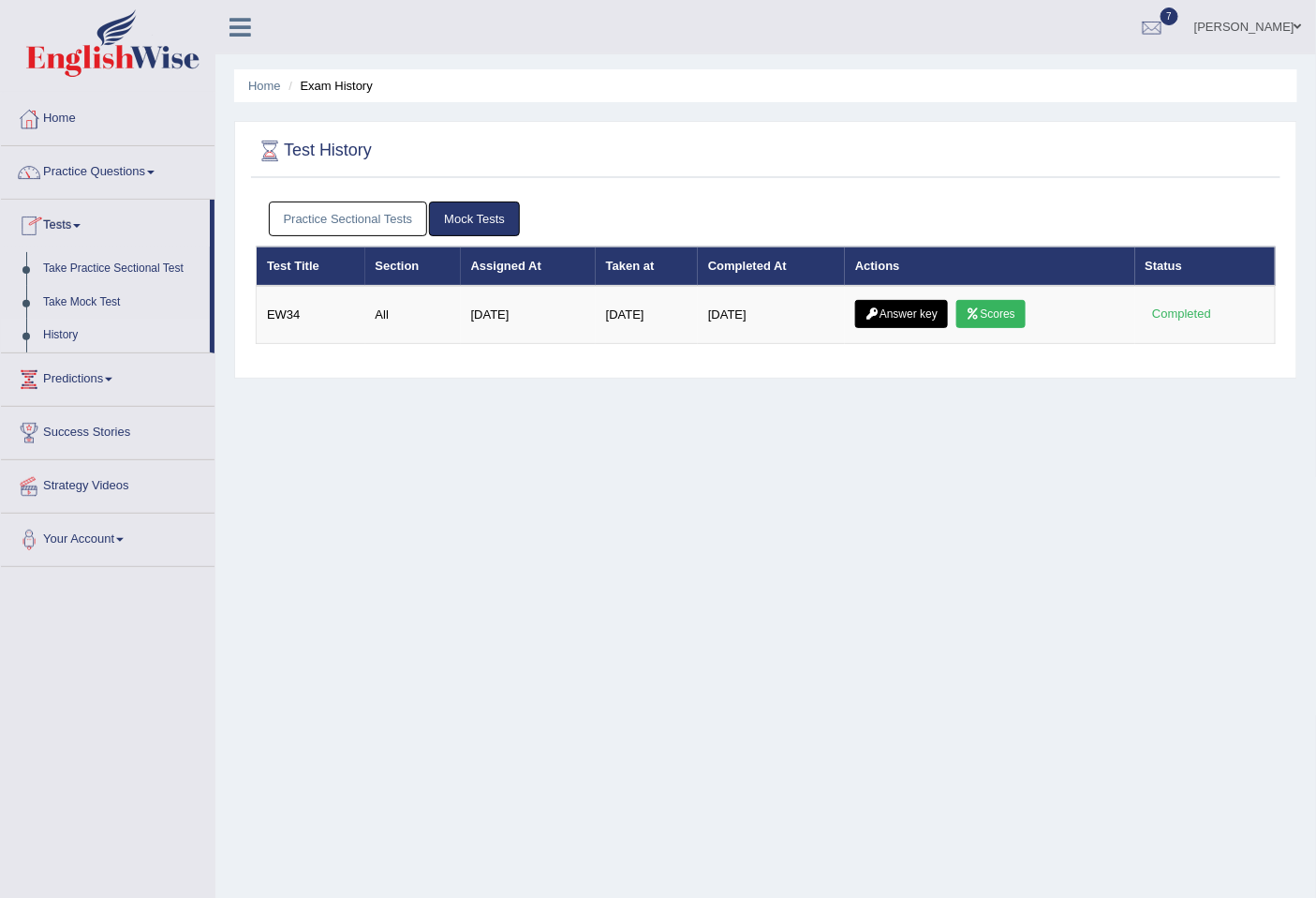
click at [369, 226] on link "Practice Sectional Tests" at bounding box center [349, 219] width 159 height 35
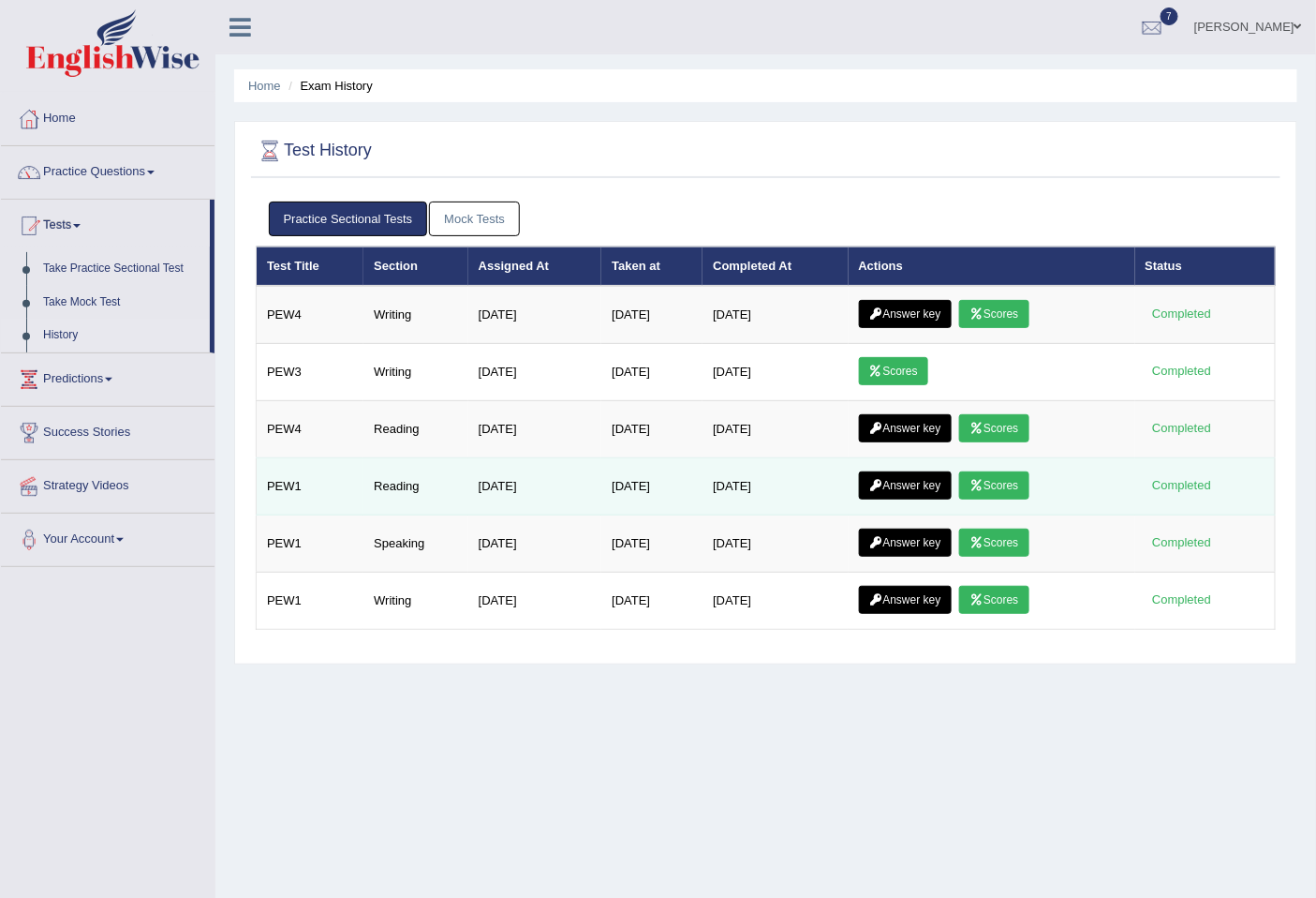
click at [897, 489] on link "Answer key" at bounding box center [905, 485] width 93 height 28
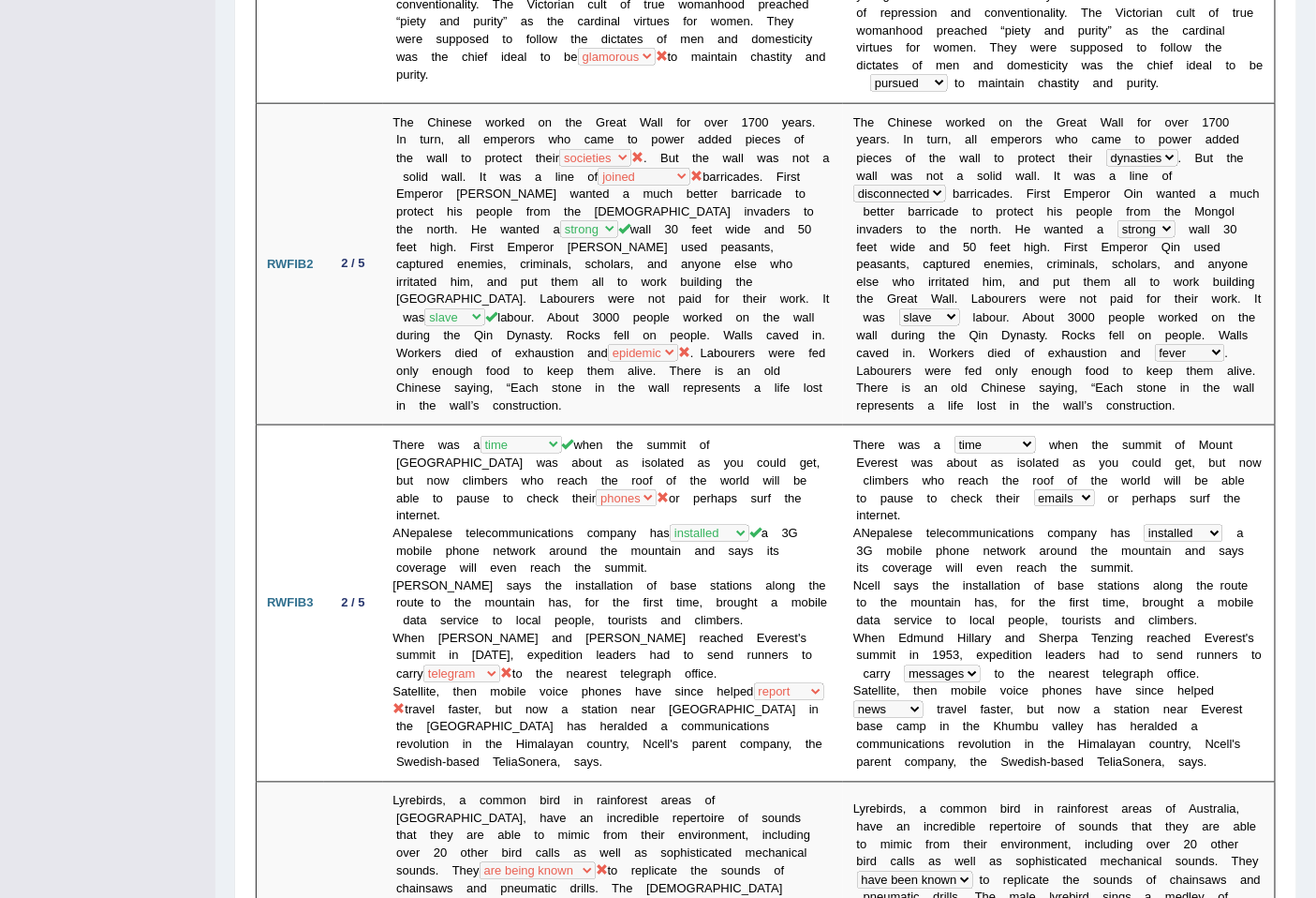
scroll to position [388, 0]
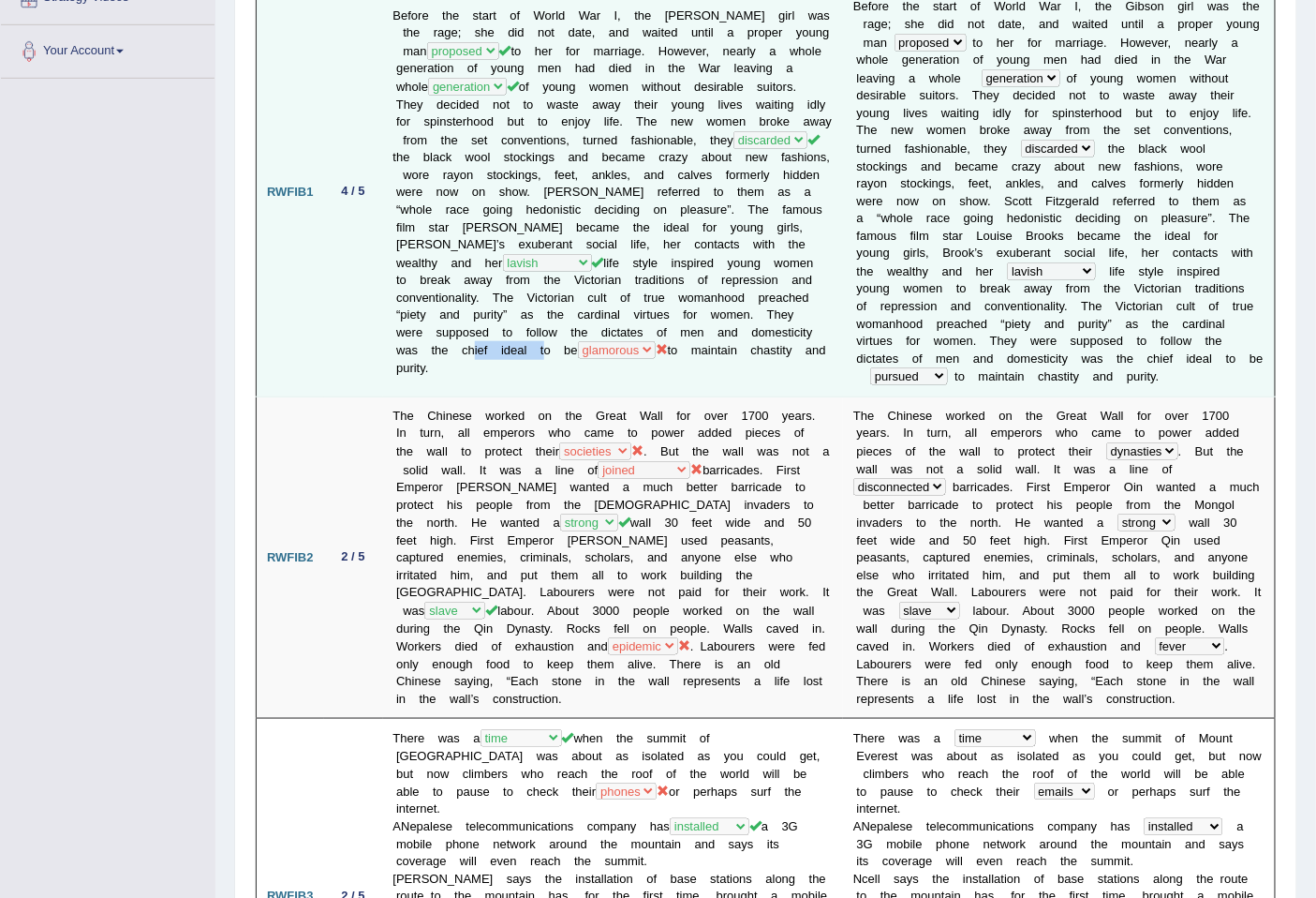
drag, startPoint x: 532, startPoint y: 354, endPoint x: 455, endPoint y: 348, distance: 77.2
click at [455, 348] on td "Before the start of World War I, the [PERSON_NAME] girl was the rage; she did n…" at bounding box center [614, 192] width 461 height 409
click at [533, 361] on td "Before the start of World War I, the [PERSON_NAME] girl was the rage; she did n…" at bounding box center [614, 192] width 461 height 409
drag, startPoint x: 530, startPoint y: 357, endPoint x: 503, endPoint y: 355, distance: 27.1
click at [503, 355] on td "Before the start of World War I, the [PERSON_NAME] girl was the rage; she did n…" at bounding box center [614, 192] width 461 height 409
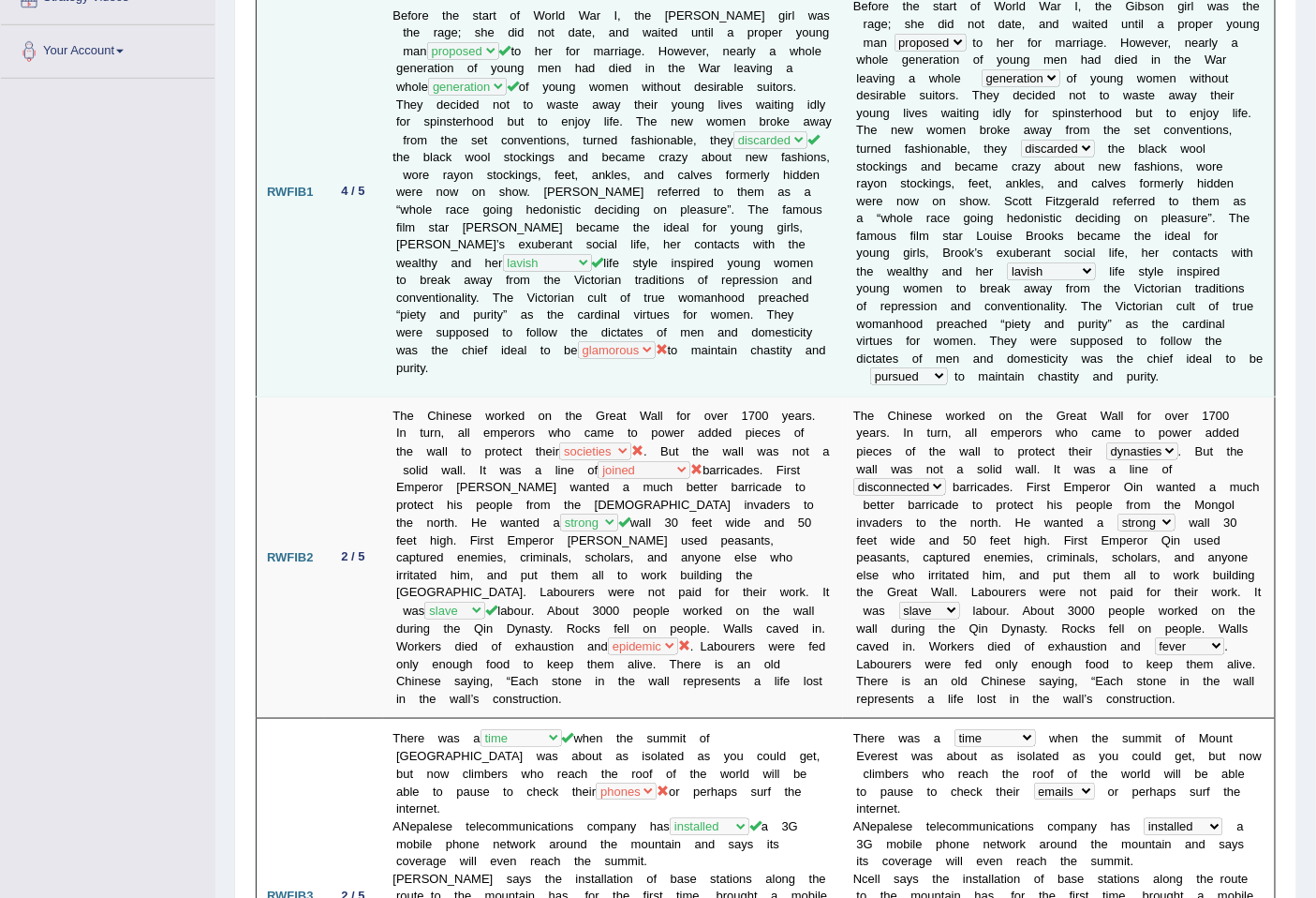
click at [525, 366] on td "Before the start of World War I, the [PERSON_NAME] girl was the rage; she did n…" at bounding box center [614, 192] width 461 height 409
drag, startPoint x: 530, startPoint y: 355, endPoint x: 454, endPoint y: 360, distance: 76.2
click at [454, 360] on td "Before the start of World War I, the [PERSON_NAME] girl was the rage; she did n…" at bounding box center [614, 192] width 461 height 409
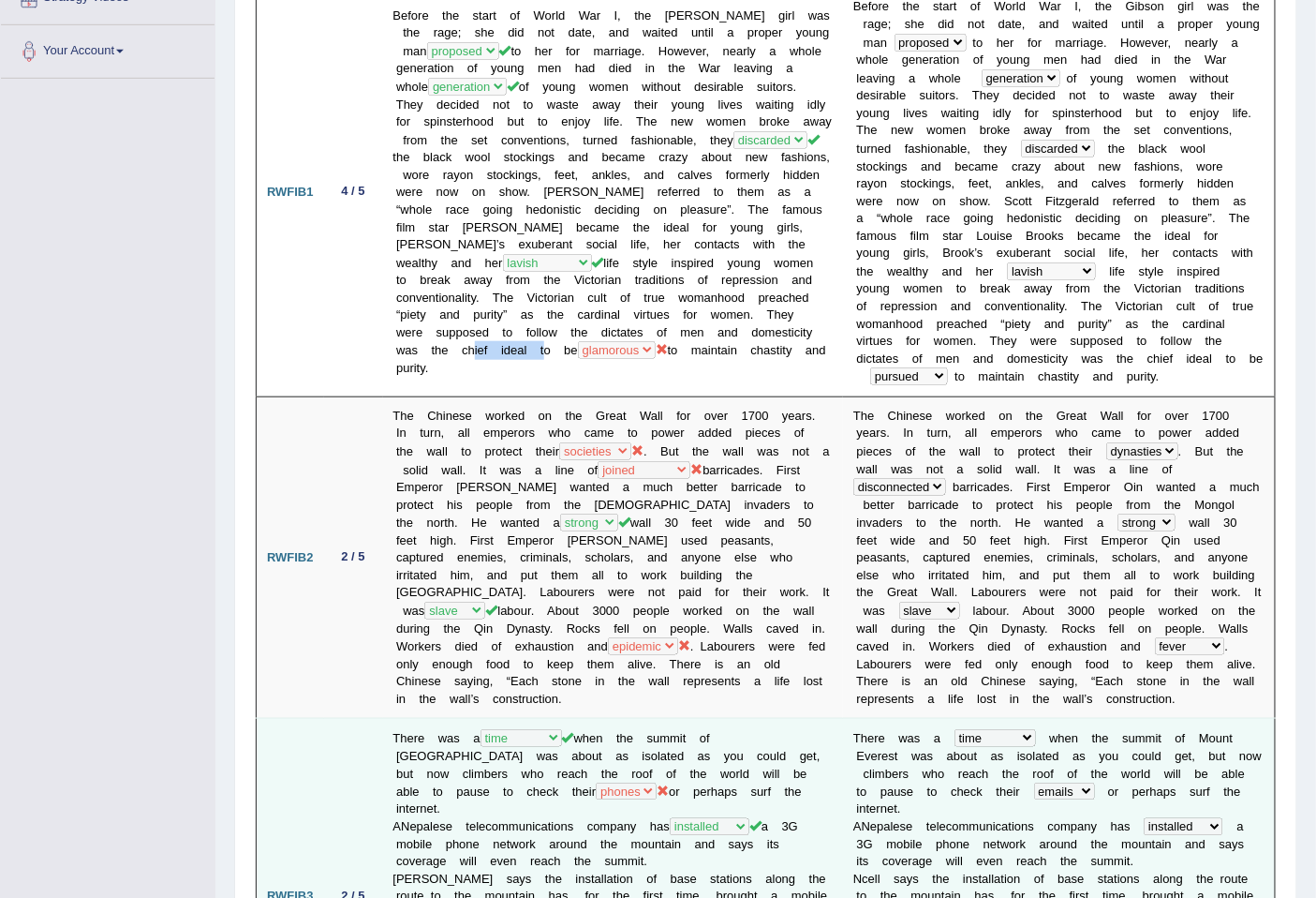
scroll to position [735, 0]
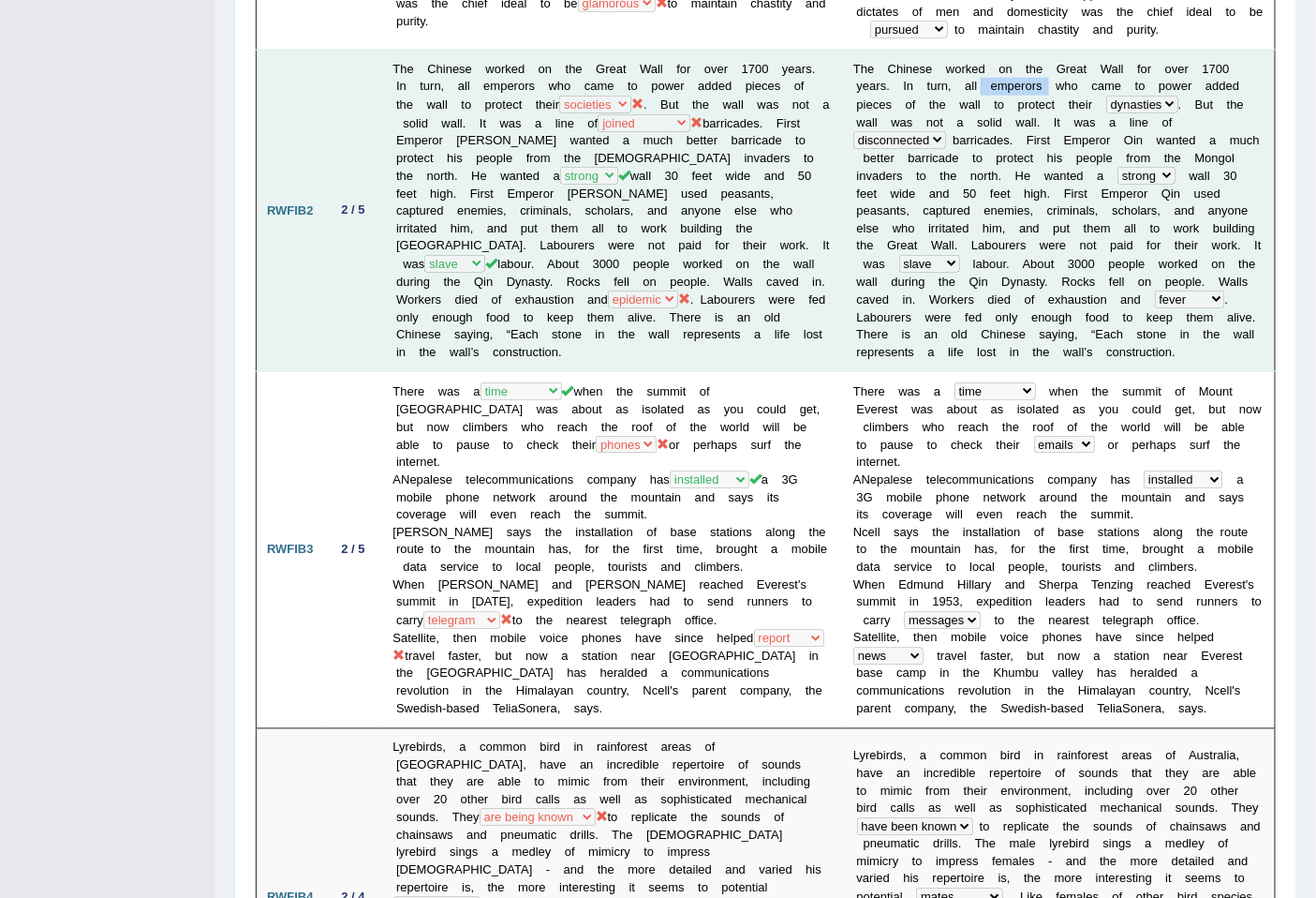
drag, startPoint x: 926, startPoint y: 79, endPoint x: 995, endPoint y: 79, distance: 69.0
click at [995, 79] on td "T h e C h i n e s e w o r k e d o n t h e G r e a t W a l l f o r o v e r 1 7 0…" at bounding box center [1059, 210] width 432 height 323
drag, startPoint x: 1038, startPoint y: 62, endPoint x: 1212, endPoint y: 68, distance: 174.1
click at [1212, 68] on td "T h e C h i n e s e w o r k e d o n t h e G r e a t W a l l f o r o v e r 1 7 0…" at bounding box center [1059, 210] width 432 height 323
drag, startPoint x: 990, startPoint y: 81, endPoint x: 905, endPoint y: 82, distance: 85.0
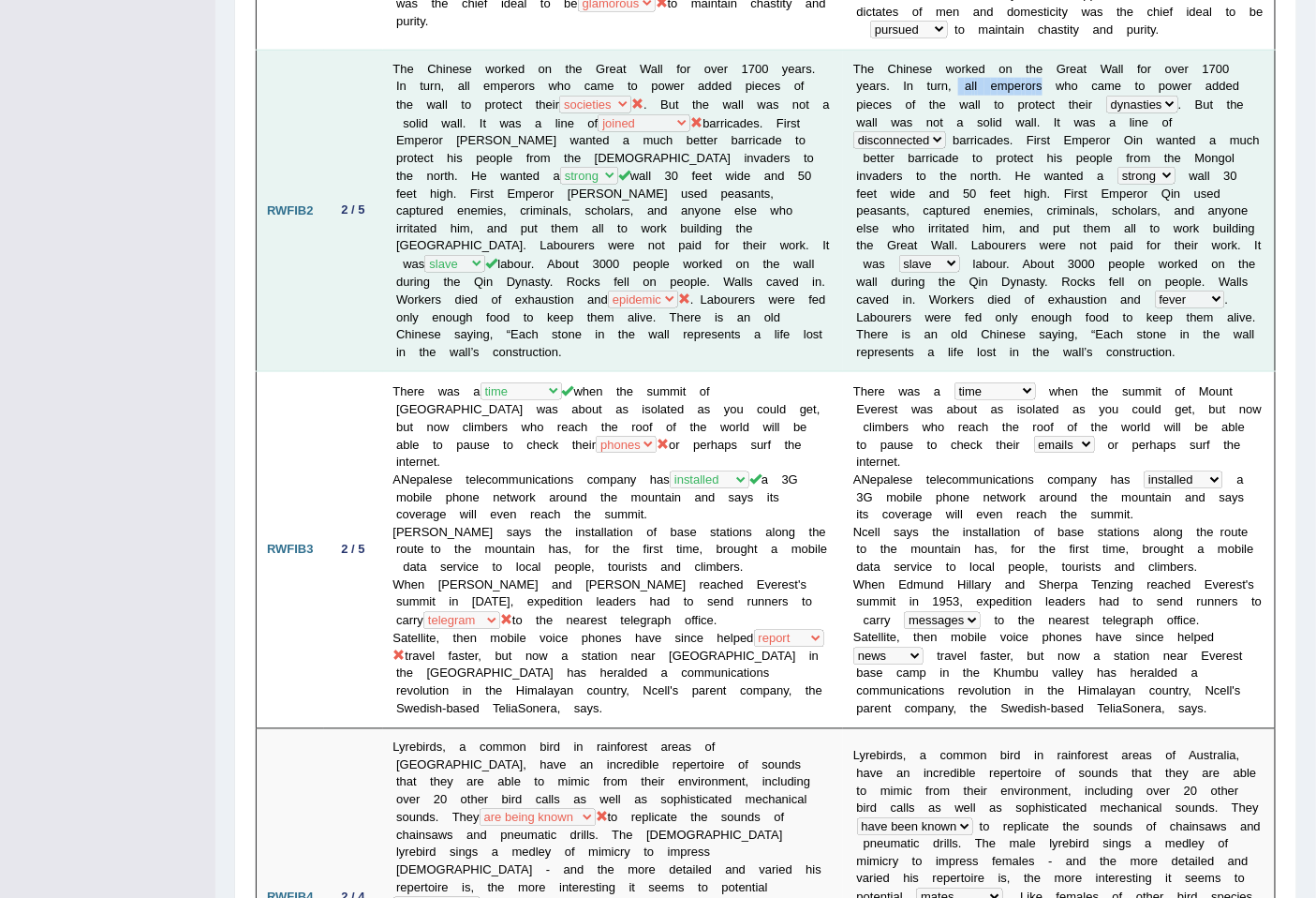
click at [905, 82] on td "T h e C h i n e s e w o r k e d o n t h e G r e a t W a l l f o r o v e r 1 7 0…" at bounding box center [1059, 210] width 432 height 323
drag, startPoint x: 1013, startPoint y: 134, endPoint x: 980, endPoint y: 127, distance: 33.7
click at [980, 127] on td "T h e C h i n e s e w o r k e d o n t h e G r e a t W a l l f o r o v e r 1 7 0…" at bounding box center [1059, 210] width 432 height 323
click at [880, 238] on b at bounding box center [877, 245] width 7 height 15
click at [963, 103] on td "T h e C h i n e s e w o r k e d o n t h e G r e a t W a l l f o r o v e r 1 7 0…" at bounding box center [1059, 210] width 432 height 323
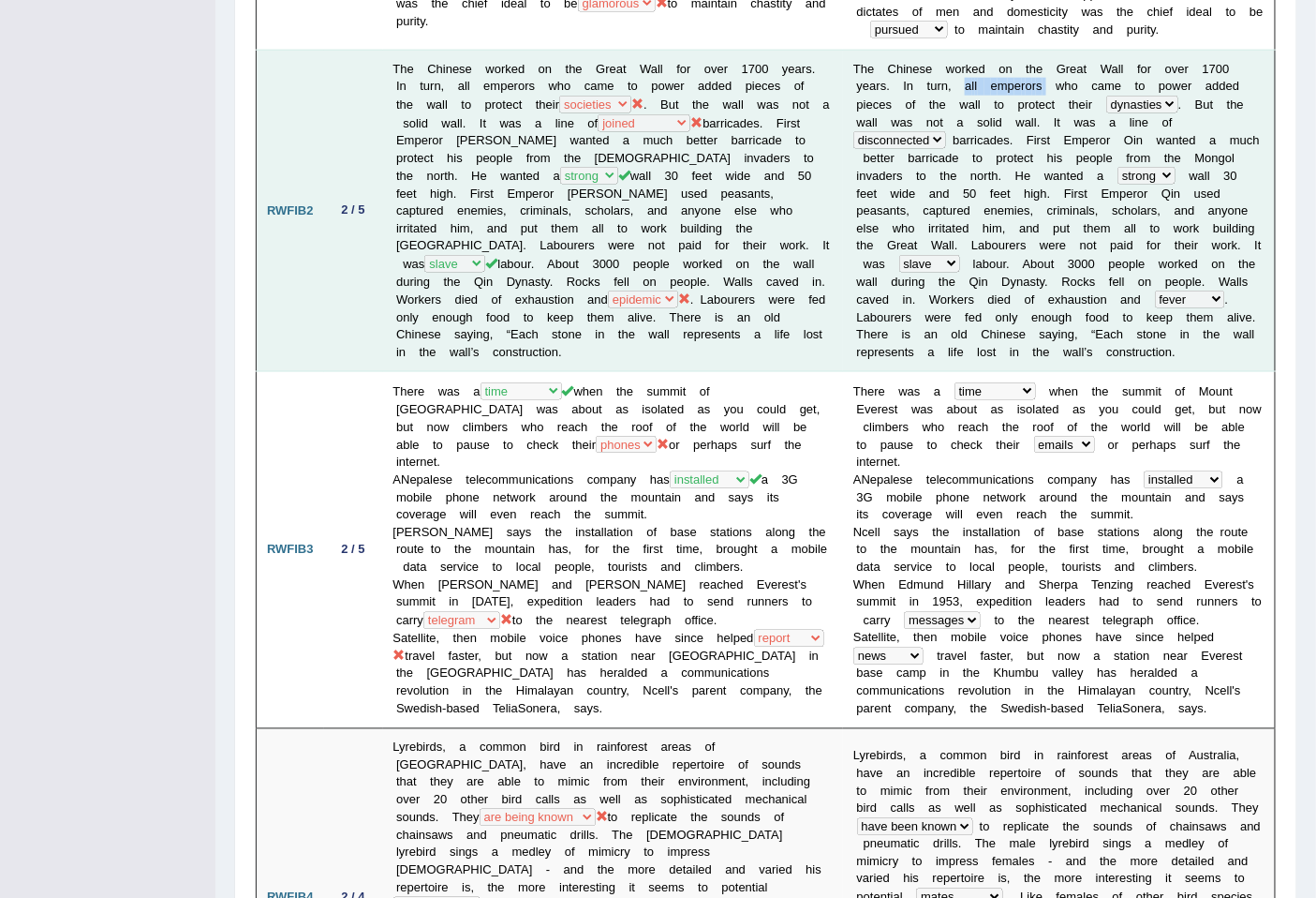
drag, startPoint x: 995, startPoint y: 87, endPoint x: 914, endPoint y: 86, distance: 81.0
click at [914, 86] on td "T h e C h i n e s e w o r k e d o n t h e G r e a t W a l l f o r o v e r 1 7 0…" at bounding box center [1059, 210] width 432 height 323
drag, startPoint x: 417, startPoint y: 292, endPoint x: 481, endPoint y: 295, distance: 64.1
click at [481, 295] on td "The Chinese worked on the Great Wall for over 1700 years. In turn, all emperors…" at bounding box center [614, 210] width 461 height 323
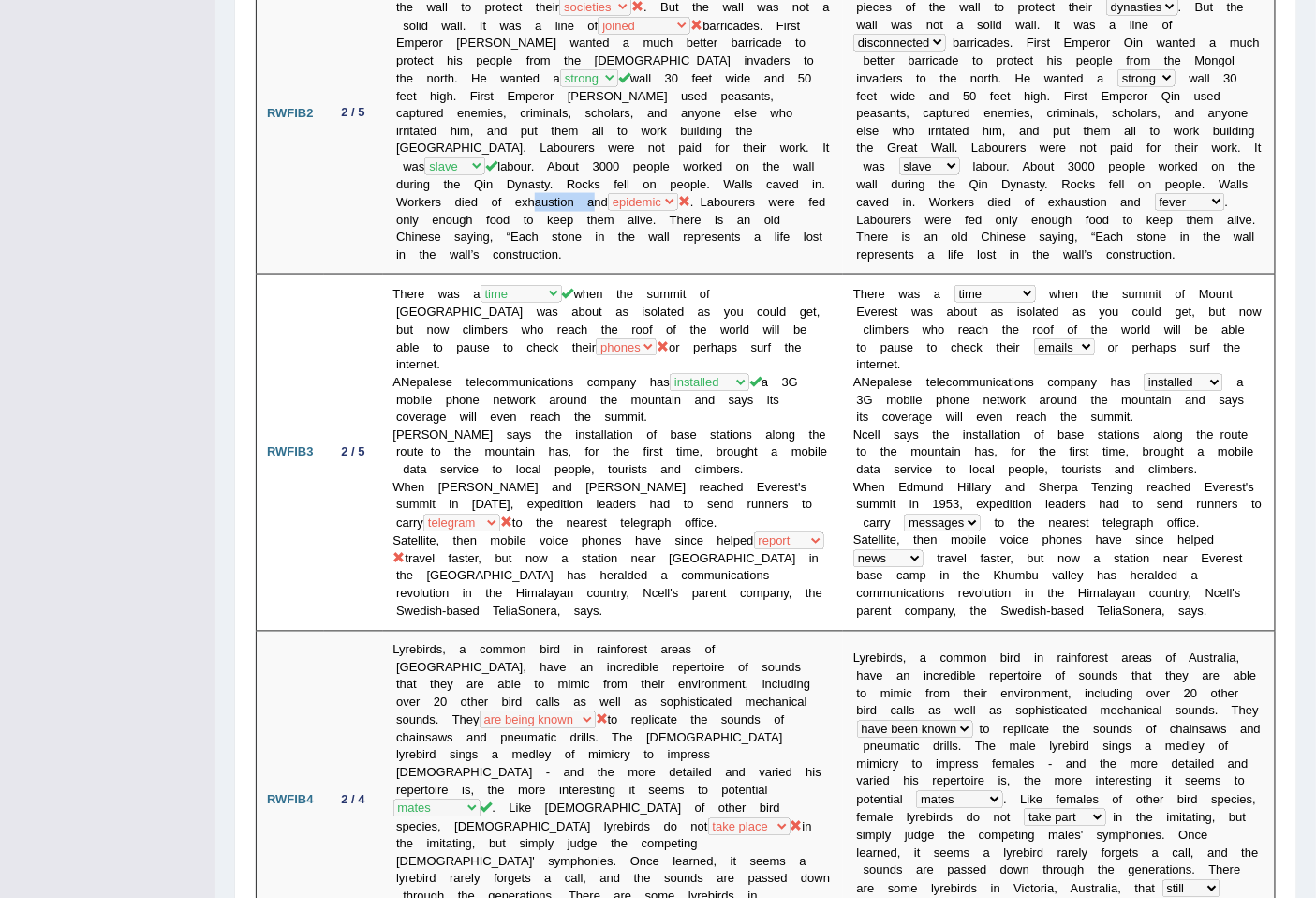
scroll to position [911, 0]
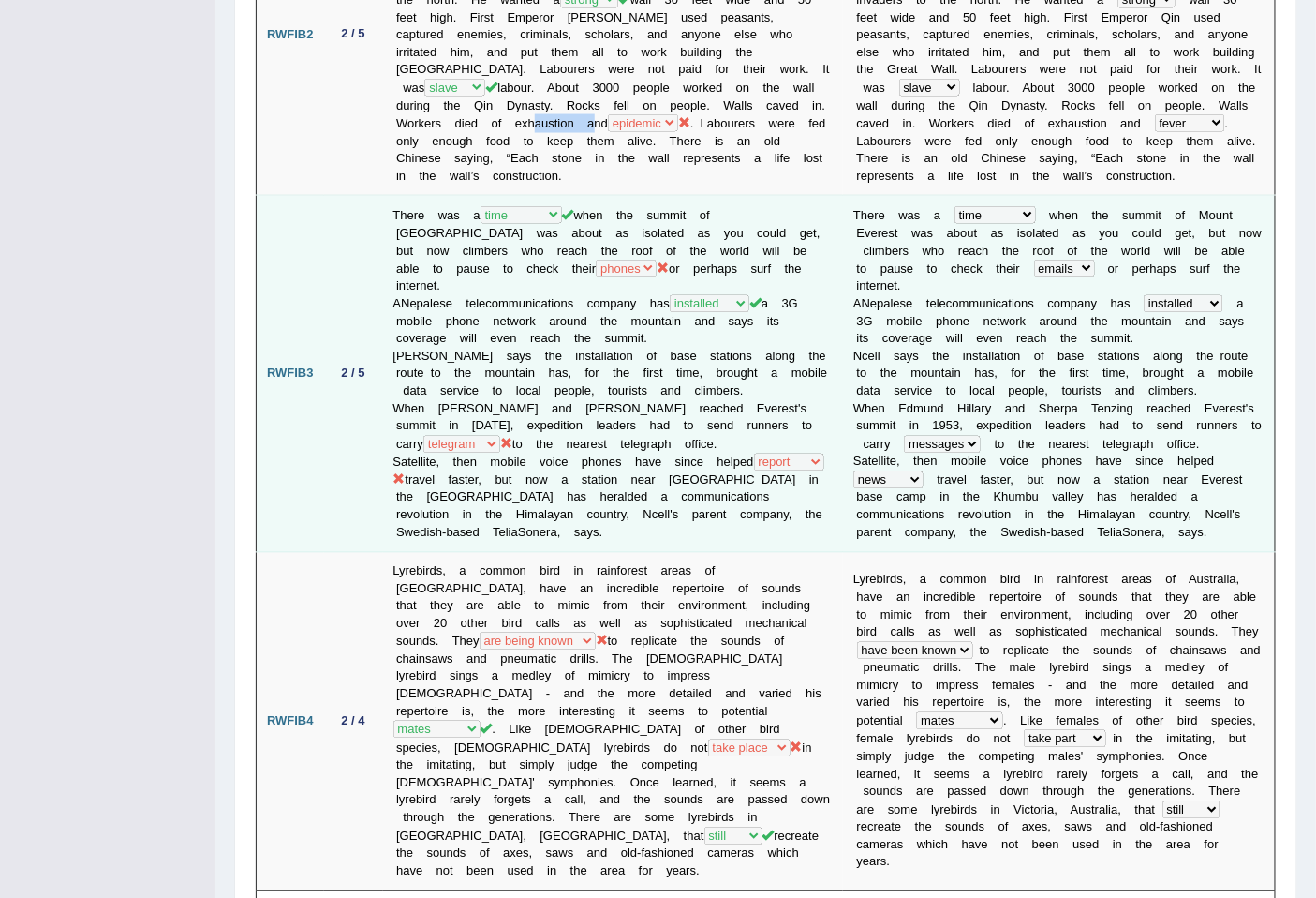
drag, startPoint x: 713, startPoint y: 257, endPoint x: 771, endPoint y: 275, distance: 60.7
click at [771, 275] on td "There was a year occasion opportunity time when the summit of [GEOGRAPHIC_DATA]…" at bounding box center [614, 374] width 461 height 357
click at [1137, 418] on b "o" at bounding box center [1140, 425] width 7 height 15
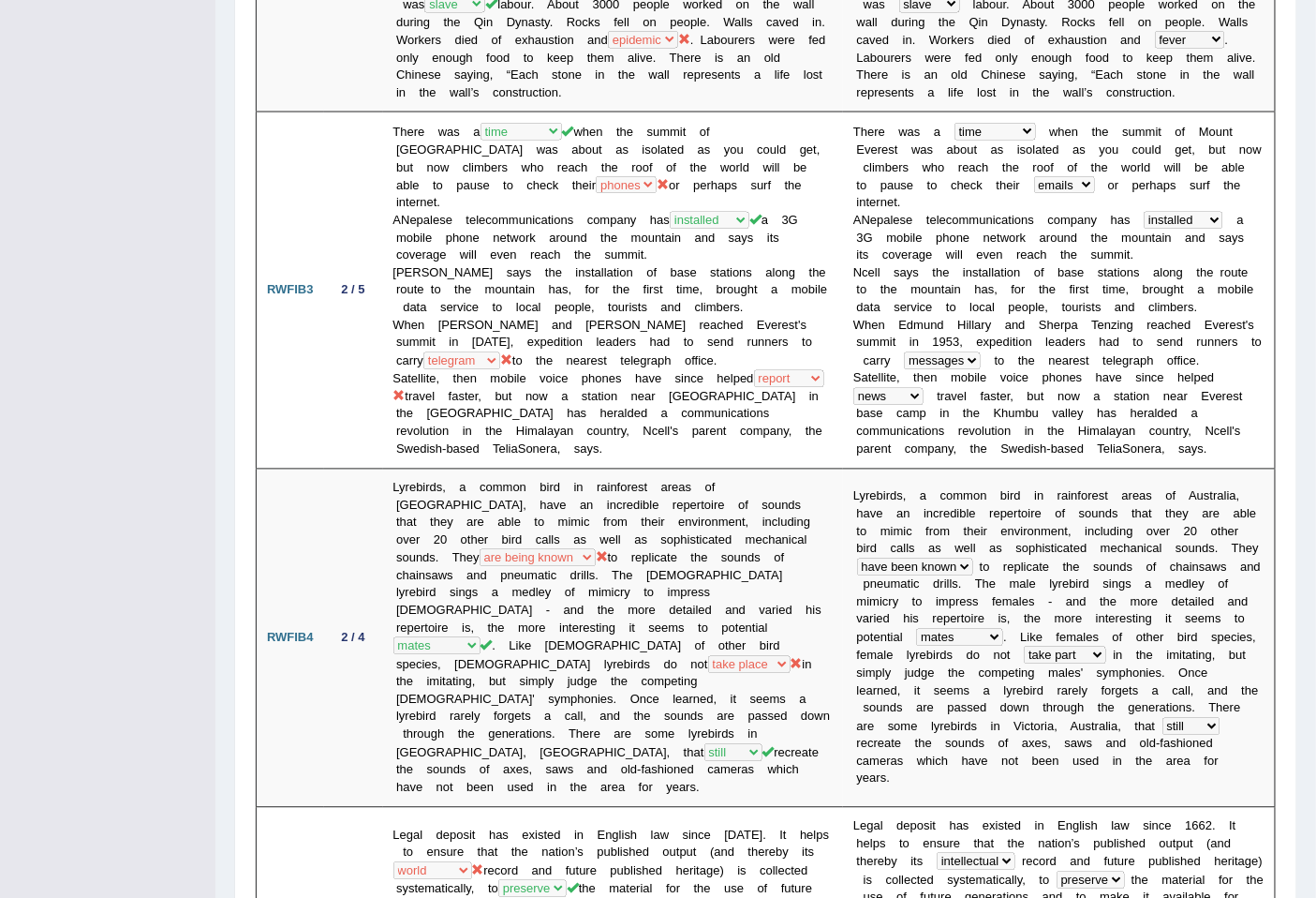
scroll to position [1009, 0]
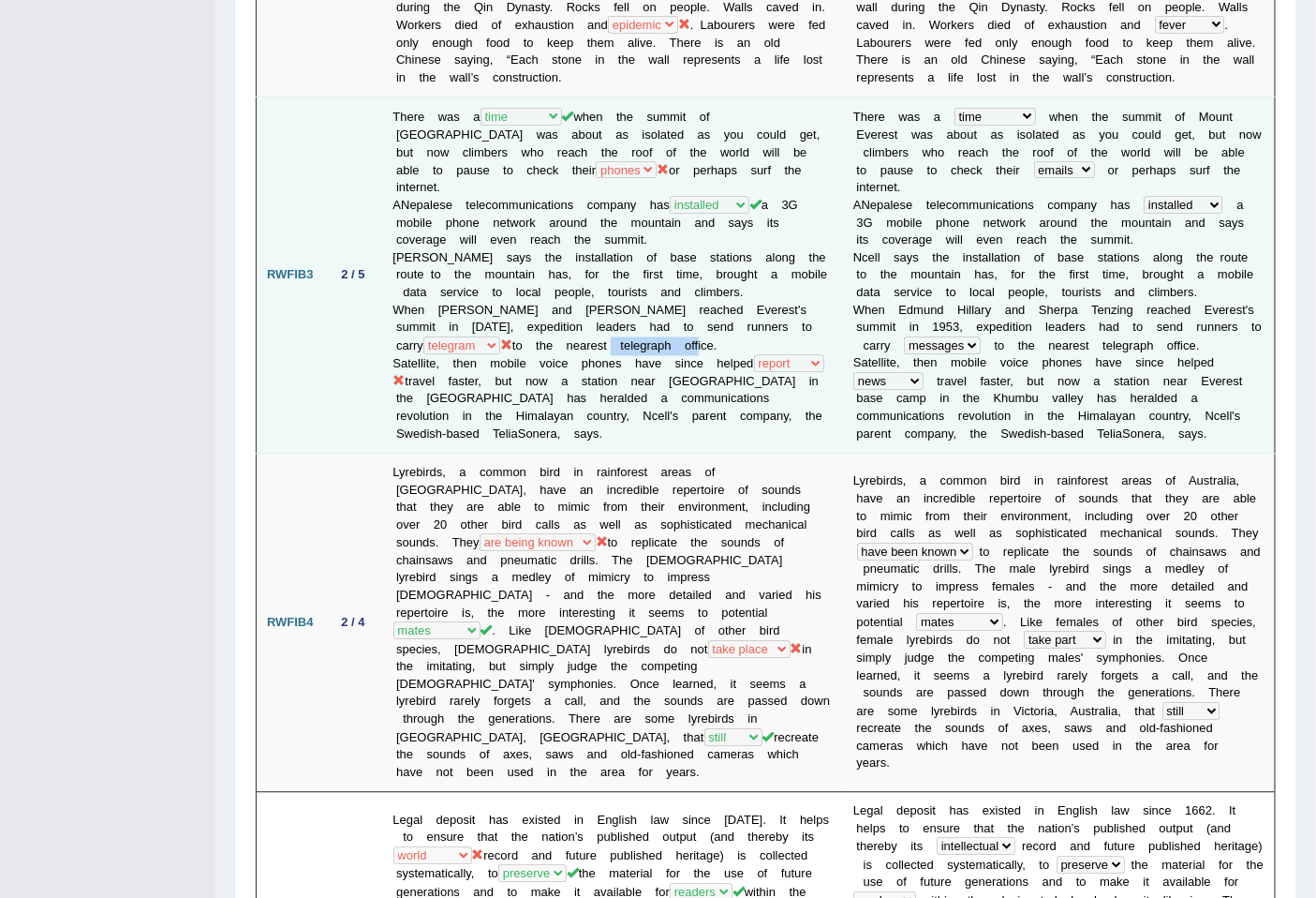
drag, startPoint x: 707, startPoint y: 337, endPoint x: 620, endPoint y: 333, distance: 87.1
click at [620, 333] on td "There was a year occasion opportunity time when the summit of [GEOGRAPHIC_DATA]…" at bounding box center [614, 276] width 461 height 357
click at [520, 373] on td "There was a year occasion opportunity time when the summit of [GEOGRAPHIC_DATA]…" at bounding box center [614, 276] width 461 height 357
drag, startPoint x: 998, startPoint y: 359, endPoint x: 834, endPoint y: 359, distance: 164.0
click at [843, 359] on td "T h e r e w a s a year occasion opportunity time w h e n t h e s u m m i t o f …" at bounding box center [1059, 276] width 432 height 357
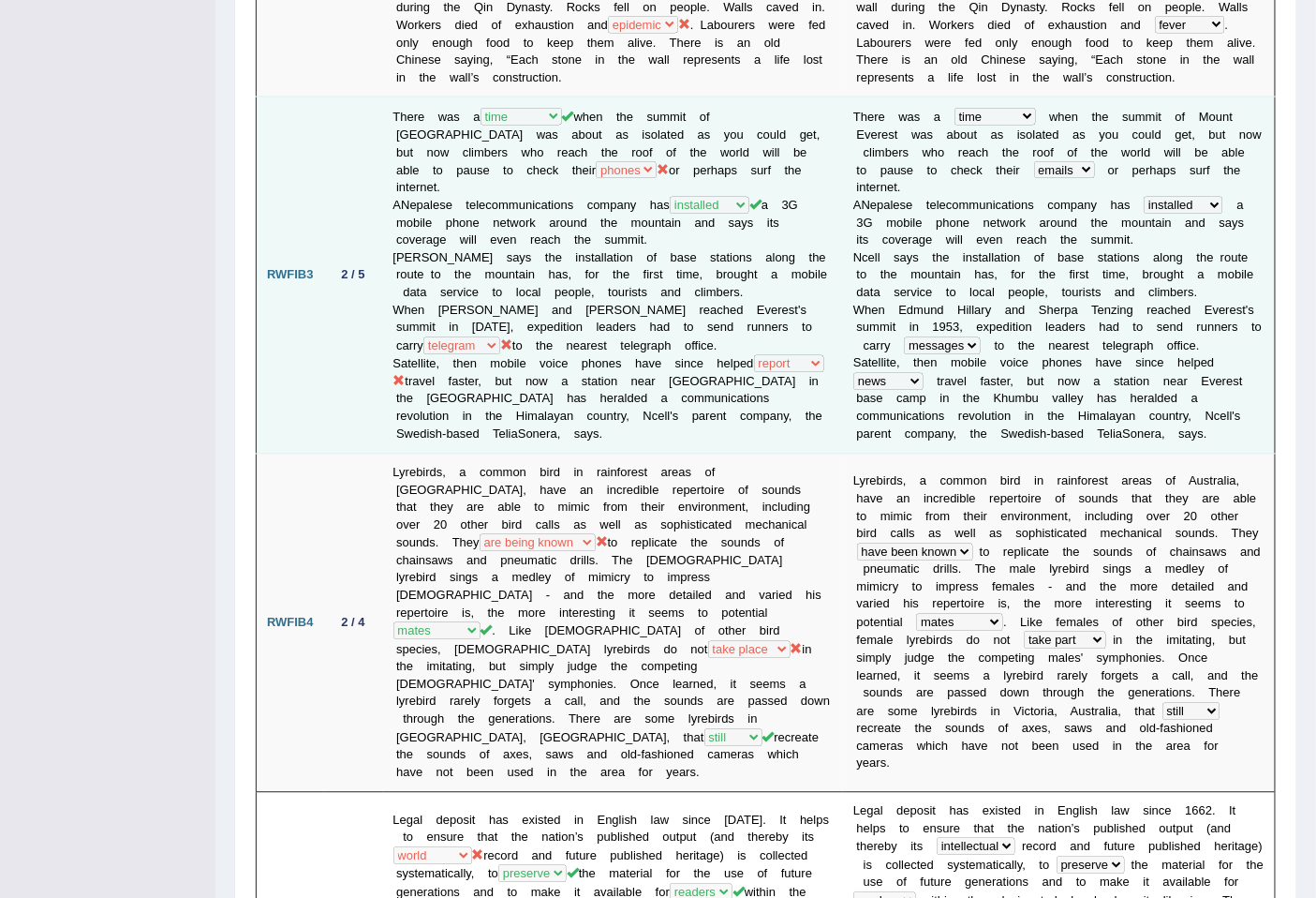
click at [1234, 375] on b "s" at bounding box center [1237, 382] width 7 height 15
click at [996, 358] on td "T h e r e w a s a year occasion opportunity time w h e n t h e s u m m i t o f …" at bounding box center [1059, 276] width 432 height 357
click at [844, 358] on td "T h e r e w a s a year occasion opportunity time w h e n t h e s u m m i t o f …" at bounding box center [1059, 276] width 432 height 357
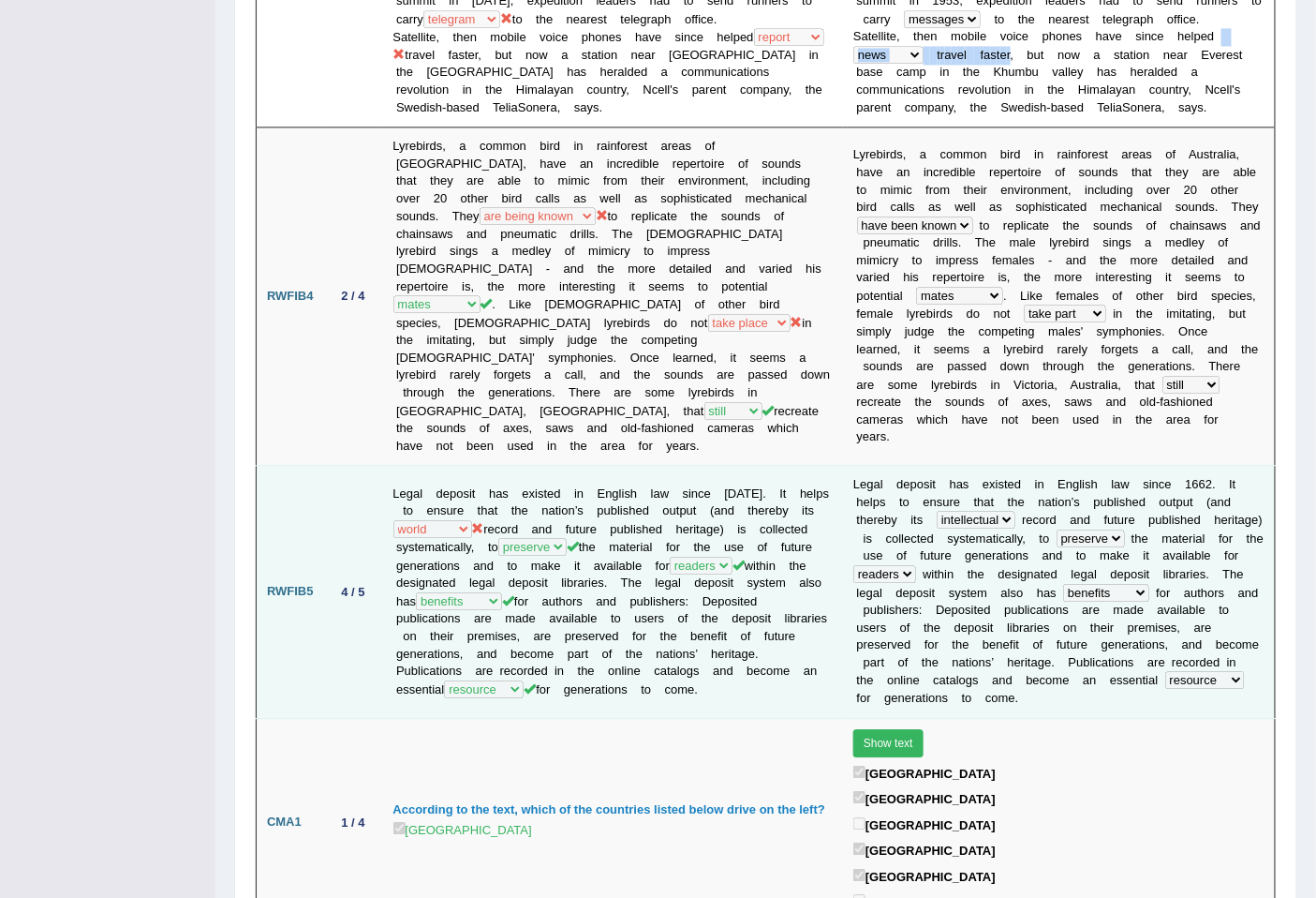
scroll to position [1357, 0]
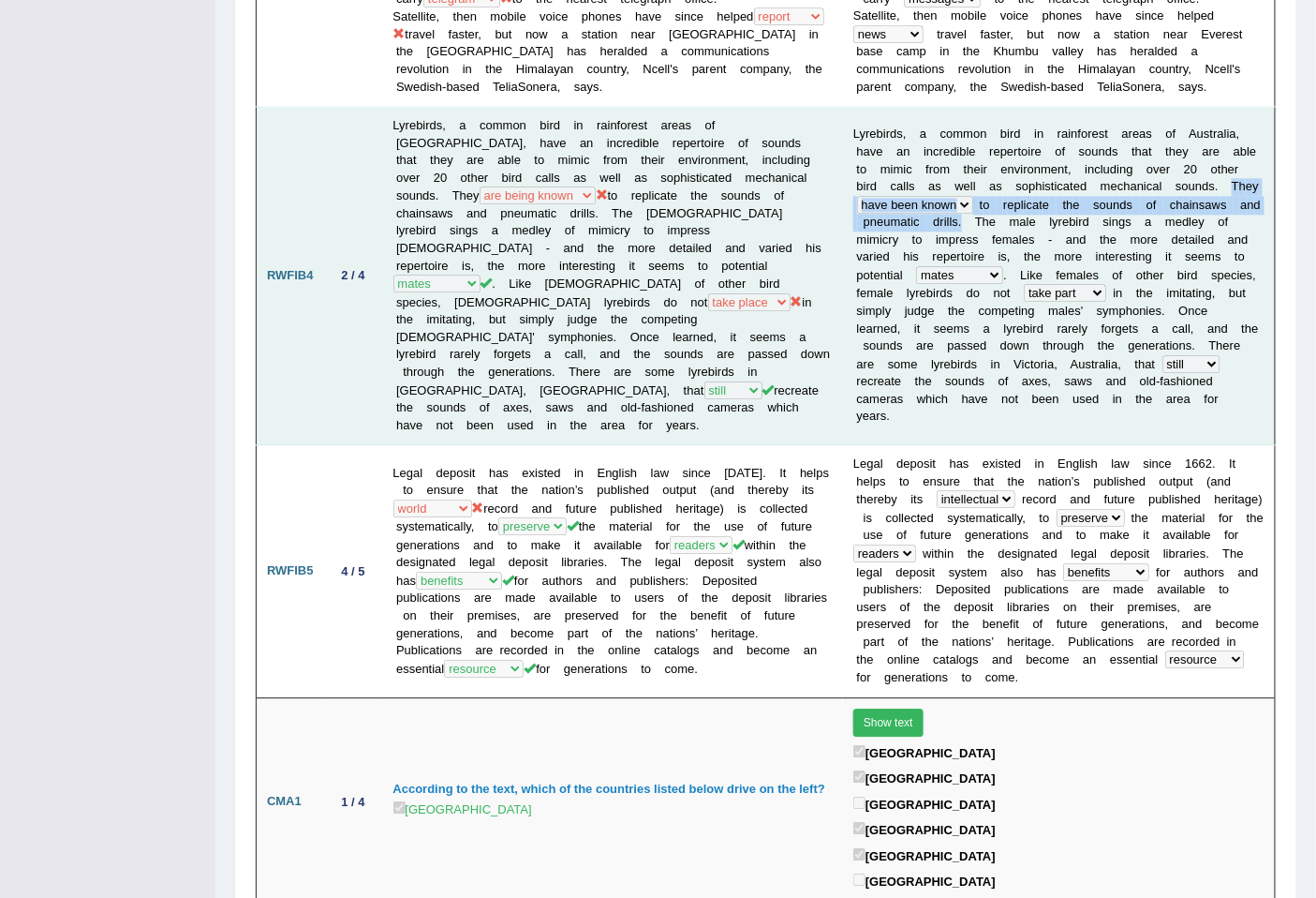
drag, startPoint x: 1193, startPoint y: 160, endPoint x: 942, endPoint y: 197, distance: 253.7
click at [942, 197] on td "L y r e b i r d s , a c o m m o n b i r d i n r a i n f o r e s t a r e a s o f…" at bounding box center [1059, 275] width 432 height 338
click at [1229, 286] on b "b" at bounding box center [1232, 293] width 7 height 15
drag, startPoint x: 1187, startPoint y: 163, endPoint x: 944, endPoint y: 201, distance: 246.0
click at [944, 201] on td "L y r e b i r d s , a c o m m o n b i r d i n r a i n f o r e s t a r e a s o f…" at bounding box center [1059, 275] width 432 height 338
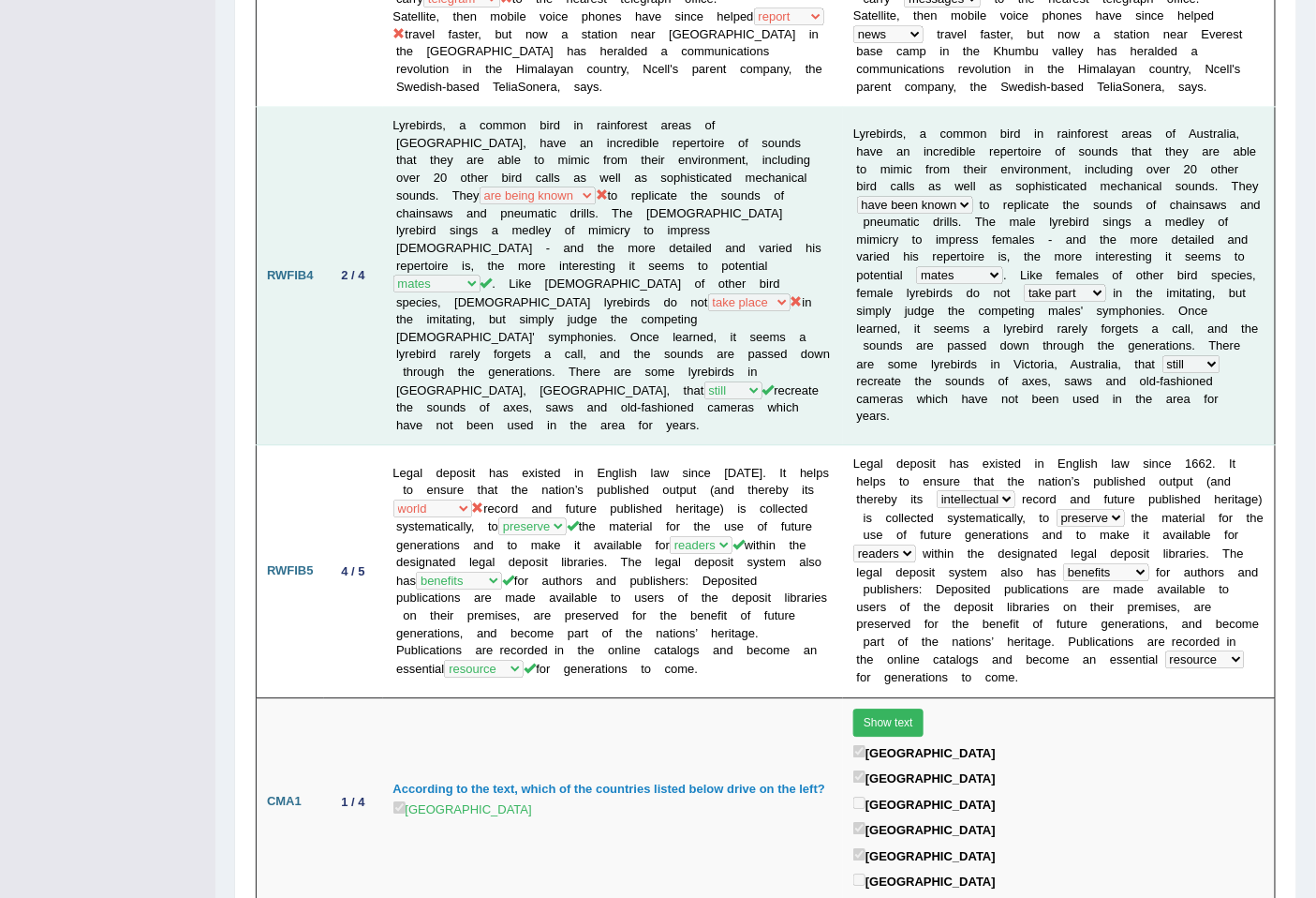
click at [1178, 232] on b "e" at bounding box center [1181, 239] width 7 height 15
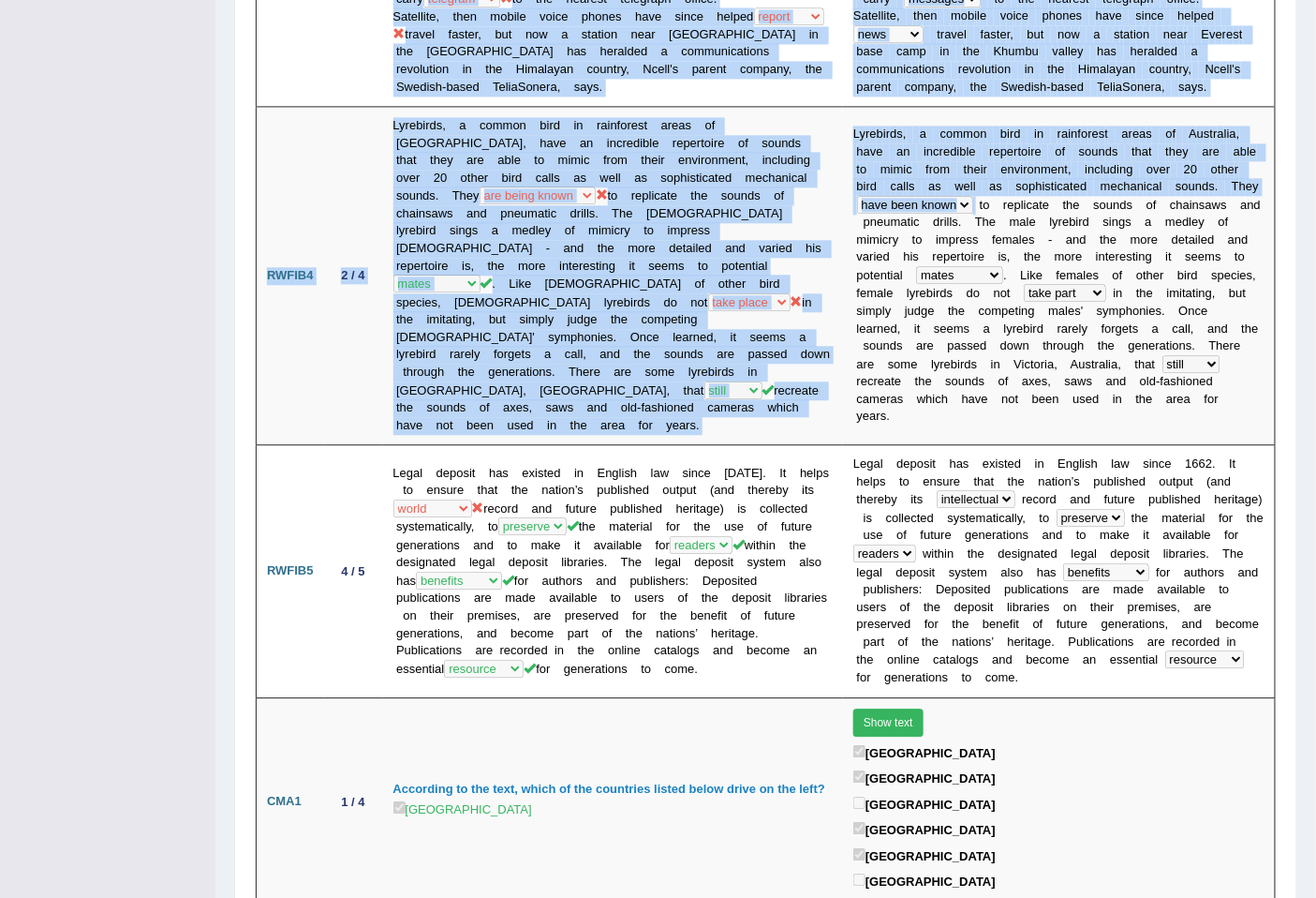
drag, startPoint x: 960, startPoint y: 176, endPoint x: 1277, endPoint y: 235, distance: 322.4
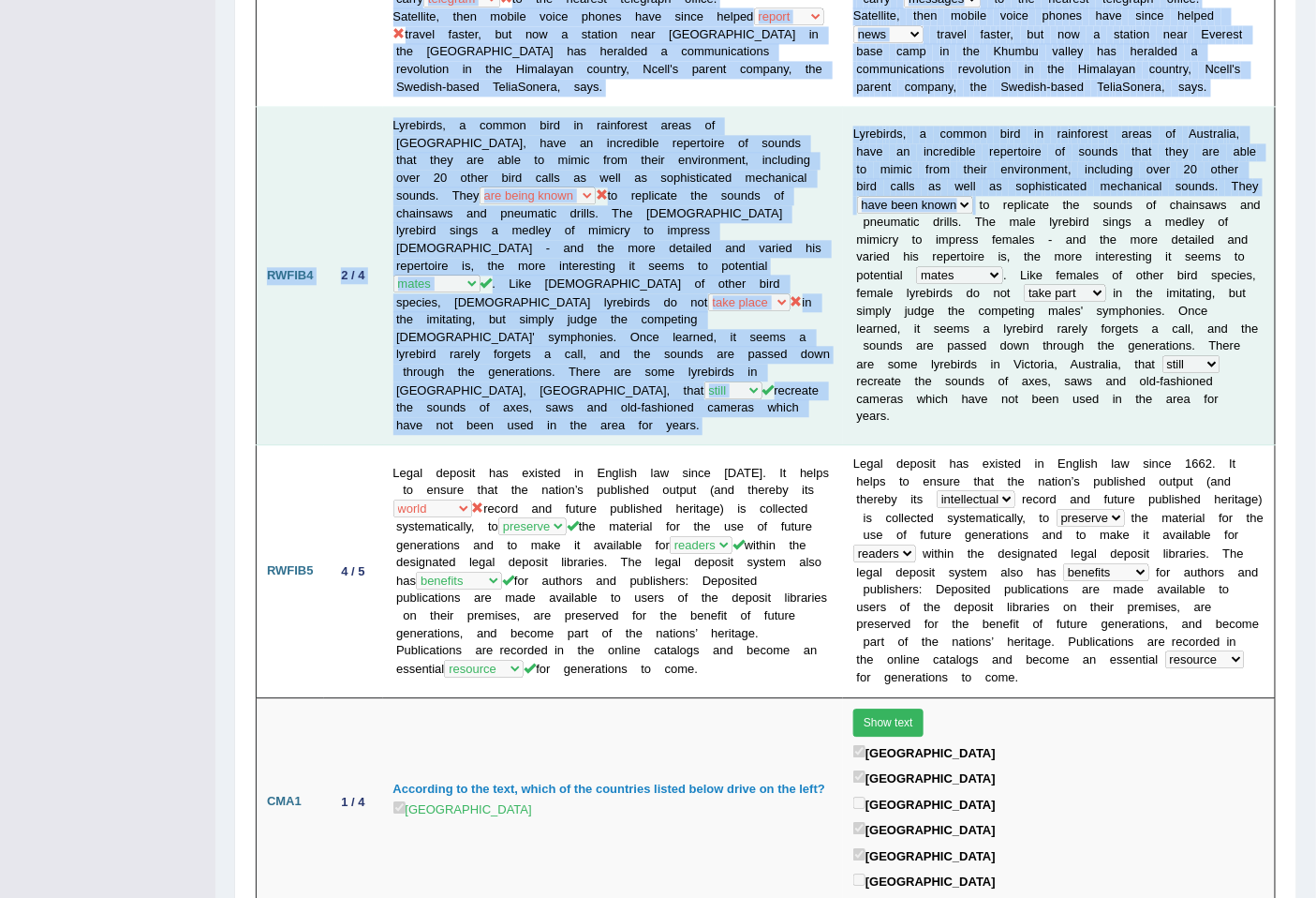
click at [1139, 381] on td "L y r e b i r d s , a c o m m o n b i r d i n r a i n f o r e s t a r e a s o f…" at bounding box center [1059, 275] width 432 height 338
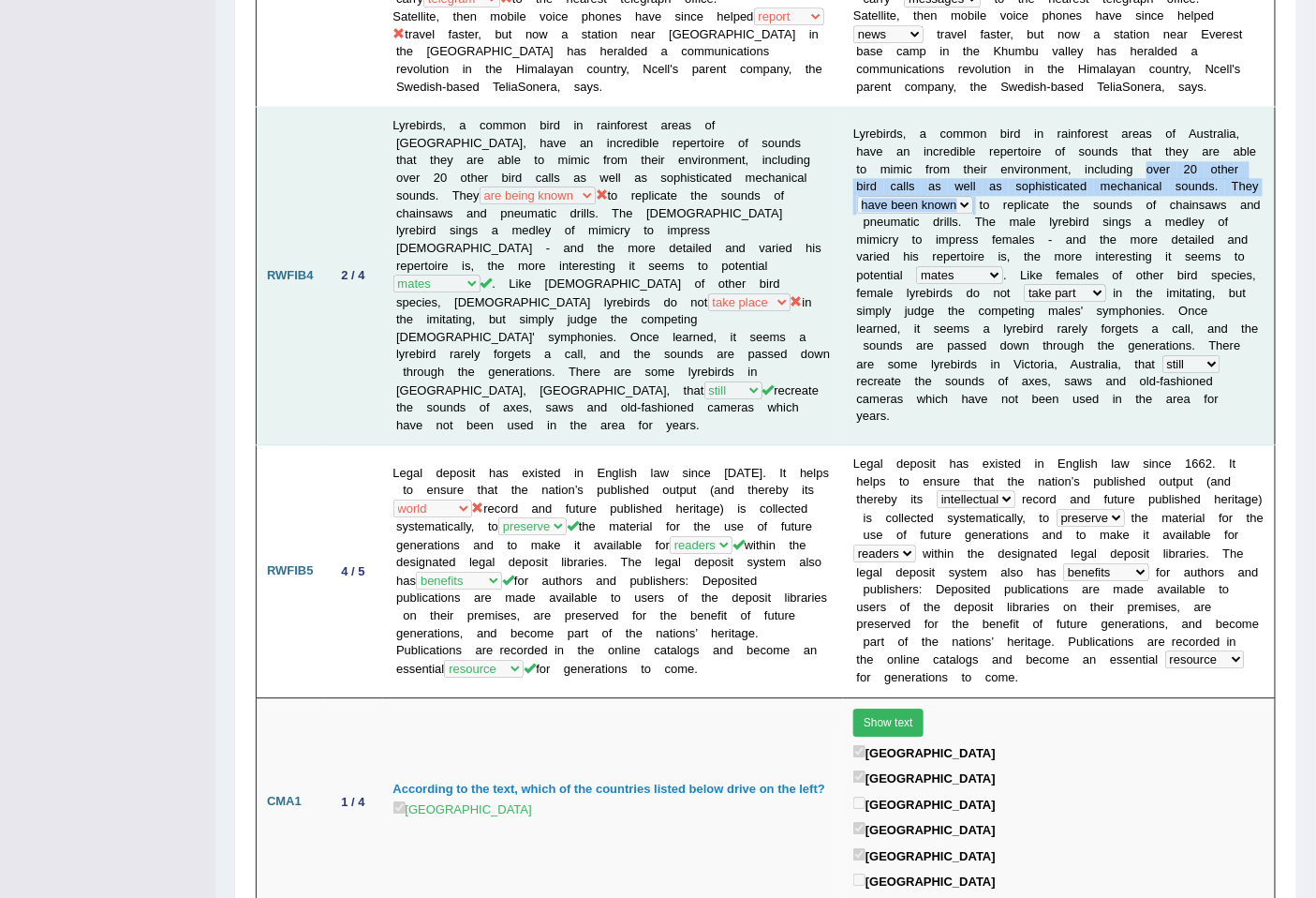
drag, startPoint x: 1137, startPoint y: 145, endPoint x: 961, endPoint y: 184, distance: 180.3
click at [961, 184] on td "L y r e b i r d s , a c o m m o n b i r d i n r a i n f o r e s t a r e a s o f…" at bounding box center [1059, 275] width 432 height 338
click at [460, 197] on td "Lyrebirds, a common bird in rainforest areas of [GEOGRAPHIC_DATA], have an incr…" at bounding box center [614, 275] width 461 height 338
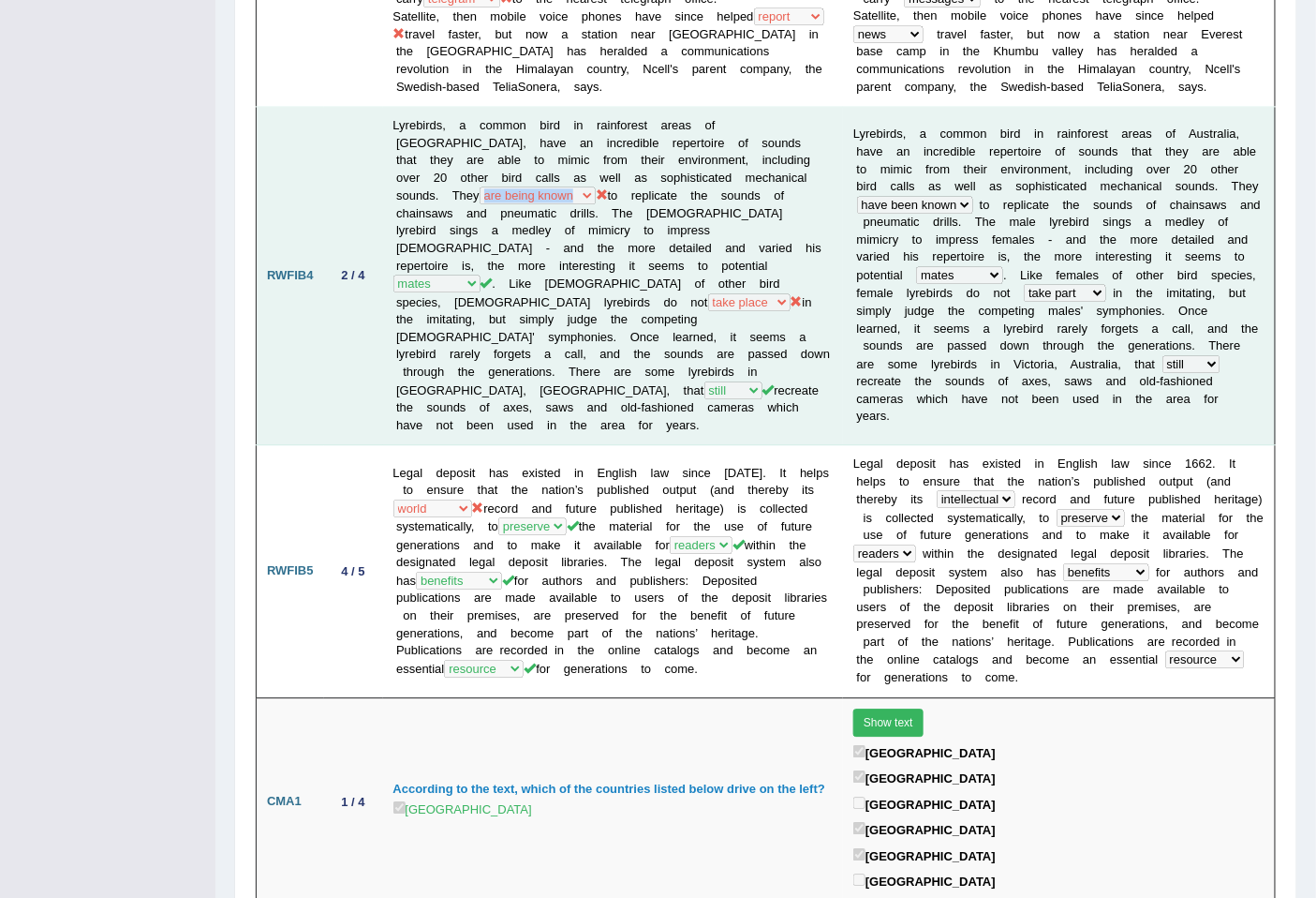
click at [418, 180] on td "Lyrebirds, a common bird in rainforest areas of [GEOGRAPHIC_DATA], have an incr…" at bounding box center [614, 275] width 461 height 338
drag, startPoint x: 521, startPoint y: 182, endPoint x: 809, endPoint y: 180, distance: 288.0
click at [809, 180] on tr "RWFIB4 2 / 4 Lyrebirds, a common bird in rainforest areas of [GEOGRAPHIC_DATA],…" at bounding box center [766, 275] width 1020 height 338
drag, startPoint x: 839, startPoint y: 267, endPoint x: 905, endPoint y: 275, distance: 66.5
click at [905, 275] on td "L y r e b i r d s , a c o m m o n b i r d i n r a i n f o r e s t a r e a s o f…" at bounding box center [1059, 275] width 432 height 338
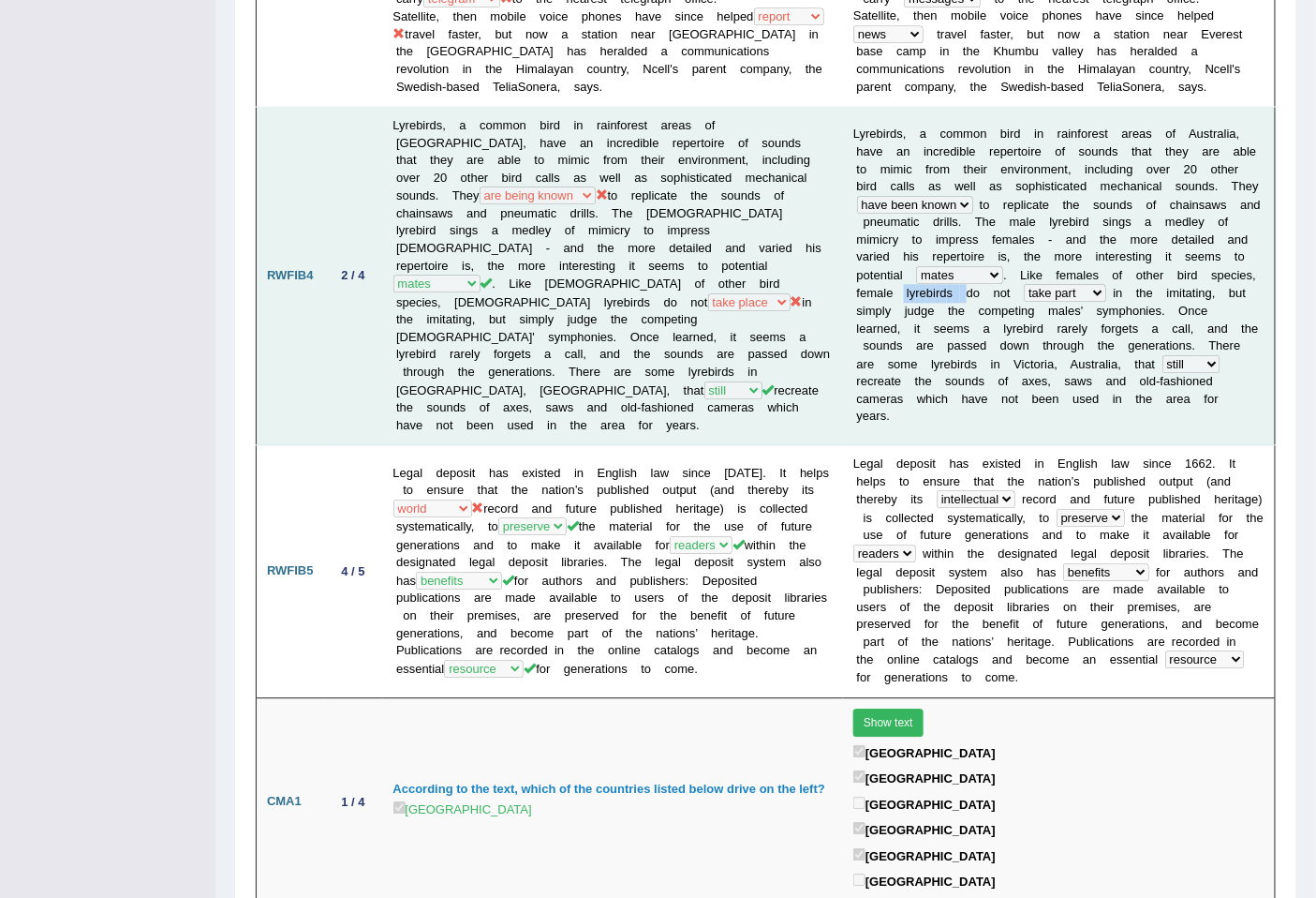
click at [953, 286] on b at bounding box center [956, 293] width 7 height 15
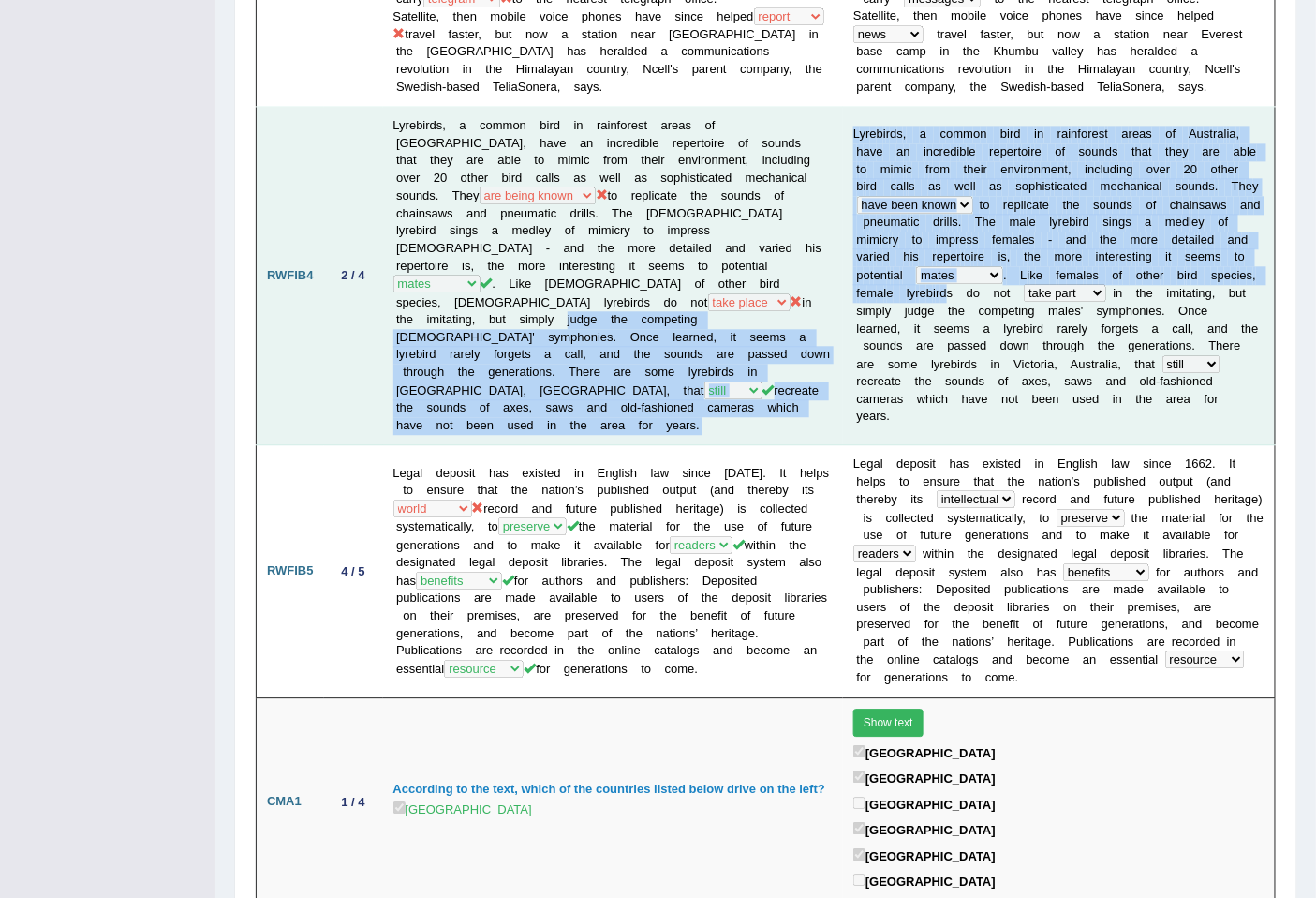
drag, startPoint x: 882, startPoint y: 265, endPoint x: 817, endPoint y: 265, distance: 65.0
click at [817, 265] on tr "RWFIB4 2 / 4 Lyrebirds, a common bird in rainforest areas of [GEOGRAPHIC_DATA],…" at bounding box center [766, 275] width 1020 height 338
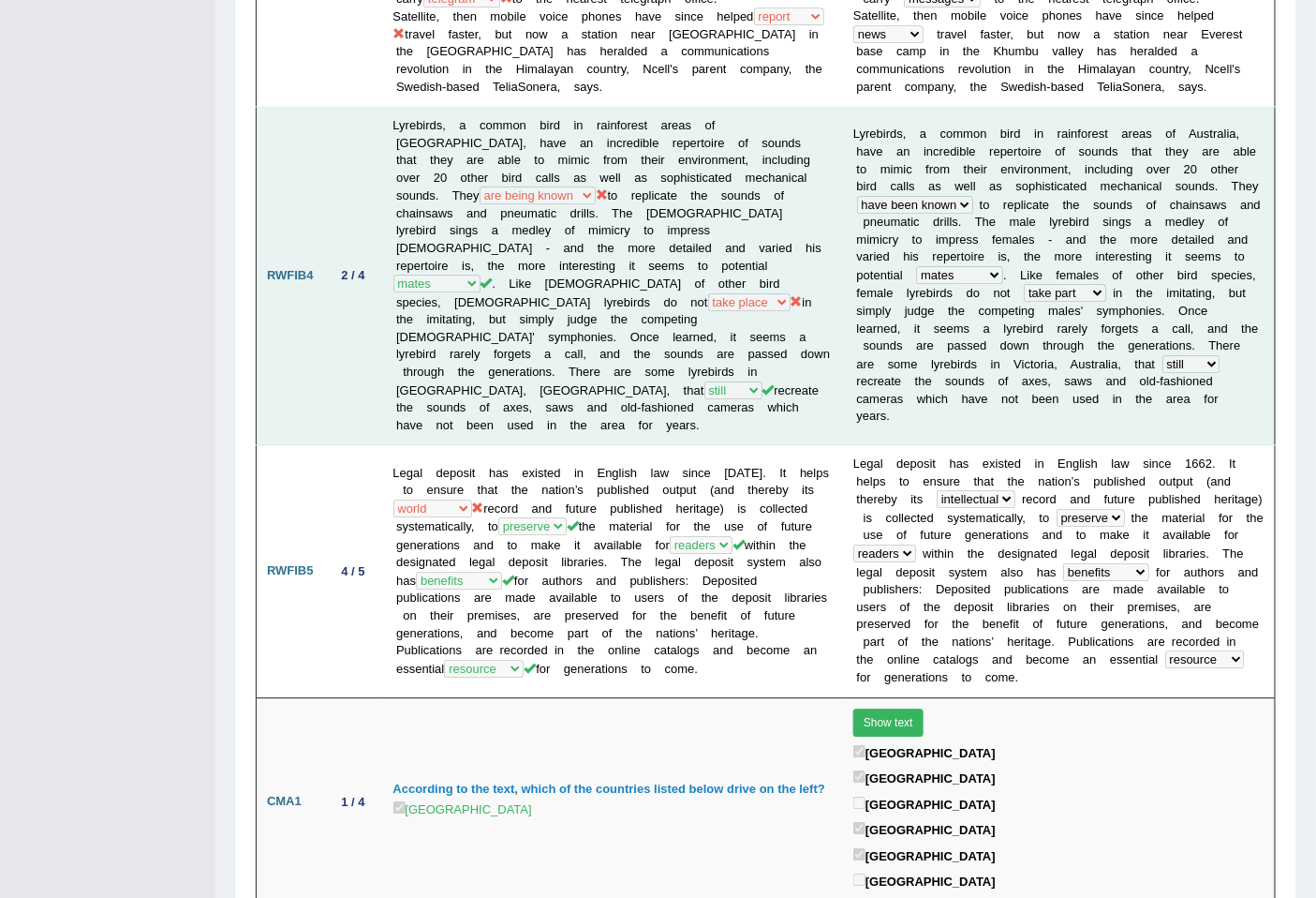
click at [1006, 275] on td "L y r e b i r d s , a c o m m o n b i r d i n r a i n f o r e s t a r e a s o f…" at bounding box center [1059, 275] width 432 height 338
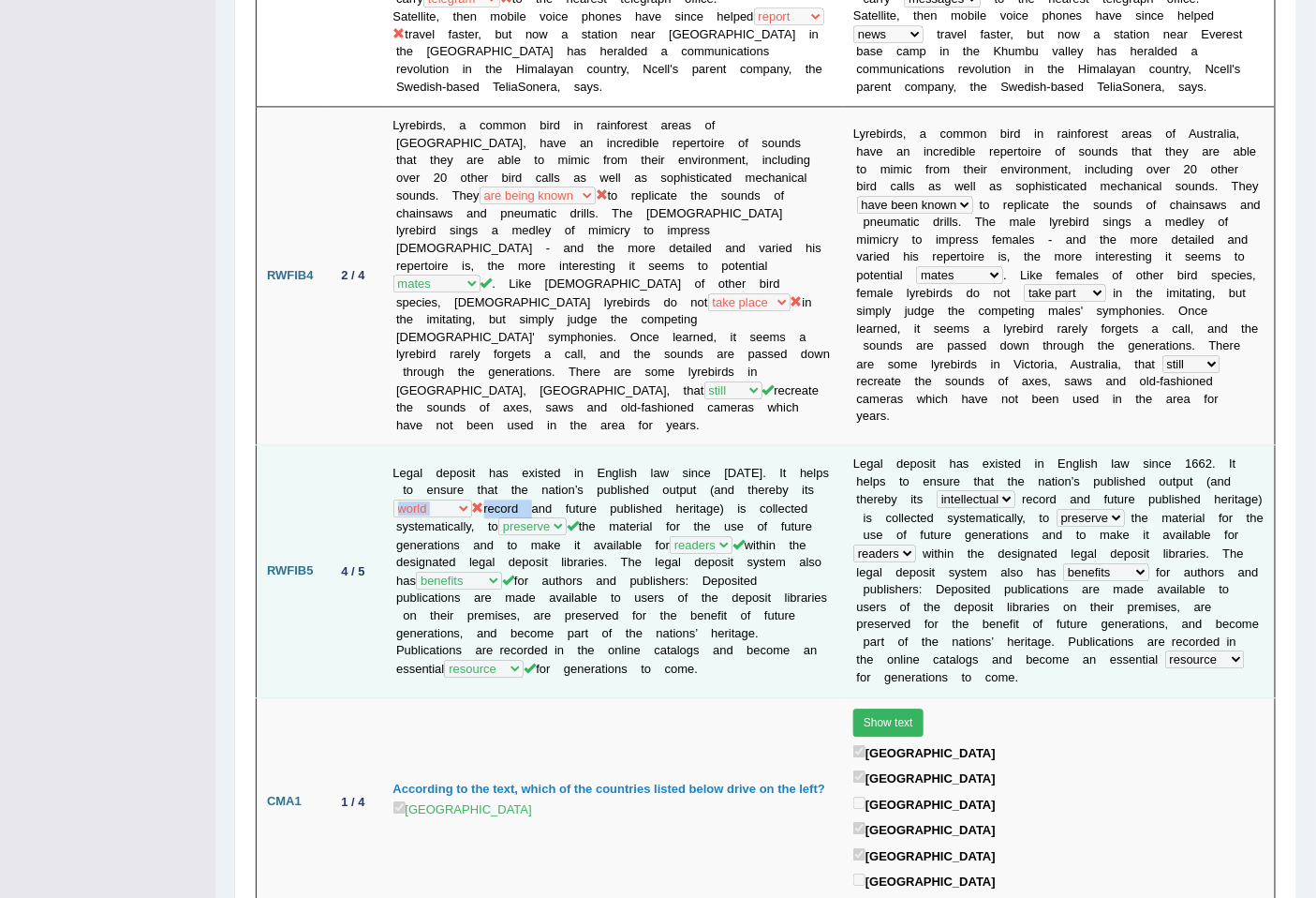
drag, startPoint x: 541, startPoint y: 446, endPoint x: 474, endPoint y: 454, distance: 67.5
click at [474, 454] on td "Legal deposit has existed in English law since [DATE]. It helps to ensure that …" at bounding box center [614, 572] width 461 height 252
drag, startPoint x: 575, startPoint y: 586, endPoint x: 498, endPoint y: 586, distance: 77.0
click at [498, 586] on td "Legal deposit has existed in English law since [DATE]. It helps to ensure that …" at bounding box center [614, 572] width 461 height 252
drag, startPoint x: 982, startPoint y: 533, endPoint x: 1122, endPoint y: 551, distance: 141.2
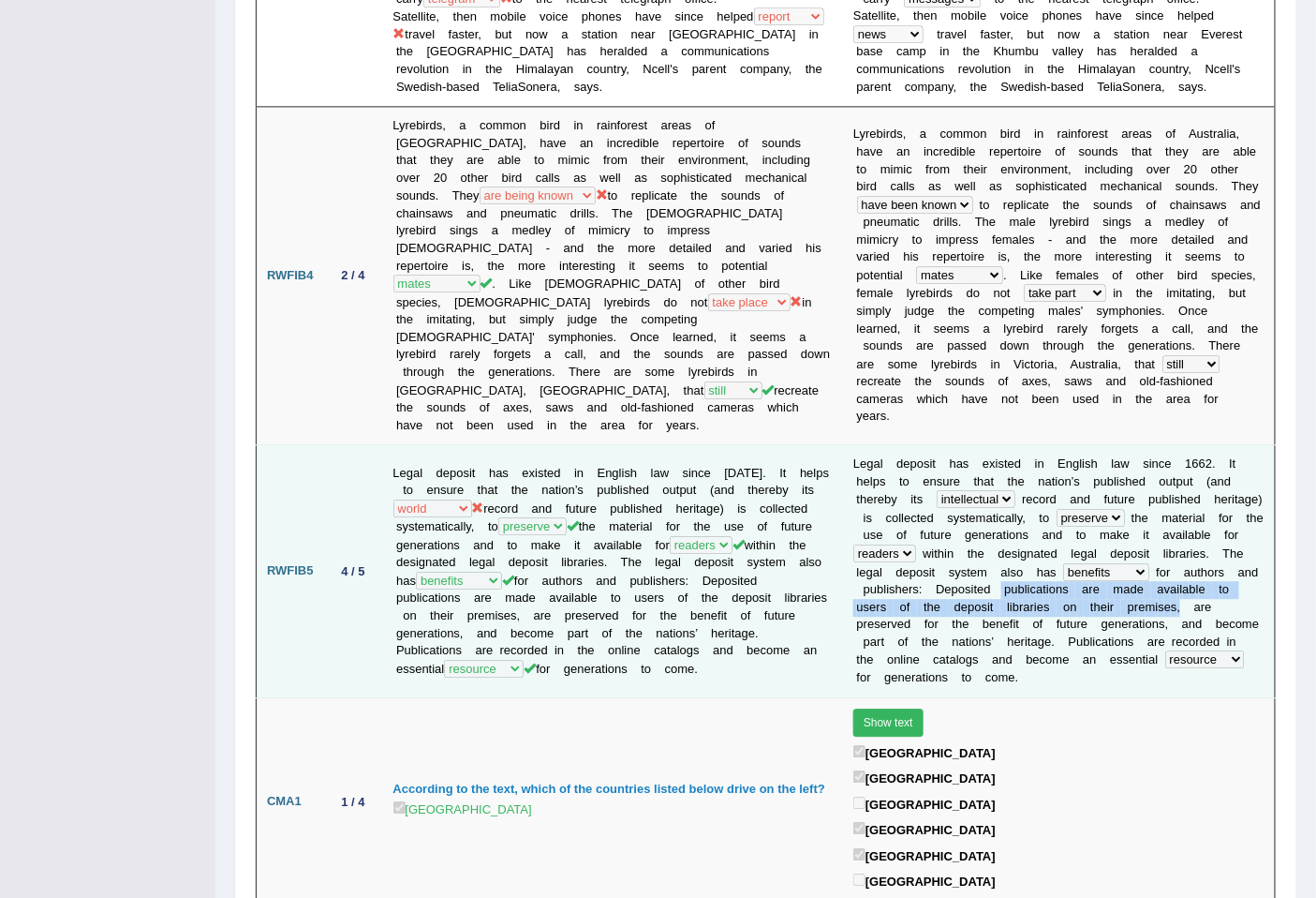
click at [1122, 551] on td "L e g a l d e p o s i t h a s e x i s t e d i n E n g l i s h l a w s i n c e 1…" at bounding box center [1059, 572] width 432 height 252
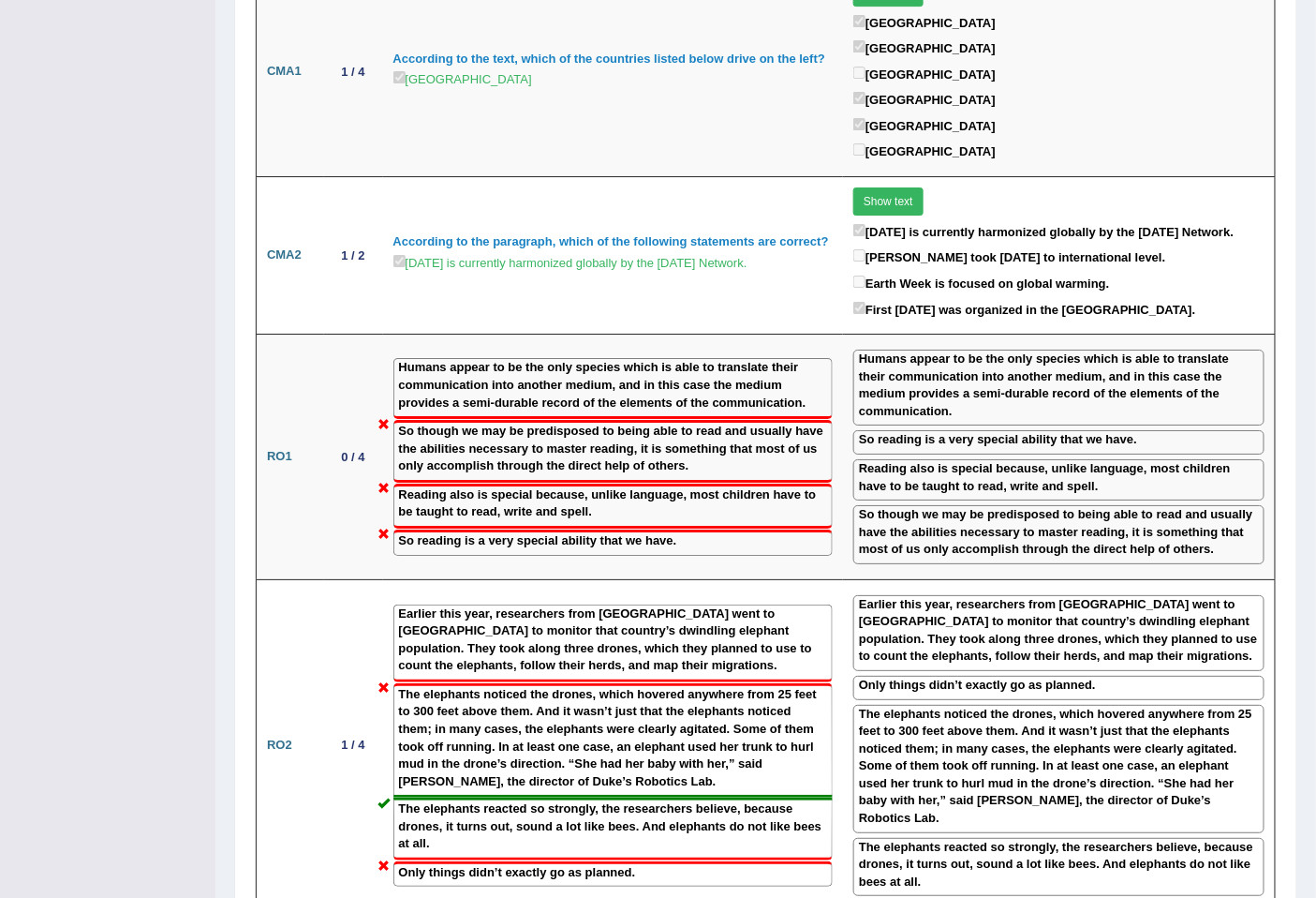
scroll to position [2216, 0]
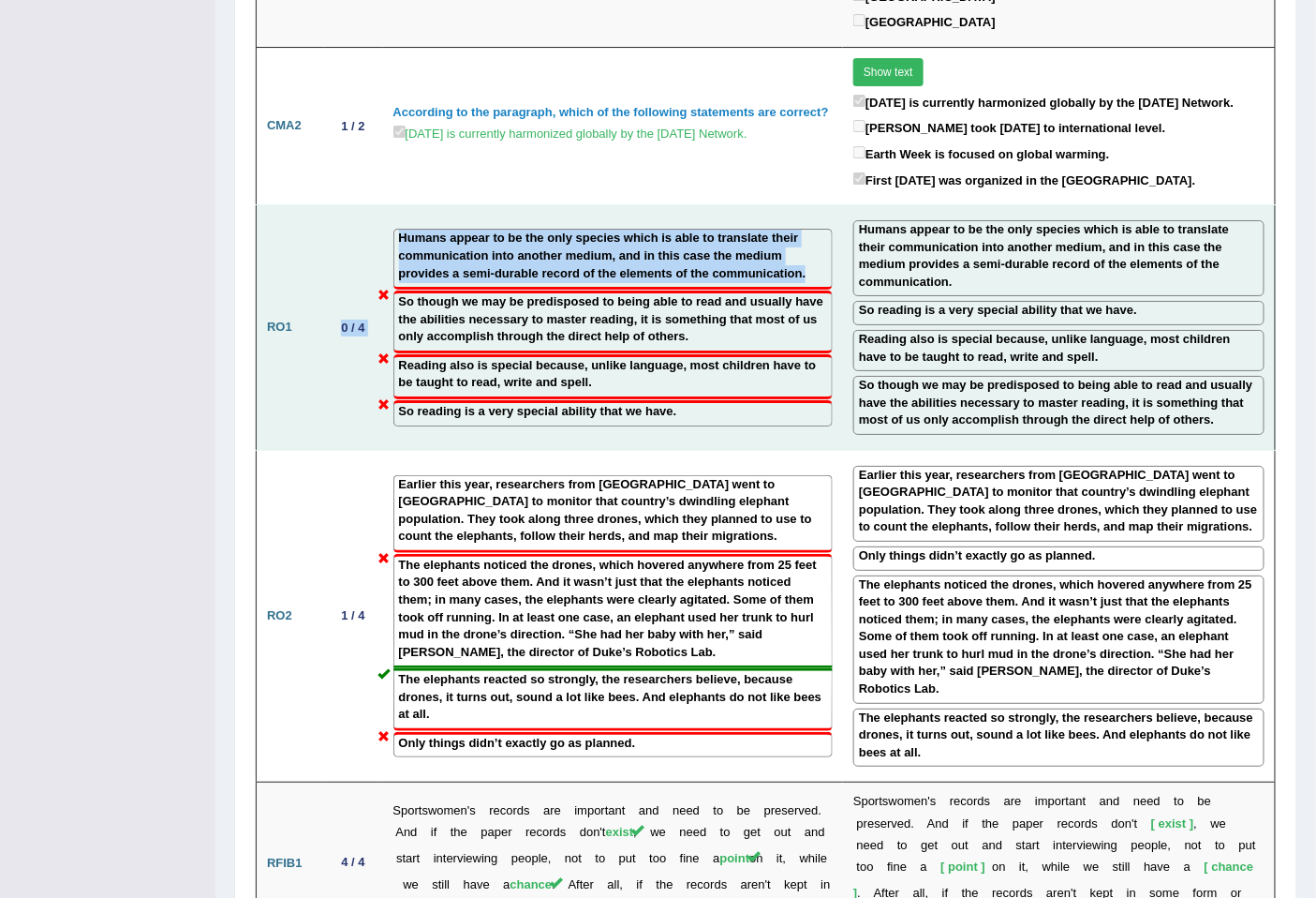
drag, startPoint x: 386, startPoint y: 257, endPoint x: 309, endPoint y: 261, distance: 77.1
click at [309, 261] on tr "RO1 0 / 4 Humans appear to be the only species which is able to translate their…" at bounding box center [766, 327] width 1020 height 245
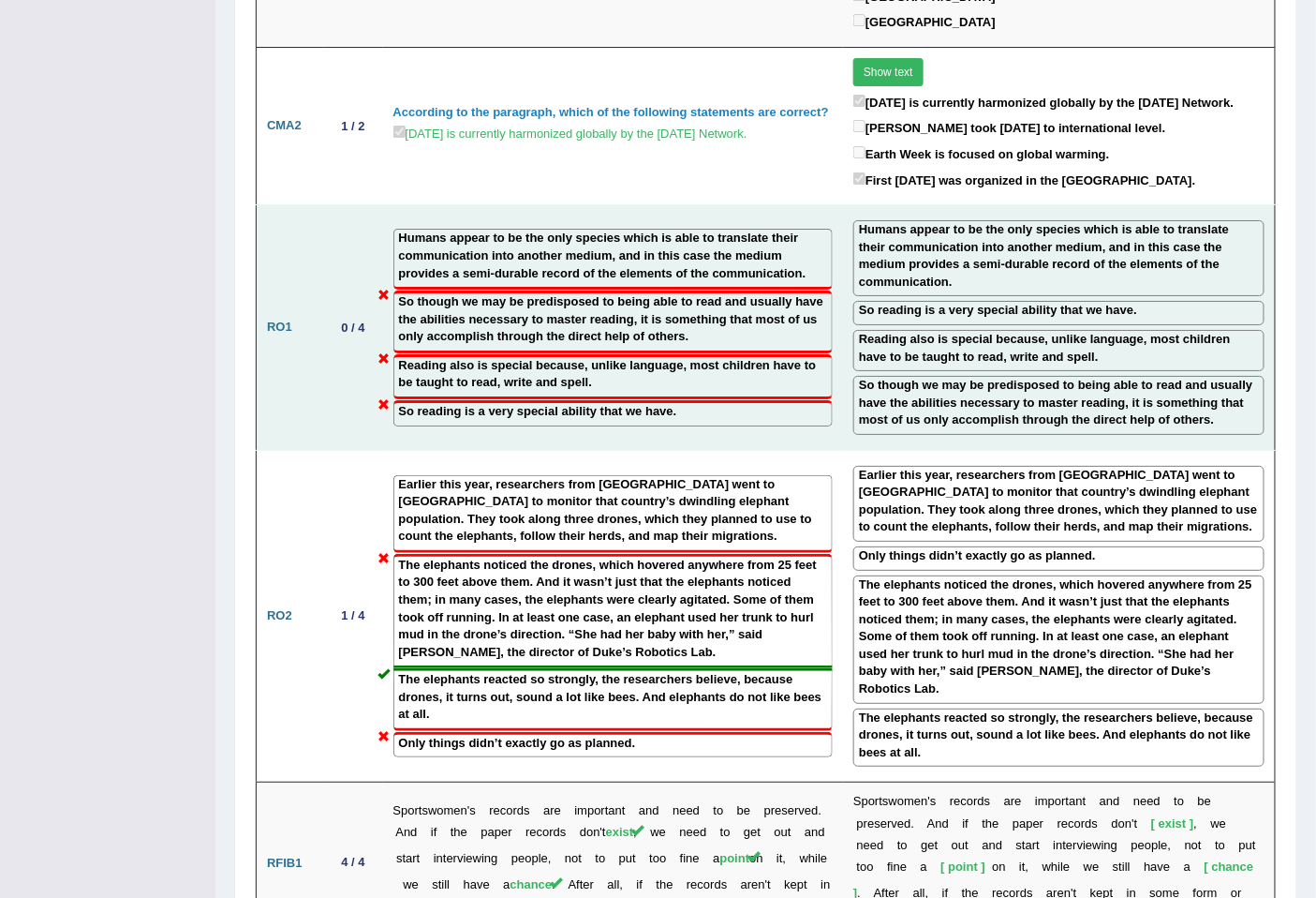
click at [616, 294] on label "So though we may be predisposed to being able to read and usually have the abil…" at bounding box center [613, 320] width 429 height 52
drag, startPoint x: 370, startPoint y: 255, endPoint x: 332, endPoint y: 272, distance: 41.6
click at [332, 272] on td "0 / 4" at bounding box center [353, 327] width 59 height 245
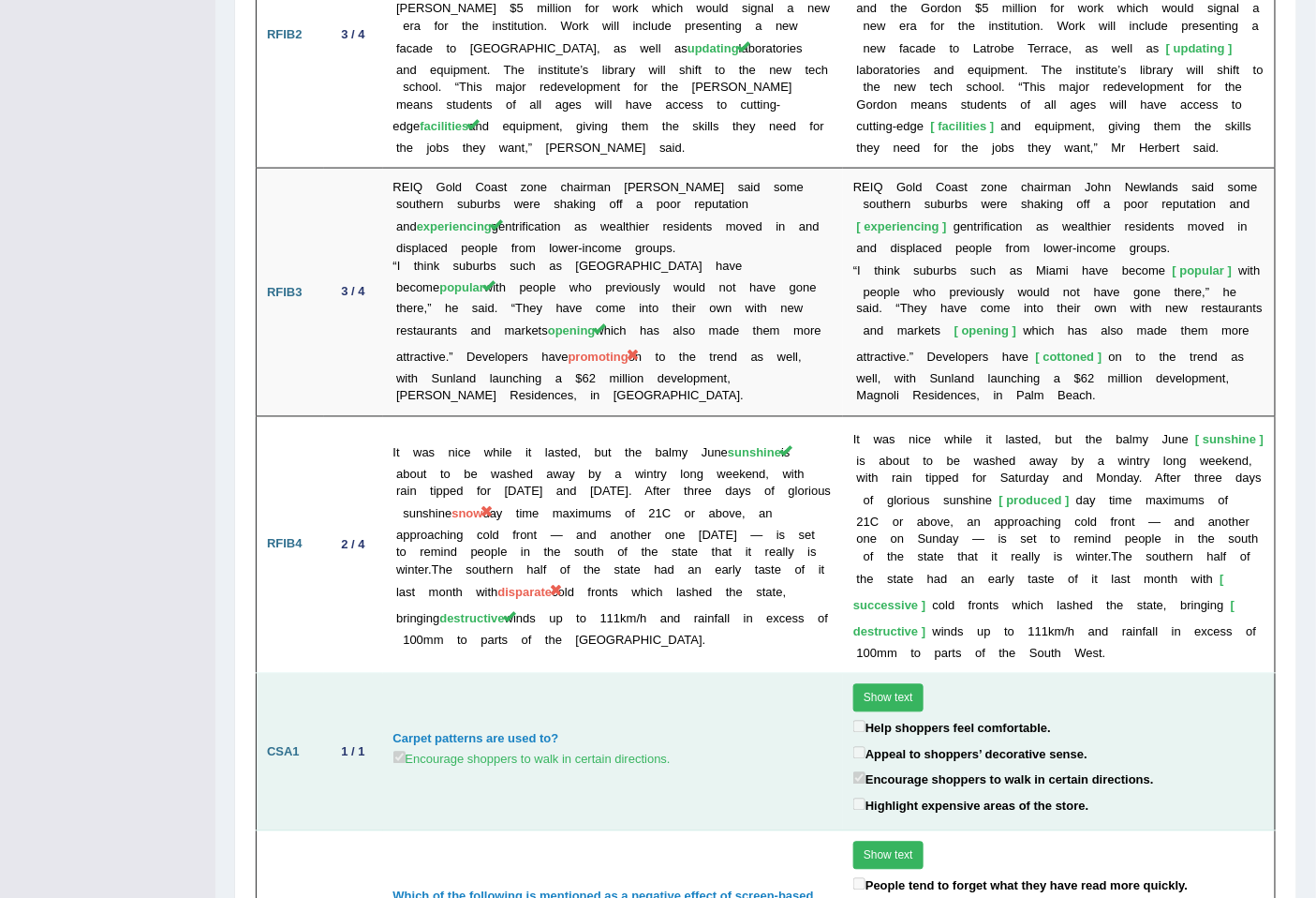
scroll to position [2563, 0]
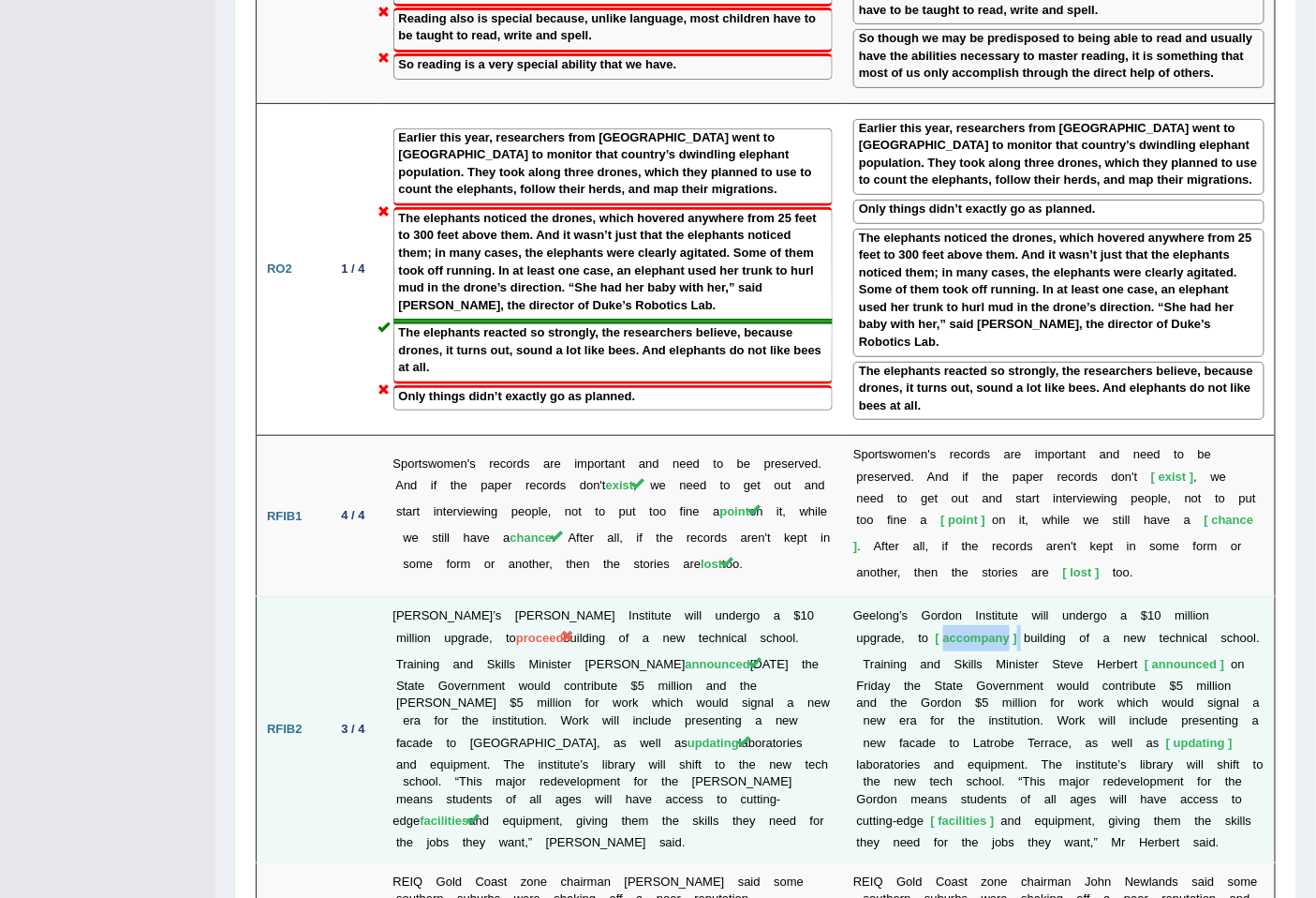
drag, startPoint x: 952, startPoint y: 537, endPoint x: 873, endPoint y: 544, distance: 79.3
click at [873, 597] on td "G e e l o n g ’ s G o r d o n I n s t i t u t e w i l l u n d e r g o a $ 1 0 m…" at bounding box center [1059, 729] width 432 height 266
drag, startPoint x: 487, startPoint y: 499, endPoint x: 509, endPoint y: 512, distance: 25.6
drag, startPoint x: 509, startPoint y: 512, endPoint x: 965, endPoint y: 558, distance: 458.3
click at [1086, 597] on td "G e e l o n g ’ s G o r d o n I n s t i t u t e w i l l u n d e r g o a $ 1 0 m…" at bounding box center [1059, 729] width 432 height 266
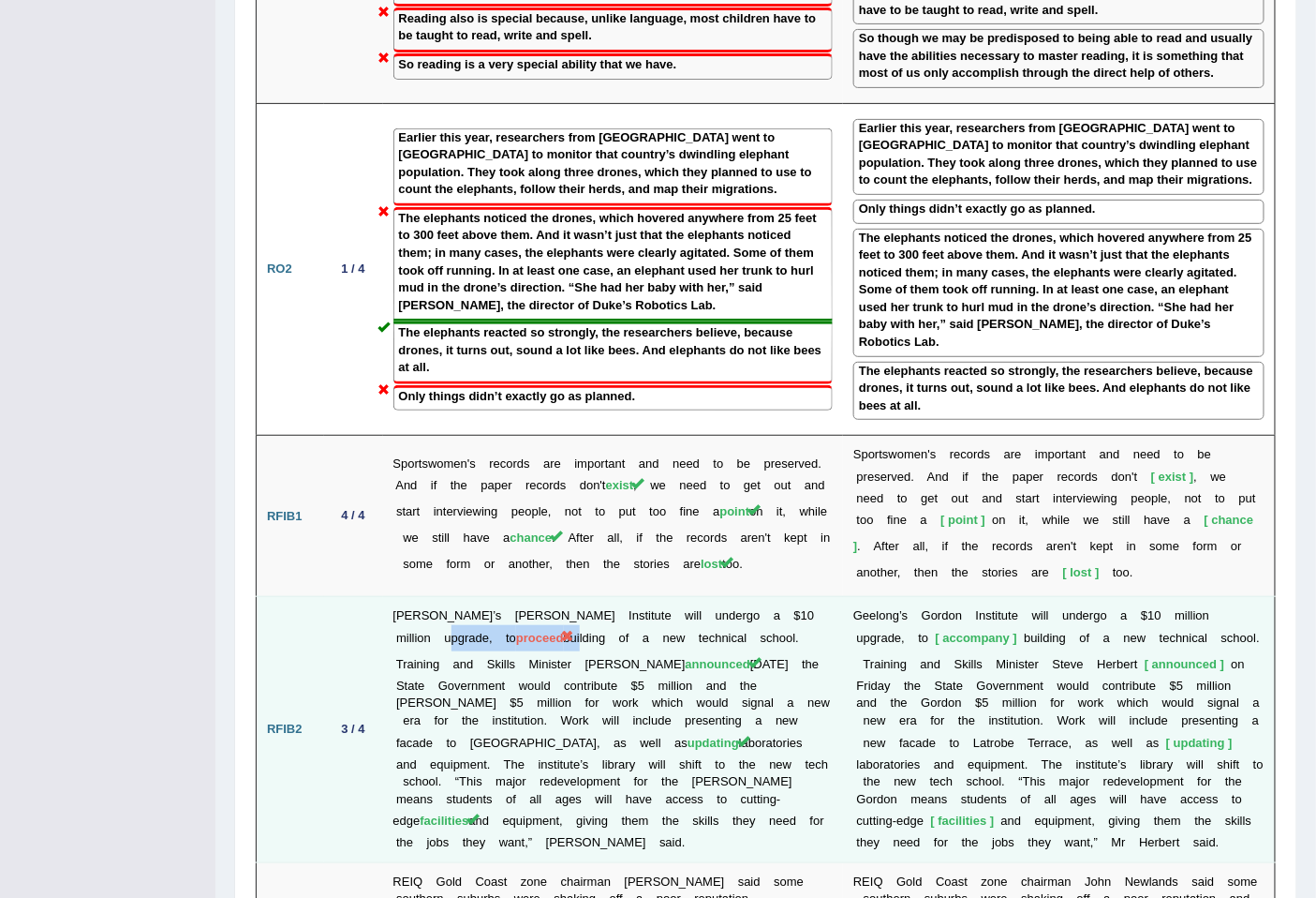
drag, startPoint x: 472, startPoint y: 535, endPoint x: 434, endPoint y: 510, distance: 45.5
click at [409, 597] on td "[PERSON_NAME]’s [PERSON_NAME] Institute will undergo a $10 million upgrade, to …" at bounding box center [614, 729] width 461 height 266
click at [1094, 597] on td "G e e l o n g ’ s G o r d o n I n s t i t u t e w i l l u n d e r g o a $ 1 0 m…" at bounding box center [1059, 729] width 432 height 266
drag, startPoint x: 950, startPoint y: 540, endPoint x: 957, endPoint y: 563, distance: 24.0
click at [860, 597] on td "G e e l o n g ’ s G o r d o n I n s t i t u t e w i l l u n d e r g o a $ 1 0 m…" at bounding box center [1059, 729] width 432 height 266
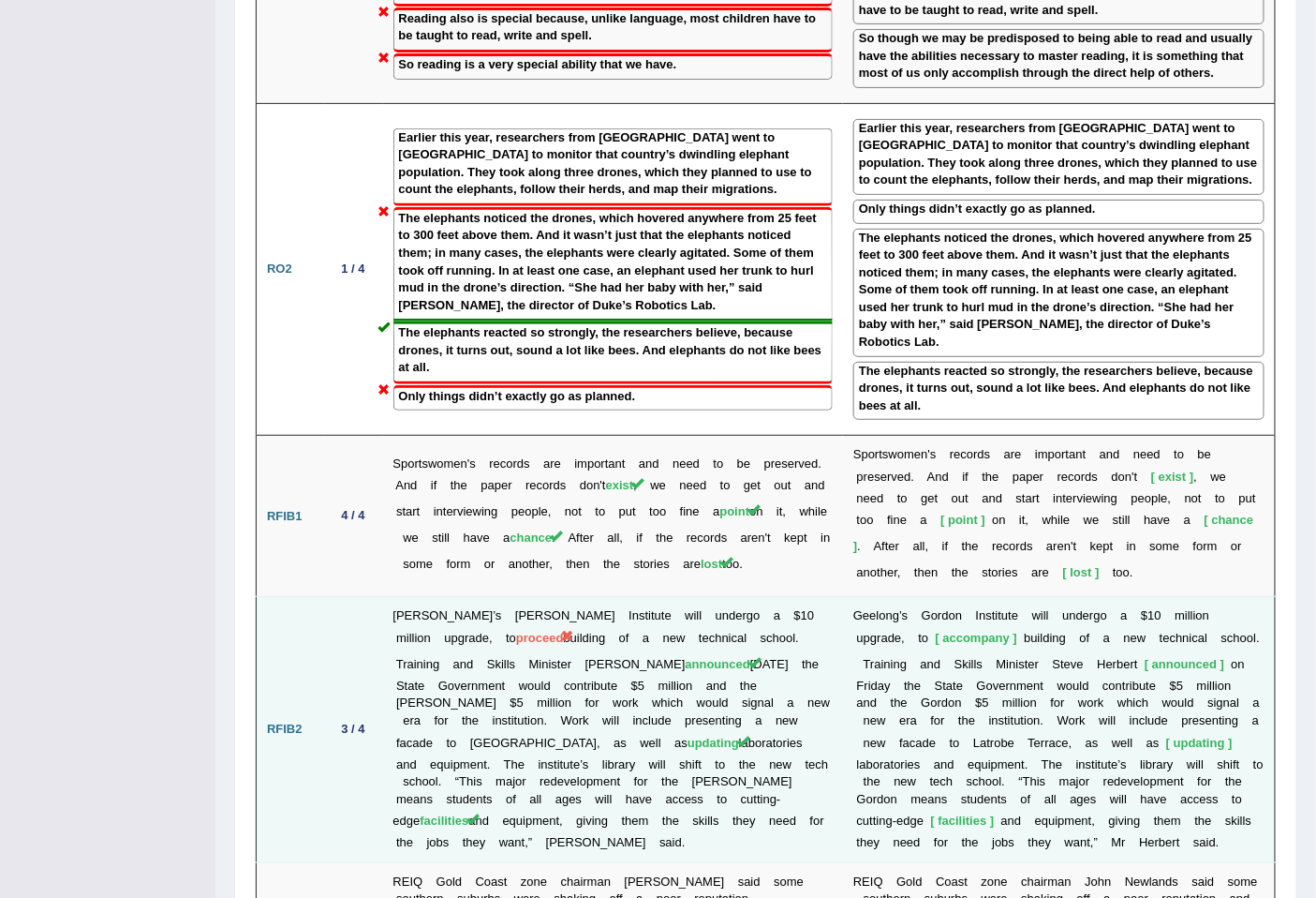
drag, startPoint x: 1056, startPoint y: 582, endPoint x: 1042, endPoint y: 576, distance: 15.2
click at [1044, 597] on td "G e e l o n g ’ s G o r d o n I n s t i t u t e w i l l u n d e r g o a $ 1 0 m…" at bounding box center [1059, 729] width 432 height 266
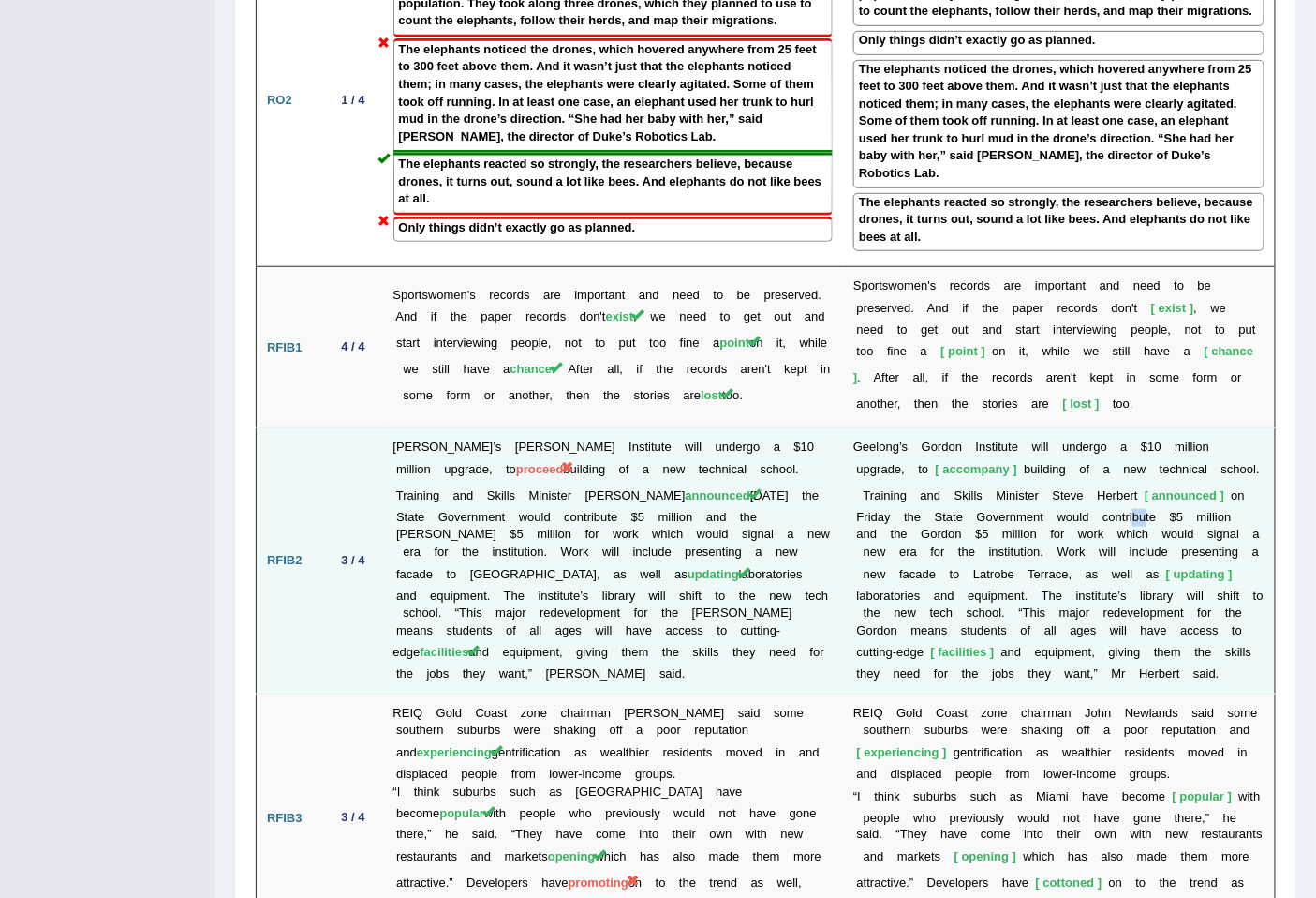
scroll to position [2910, 0]
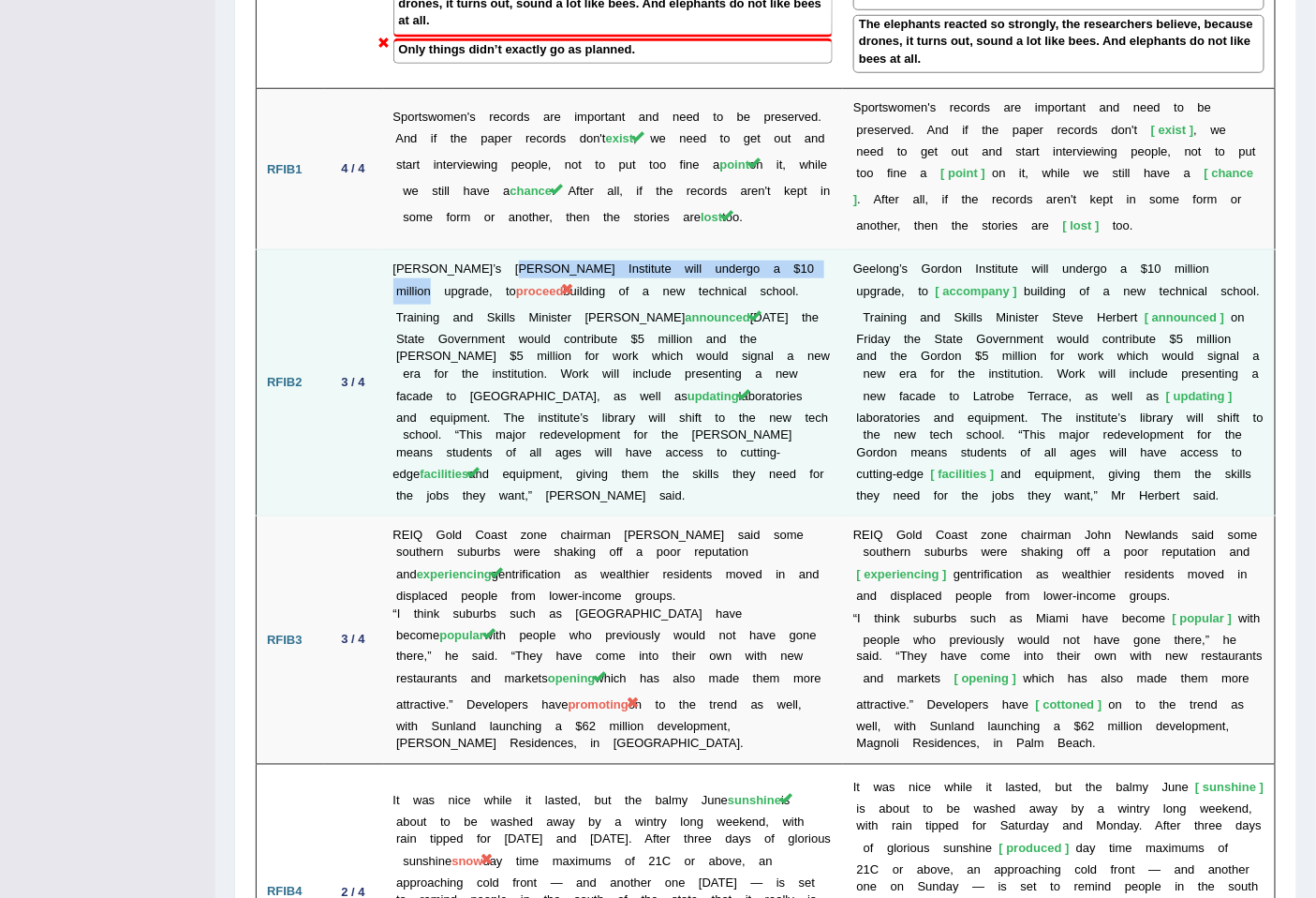
drag, startPoint x: 504, startPoint y: 170, endPoint x: 815, endPoint y: 170, distance: 311.0
click at [815, 250] on td "[PERSON_NAME]’s [PERSON_NAME] Institute will undergo a $10 million upgrade, to …" at bounding box center [614, 383] width 461 height 266
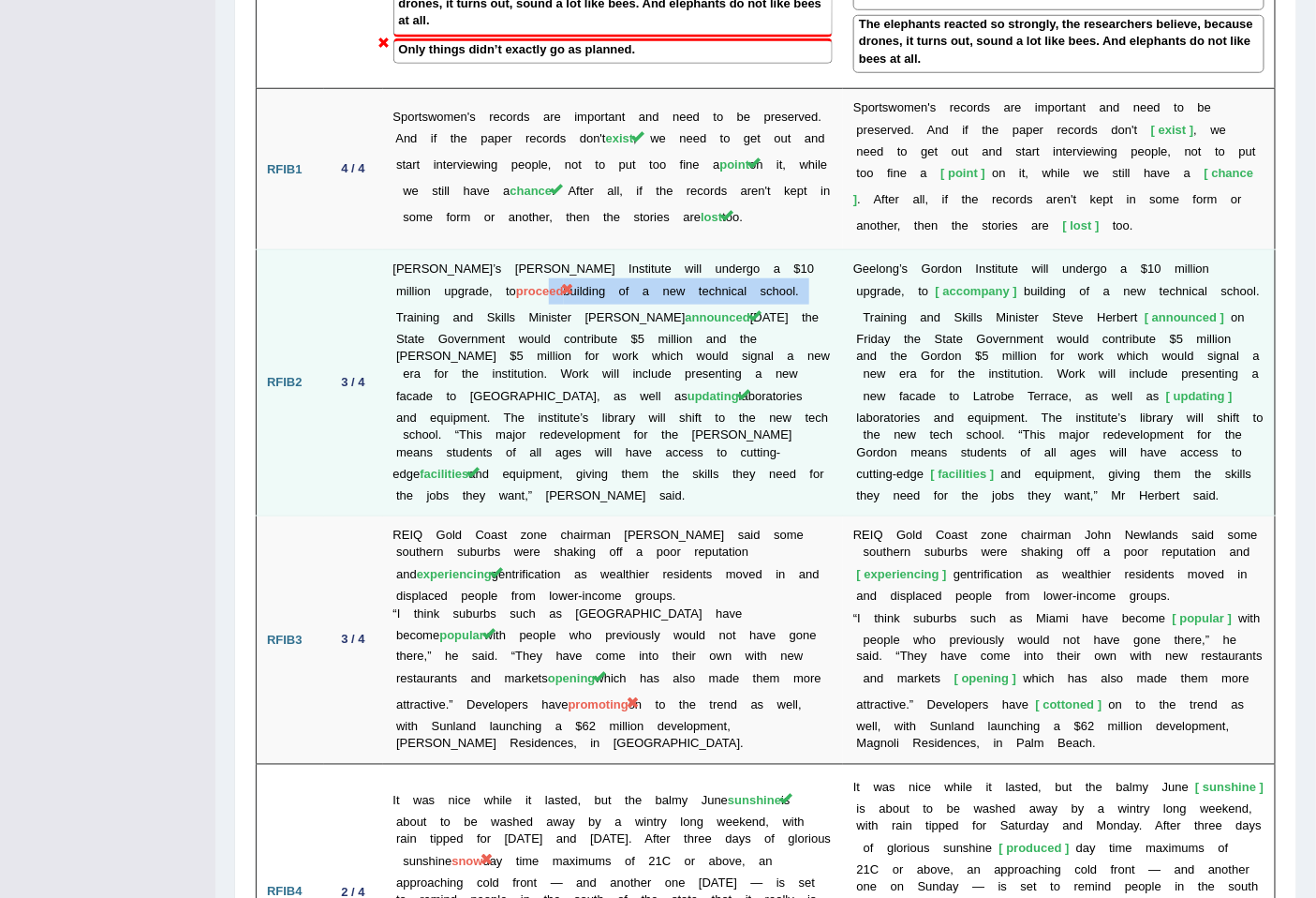
drag, startPoint x: 706, startPoint y: 193, endPoint x: 449, endPoint y: 199, distance: 257.1
click at [449, 250] on td "[PERSON_NAME]’s [PERSON_NAME] Institute will undergo a $10 million upgrade, to …" at bounding box center [614, 383] width 461 height 266
drag, startPoint x: 1187, startPoint y: 184, endPoint x: 1042, endPoint y: 190, distance: 145.1
click at [1042, 250] on td "G e e l o n g ’ s G o r d o n I n s t i t u t e w i l l u n d e r g o a $ 1 0 m…" at bounding box center [1059, 383] width 432 height 266
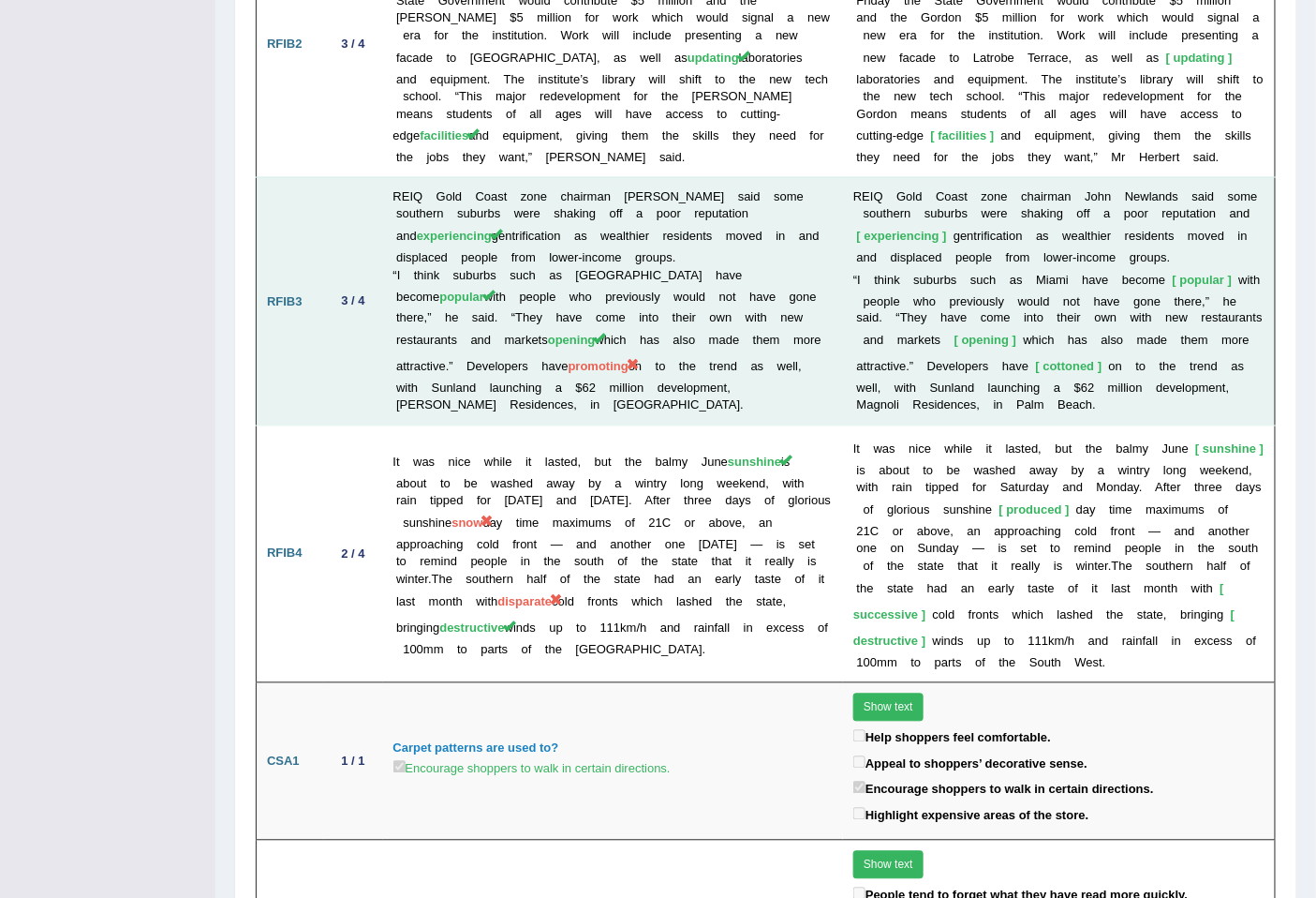
scroll to position [3258, 0]
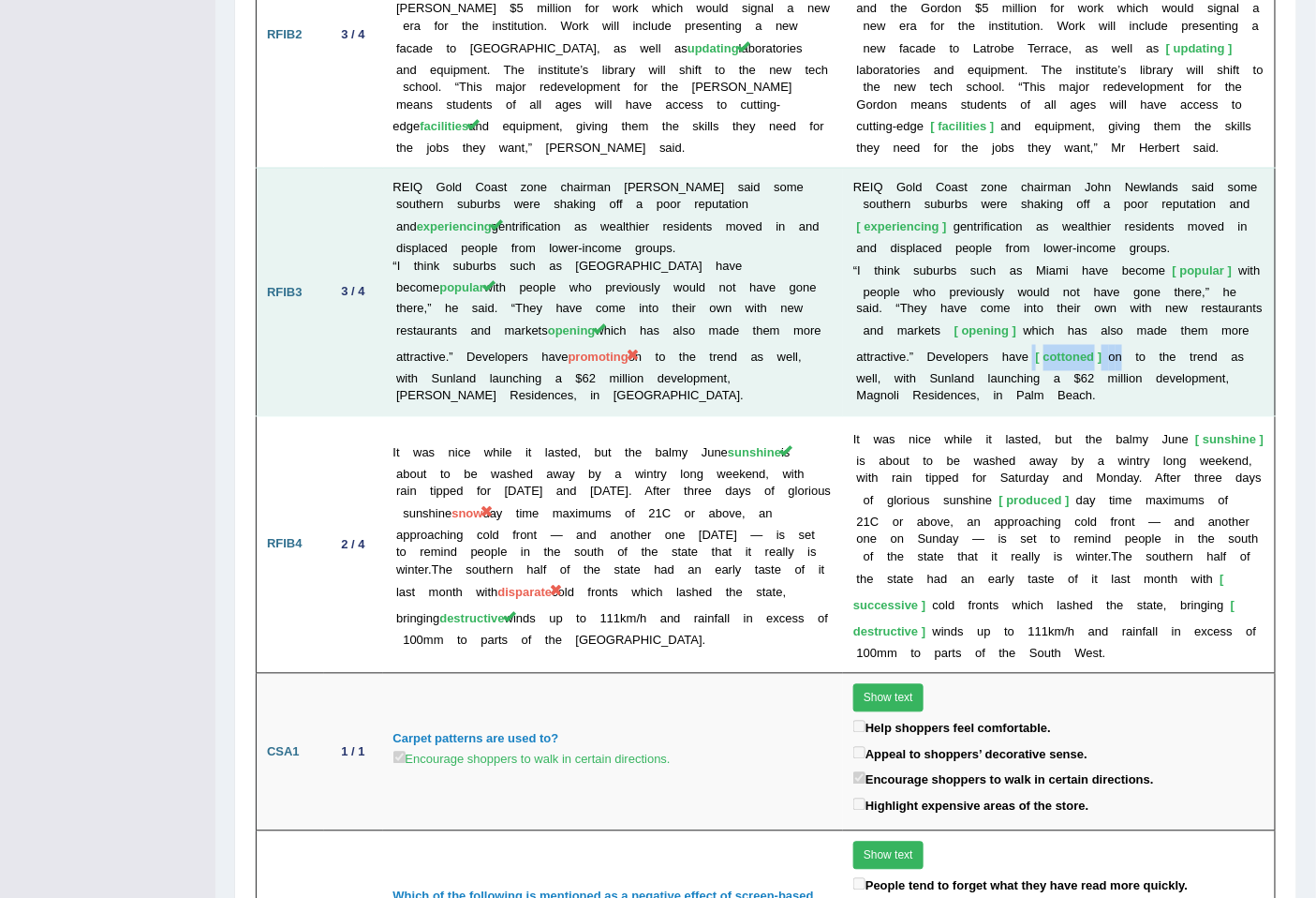
drag, startPoint x: 1019, startPoint y: 270, endPoint x: 1109, endPoint y: 277, distance: 90.3
click at [1109, 277] on td "R E I Q G o l d C o a s t z o n e c h a i r m a n J o h n N e w l a n d s s a i…" at bounding box center [1059, 292] width 432 height 248
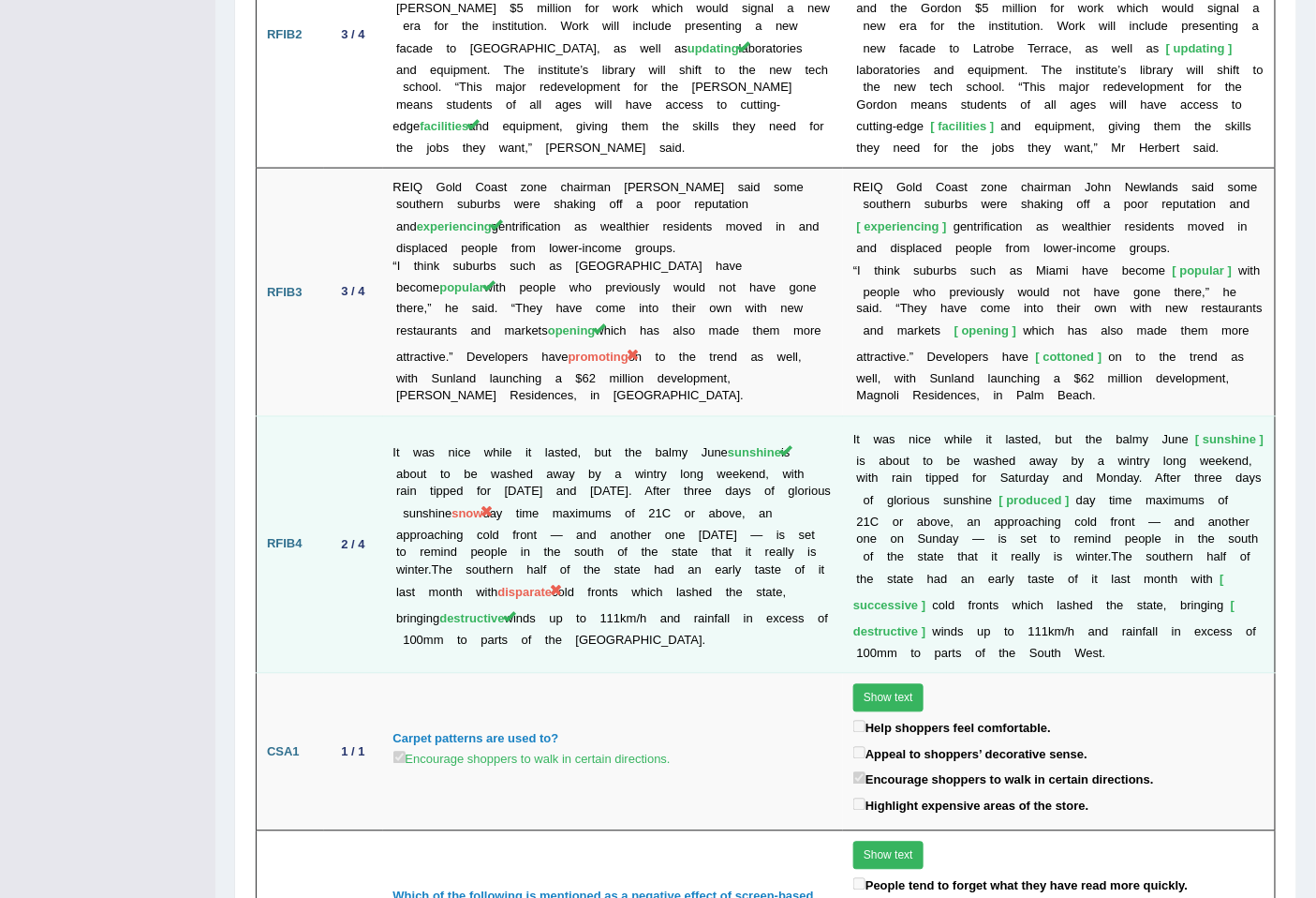
click at [482, 507] on span "snow" at bounding box center [467, 513] width 31 height 15
drag, startPoint x: 452, startPoint y: 428, endPoint x: 538, endPoint y: 431, distance: 86.1
click at [538, 431] on td "It was nice while it lasted, but the balmy June sunshine is about to be washed …" at bounding box center [614, 544] width 461 height 257
click at [459, 434] on td "It was nice while it lasted, but the balmy June sunshine is about to be washed …" at bounding box center [614, 544] width 461 height 257
drag, startPoint x: 502, startPoint y: 427, endPoint x: 491, endPoint y: 428, distance: 11.0
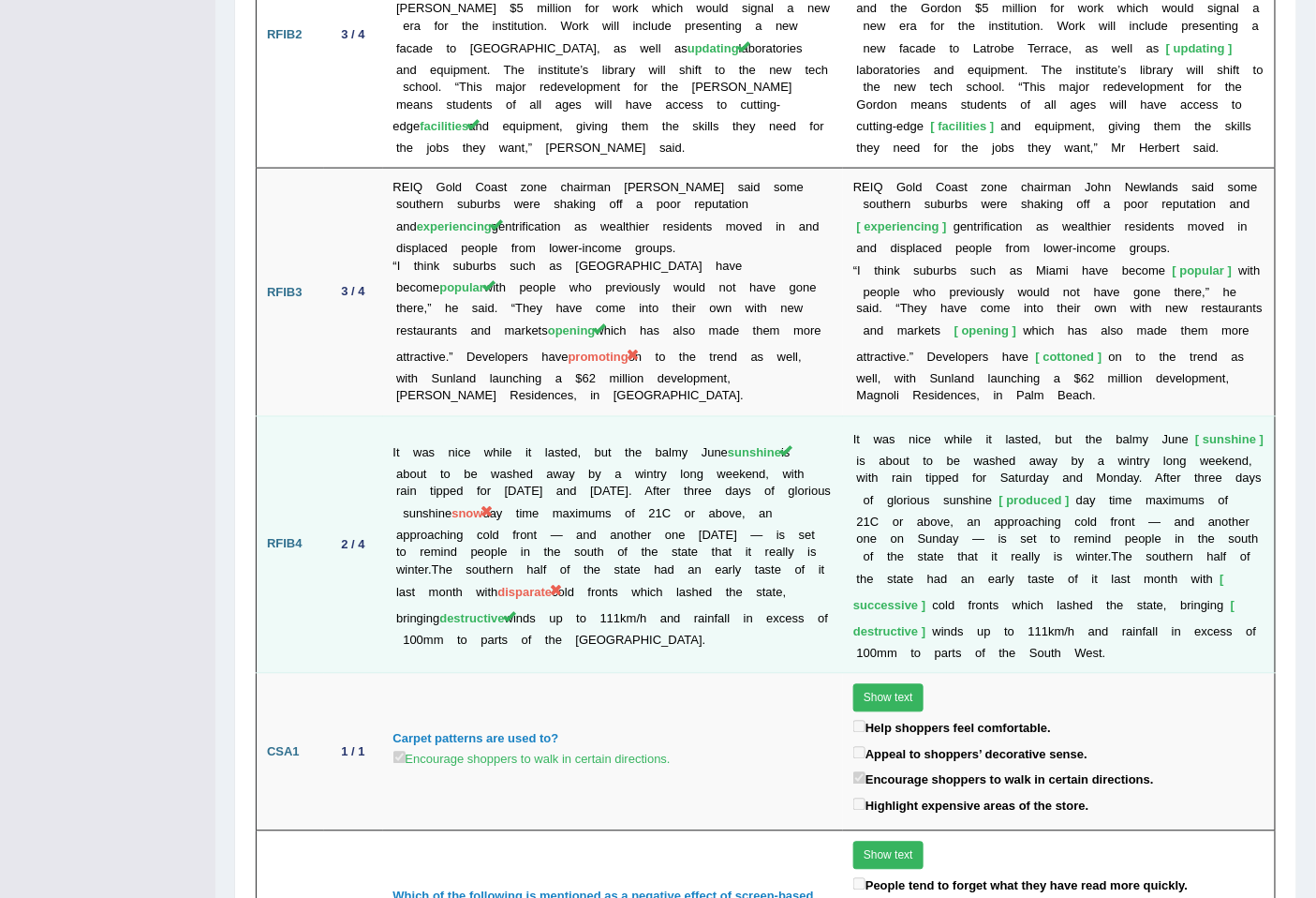
click at [491, 428] on td "It was nice while it lasted, but the balmy June sunshine is about to be washed …" at bounding box center [614, 544] width 461 height 257
drag, startPoint x: 396, startPoint y: 427, endPoint x: 564, endPoint y: 423, distance: 168.0
click at [564, 423] on td "It was nice while it lasted, but the balmy June sunshine is about to be washed …" at bounding box center [614, 544] width 461 height 257
drag, startPoint x: 1250, startPoint y: 417, endPoint x: 950, endPoint y: 476, distance: 305.7
click at [1209, 427] on td "I t w a s n i c e w h i l e i t l a s t e d , b u t t h e b a l m y J u n e [PE…" at bounding box center [1059, 544] width 432 height 257
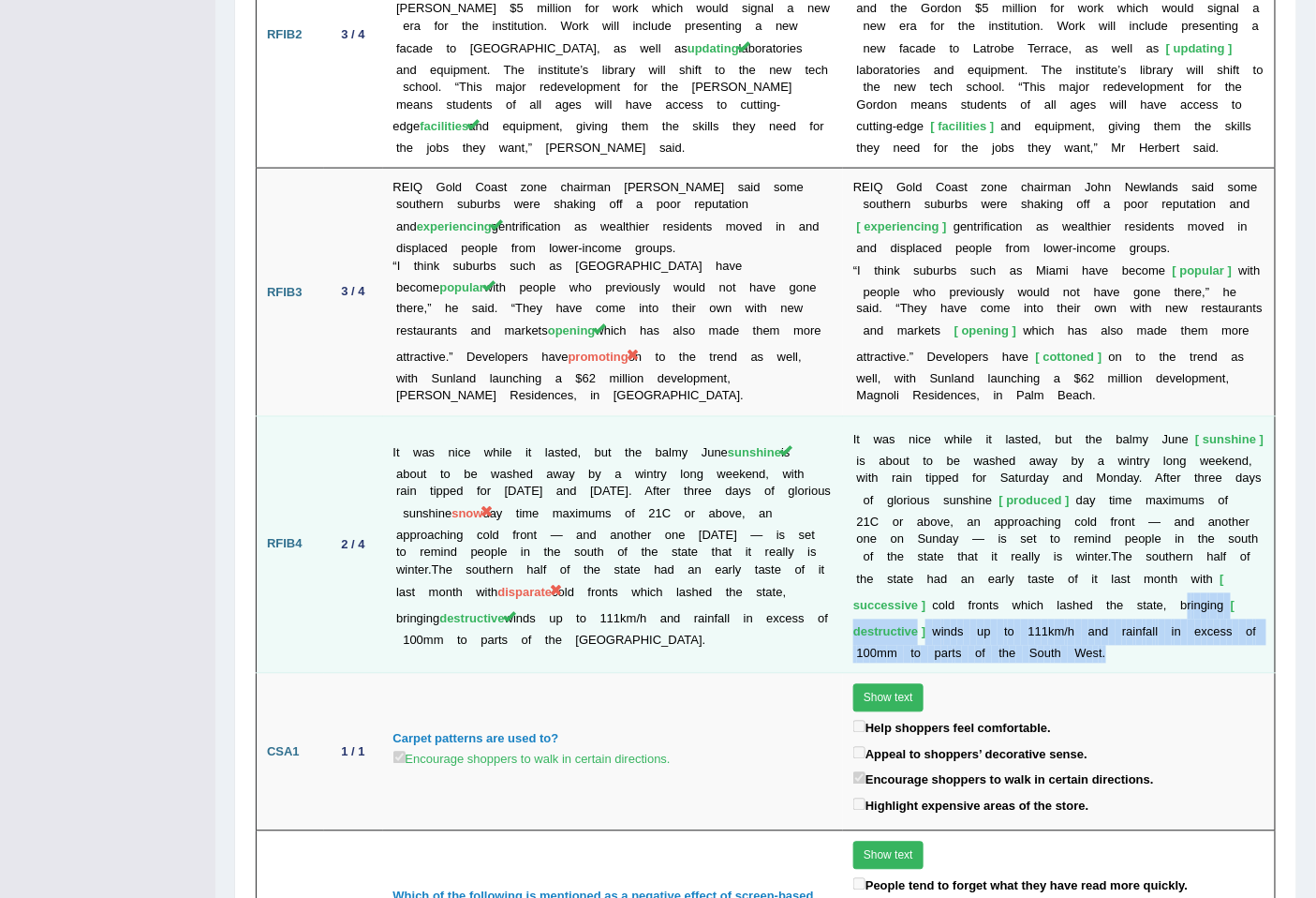
drag, startPoint x: 1060, startPoint y: 526, endPoint x: 1230, endPoint y: 567, distance: 174.9
click at [1230, 567] on td "I t w a s n i c e w h i l e i t l a s t e d , b u t t h e b a l m y J u n e [PE…" at bounding box center [1059, 544] width 432 height 257
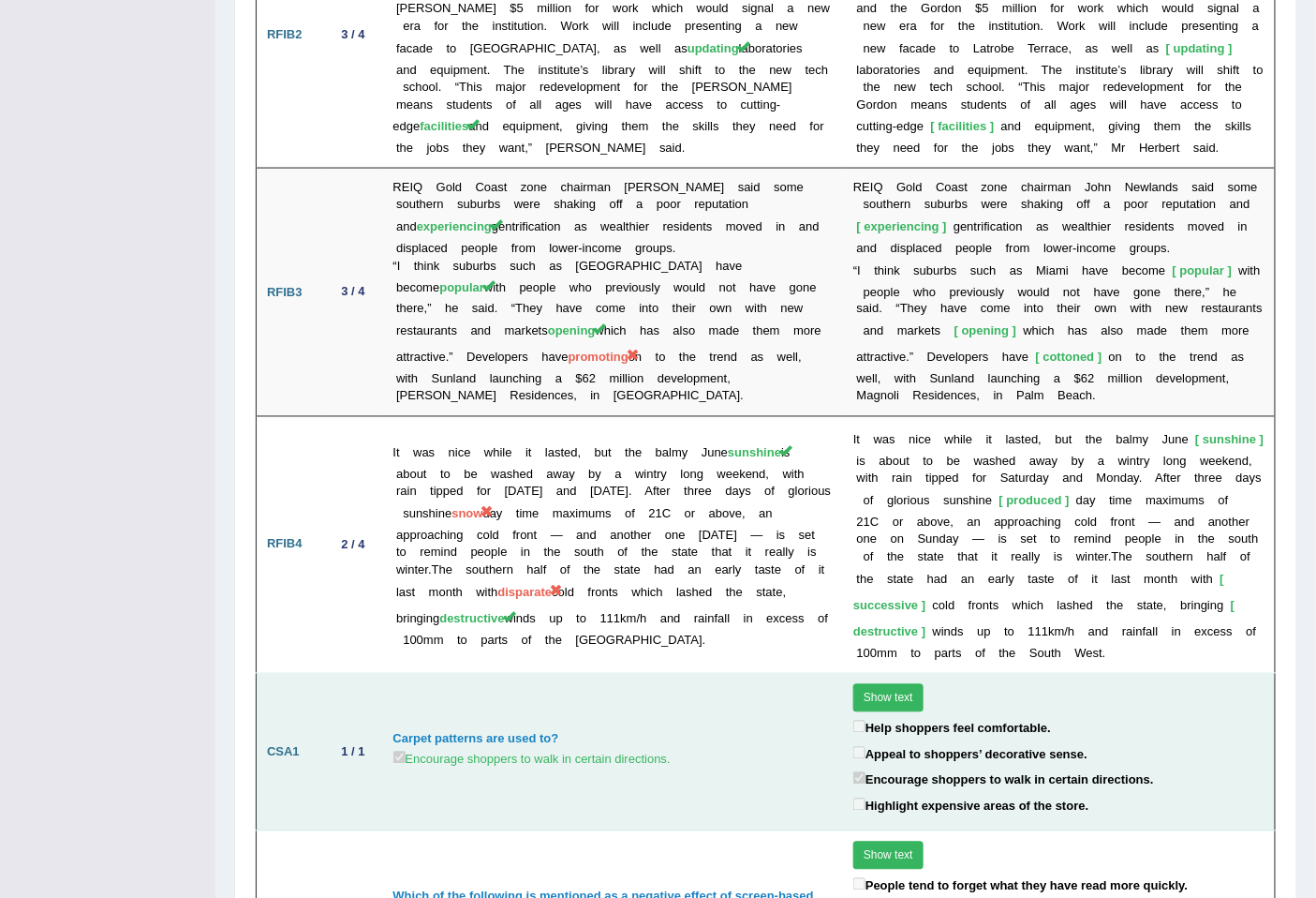
click at [1002, 717] on label "Help shoppers feel comfortable." at bounding box center [952, 728] width 198 height 21
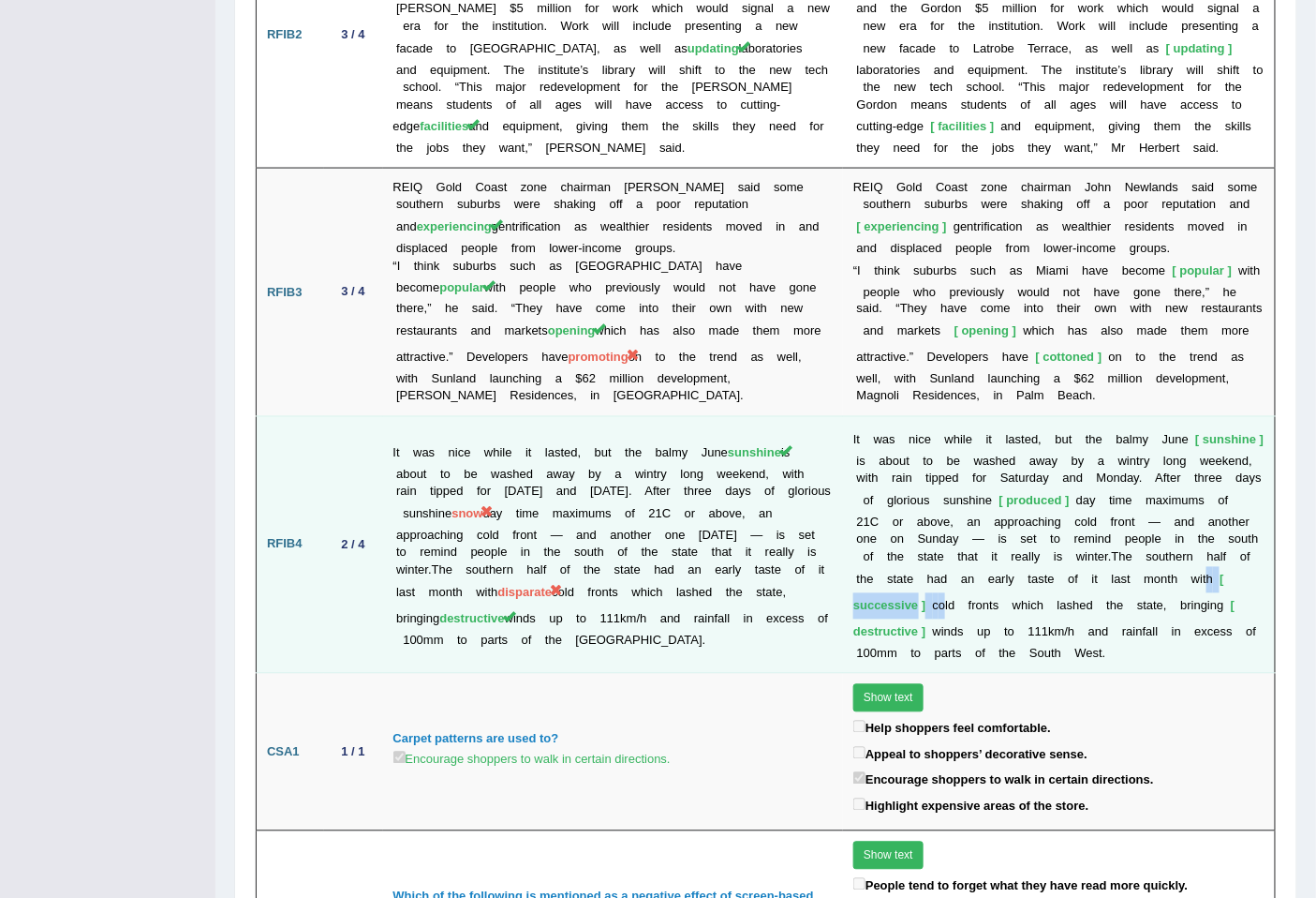
drag, startPoint x: 1126, startPoint y: 492, endPoint x: 1237, endPoint y: 491, distance: 111.0
click at [1237, 491] on td "I t w a s n i c e w h i l e i t l a s t e d , b u t t h e b a l m y J u n e [PE…" at bounding box center [1059, 544] width 432 height 257
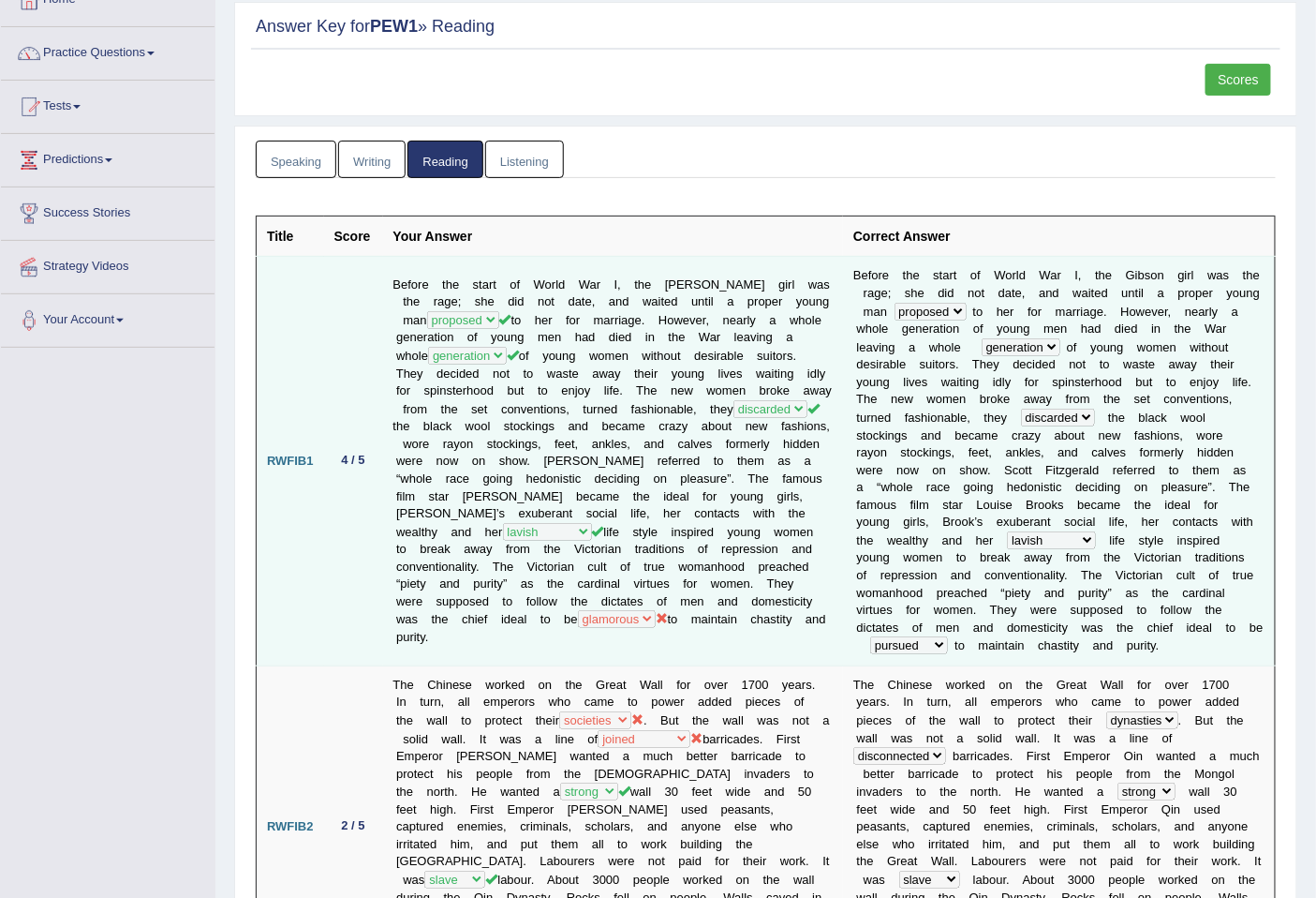
scroll to position [0, 0]
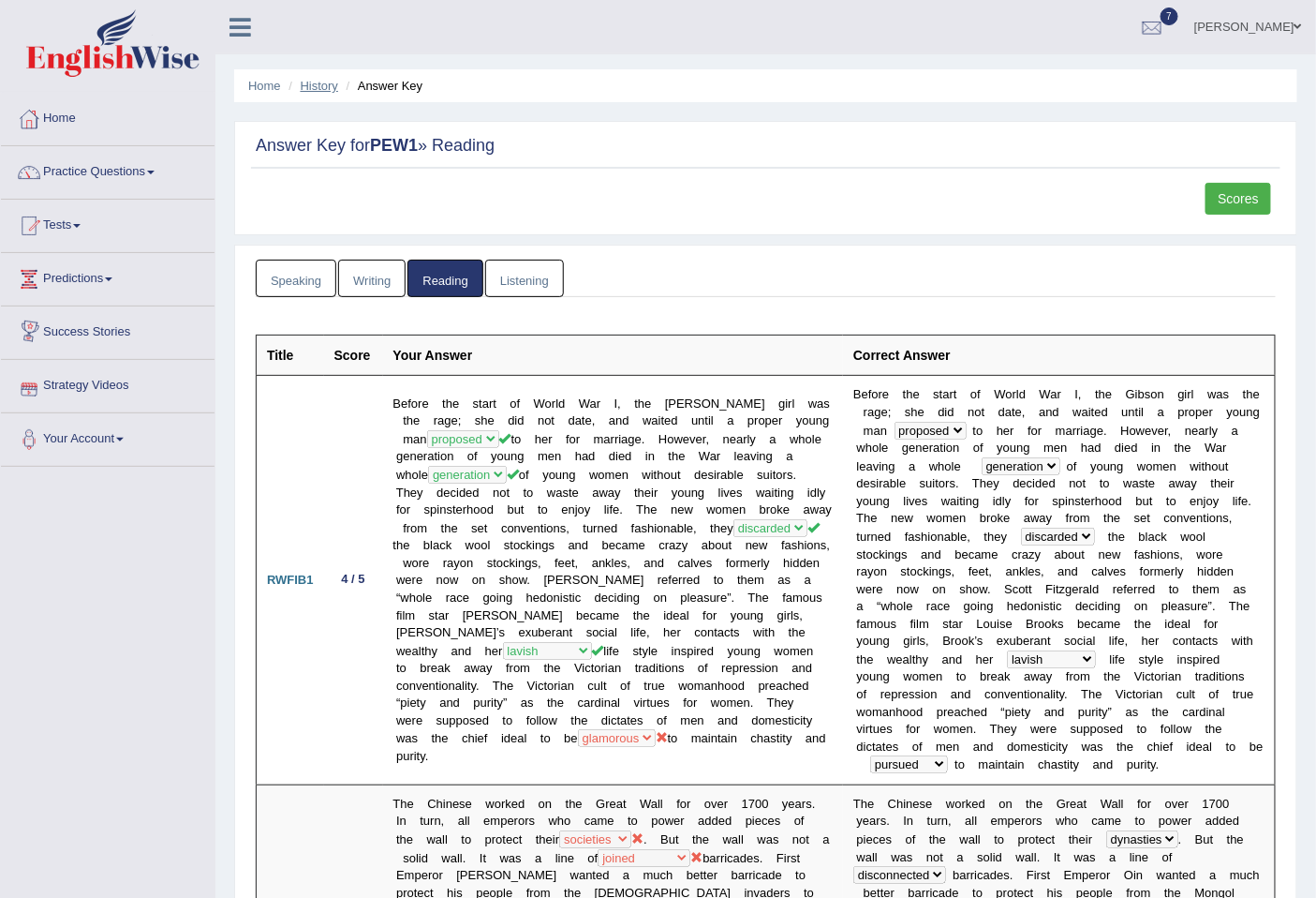
click at [306, 84] on link "History" at bounding box center [320, 85] width 38 height 15
